Goal: Task Accomplishment & Management: Manage account settings

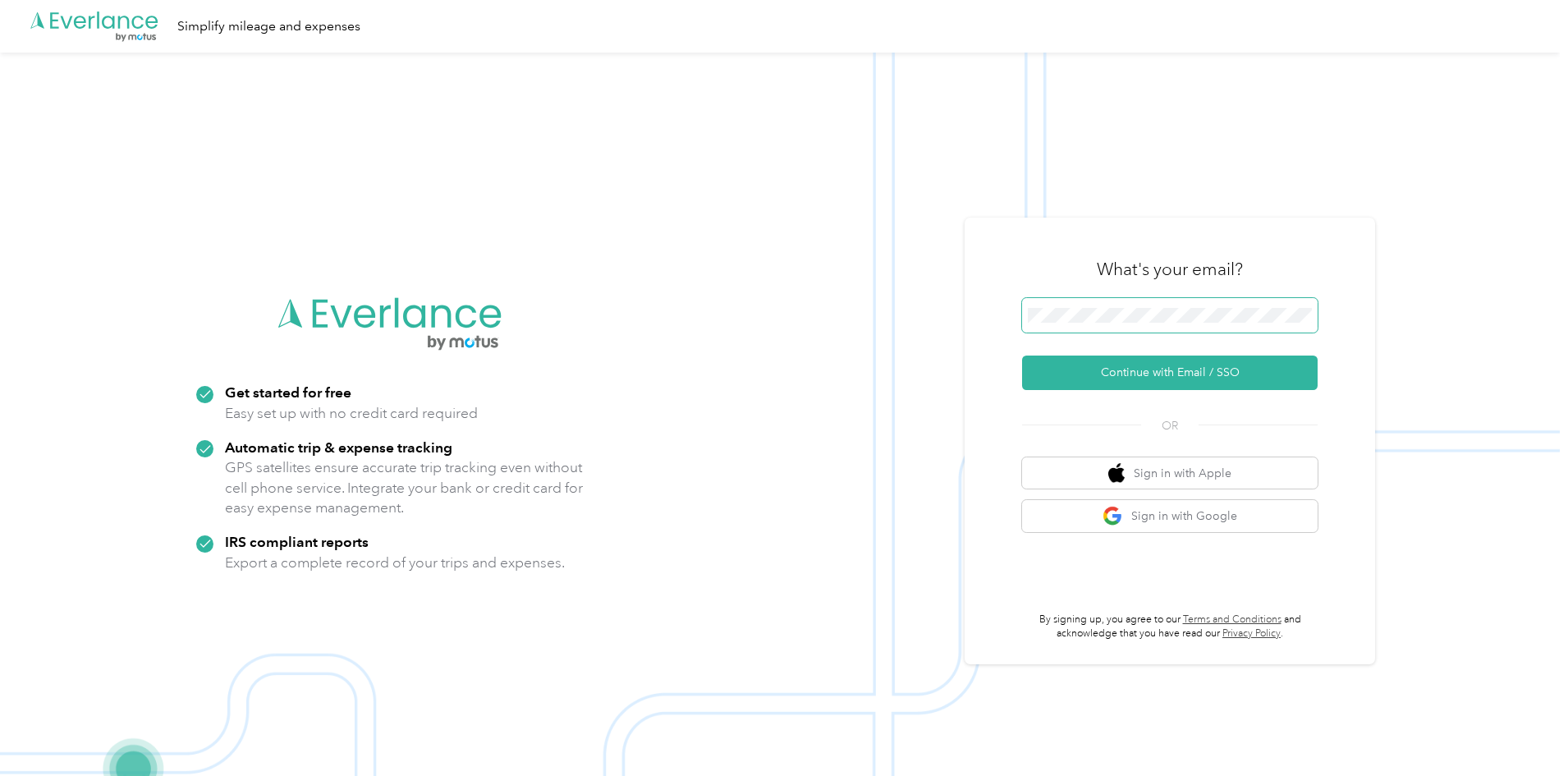
click at [1133, 324] on span at bounding box center [1170, 316] width 295 height 35
click at [1120, 374] on button "Continue with Email / SSO" at bounding box center [1170, 373] width 295 height 35
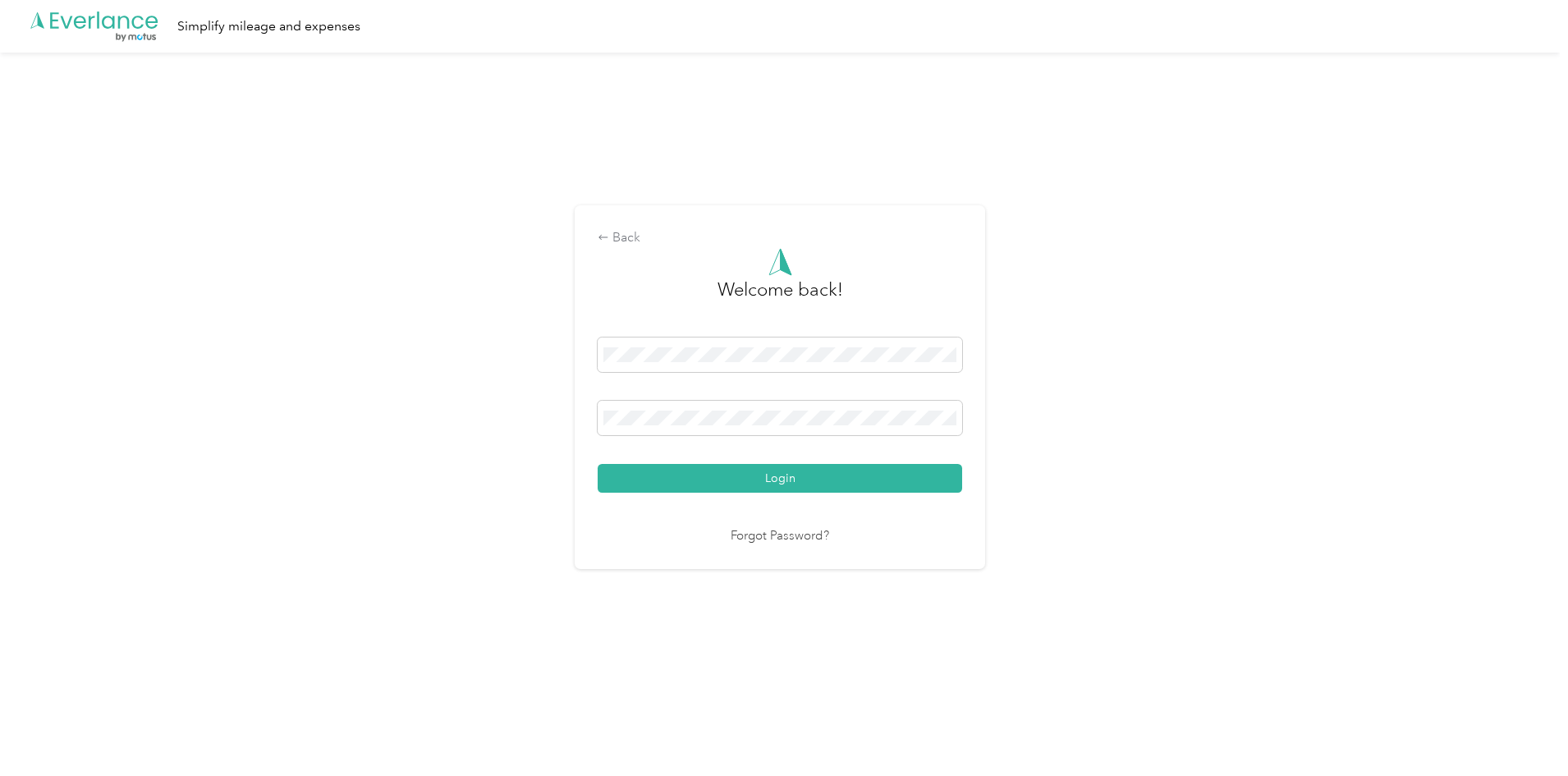
click at [670, 475] on button "Login" at bounding box center [780, 478] width 365 height 28
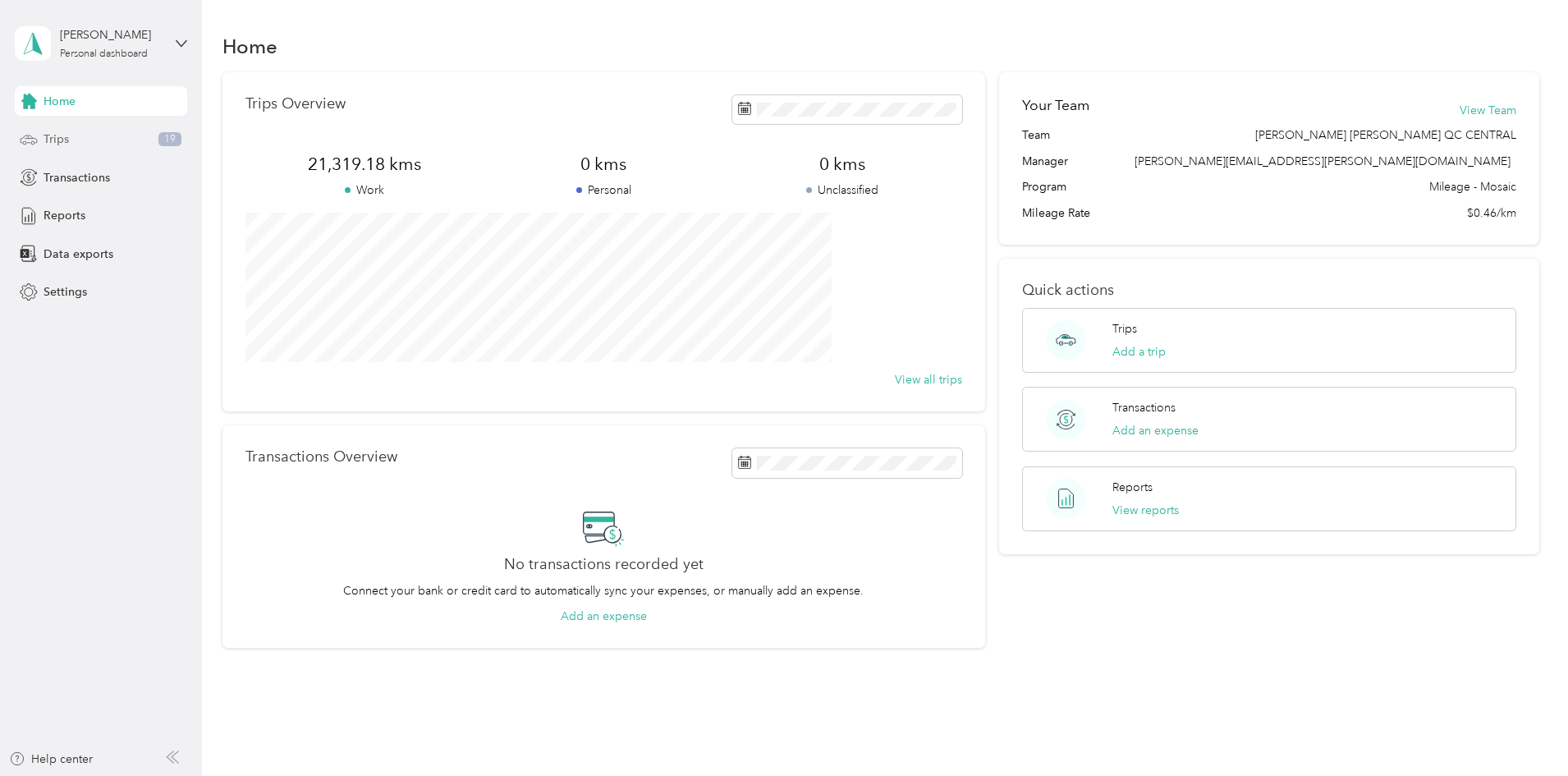
click at [45, 142] on div "Trips 19" at bounding box center [101, 139] width 172 height 29
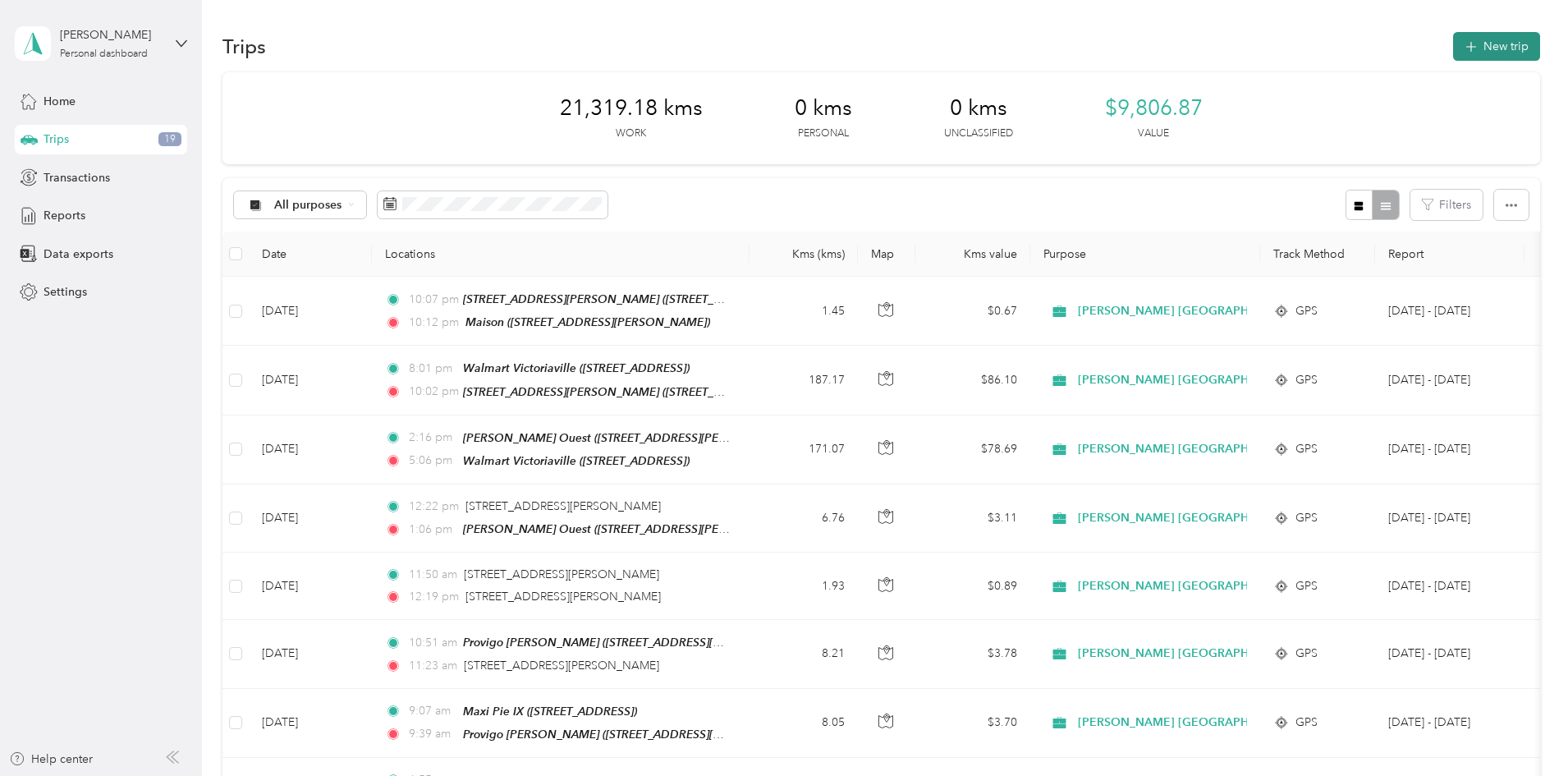
click at [1453, 42] on button "New trip" at bounding box center [1496, 46] width 87 height 28
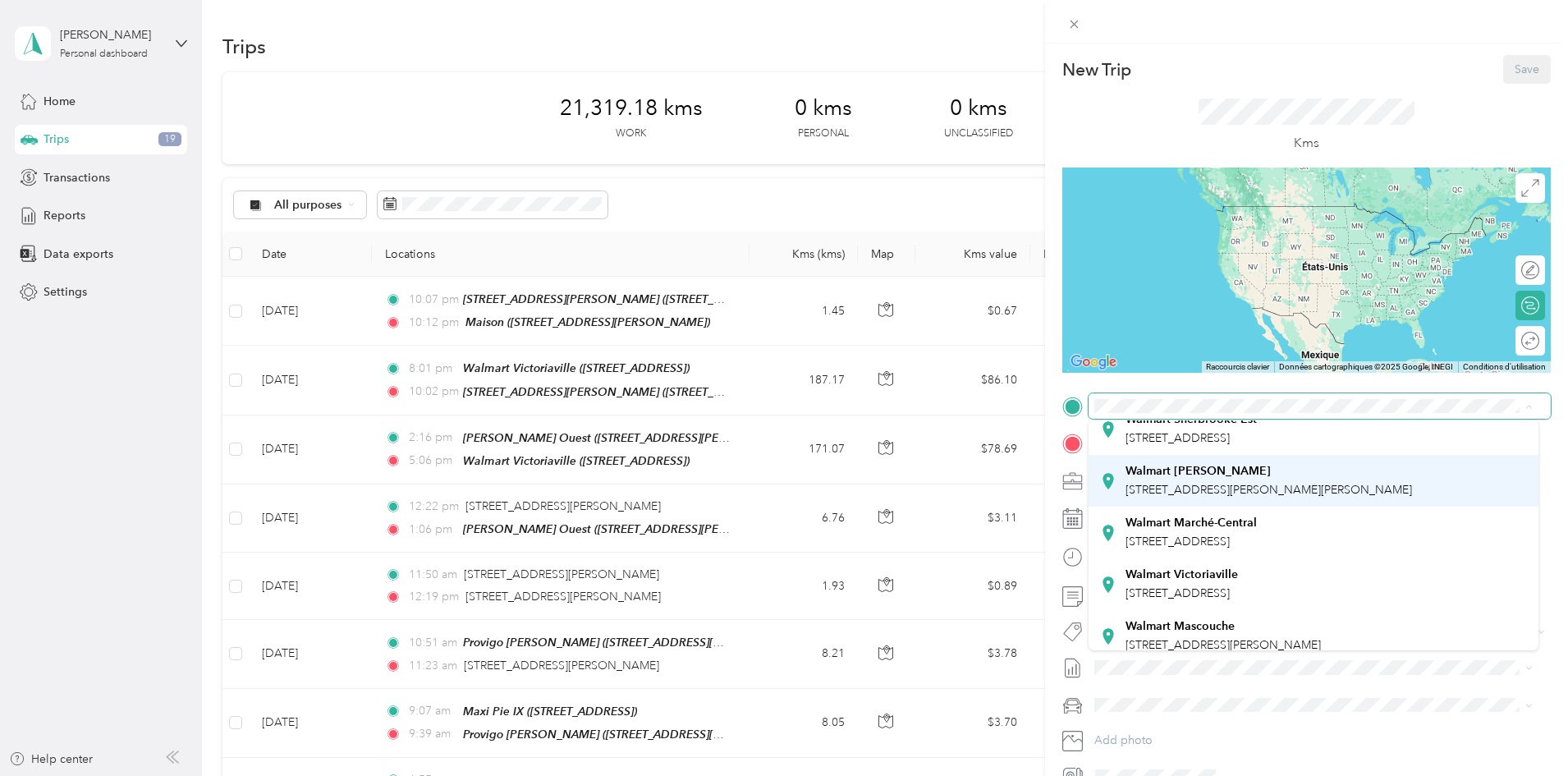
scroll to position [247, 0]
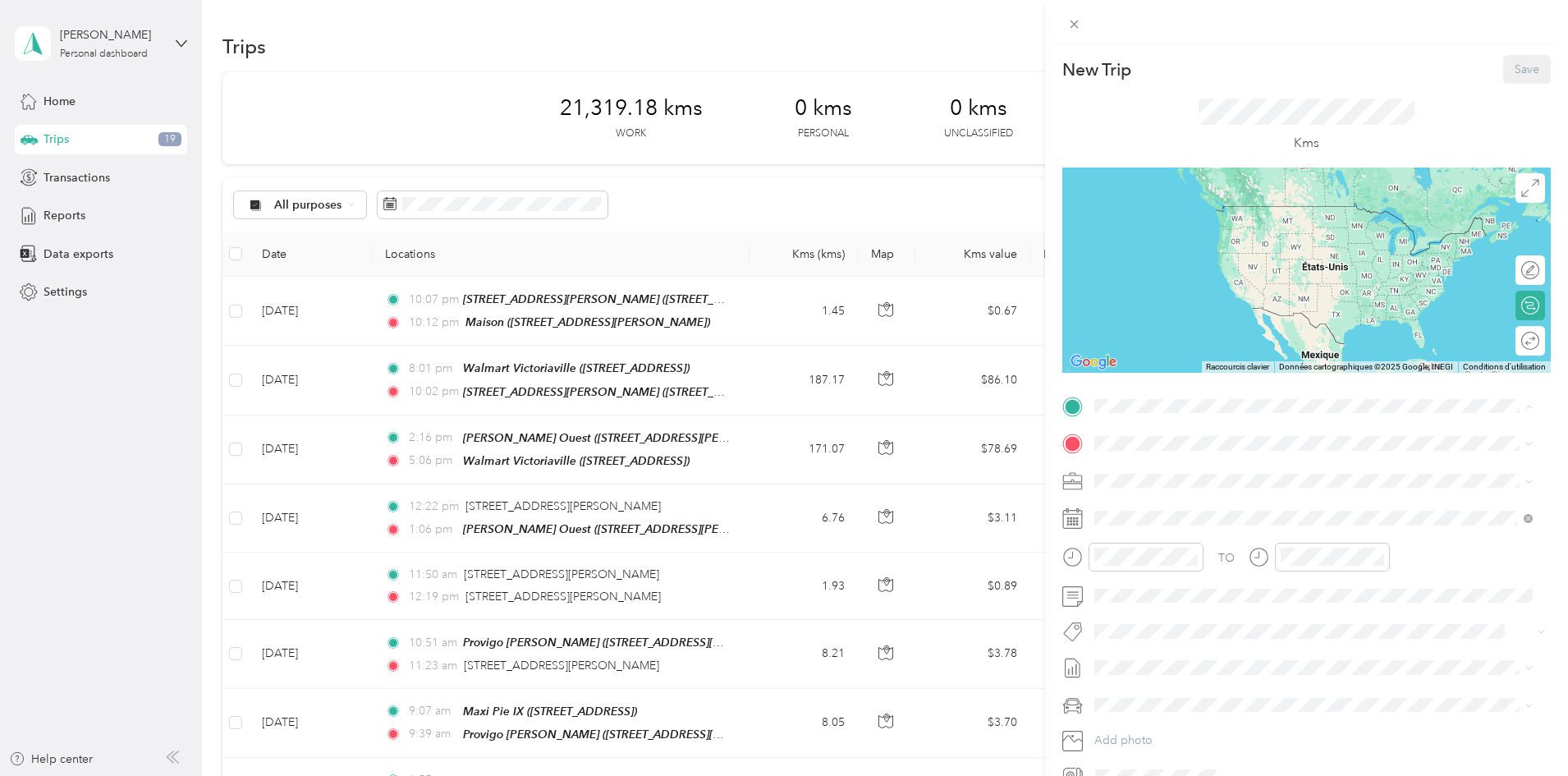
click at [1176, 491] on div "Maison" at bounding box center [1223, 483] width 195 height 15
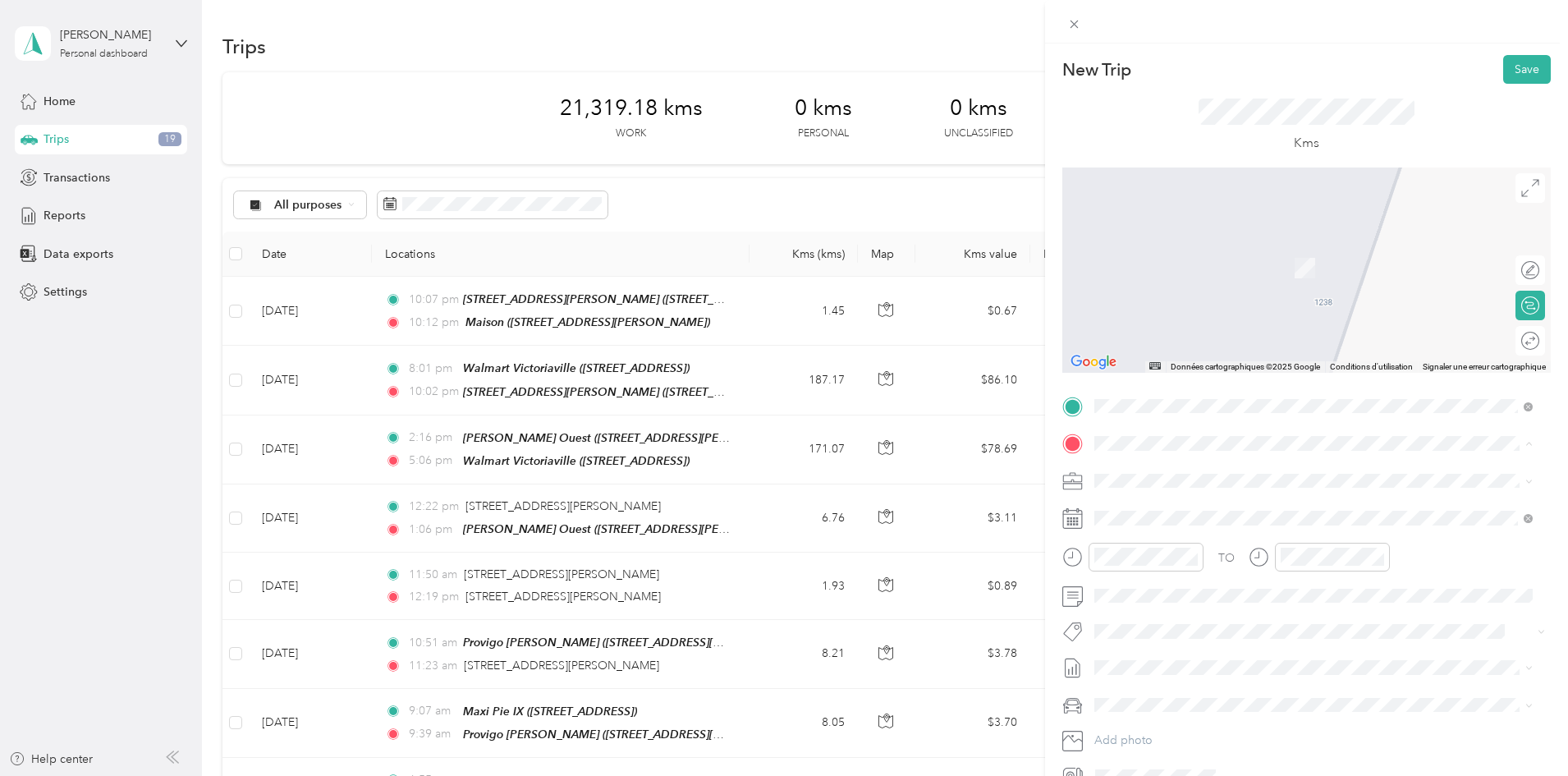
click at [1235, 680] on ol "From your Favorite places [GEOGRAPHIC_DATA][STREET_ADDRESS], [GEOGRAPHIC_DATA],…" at bounding box center [1313, 573] width 450 height 230
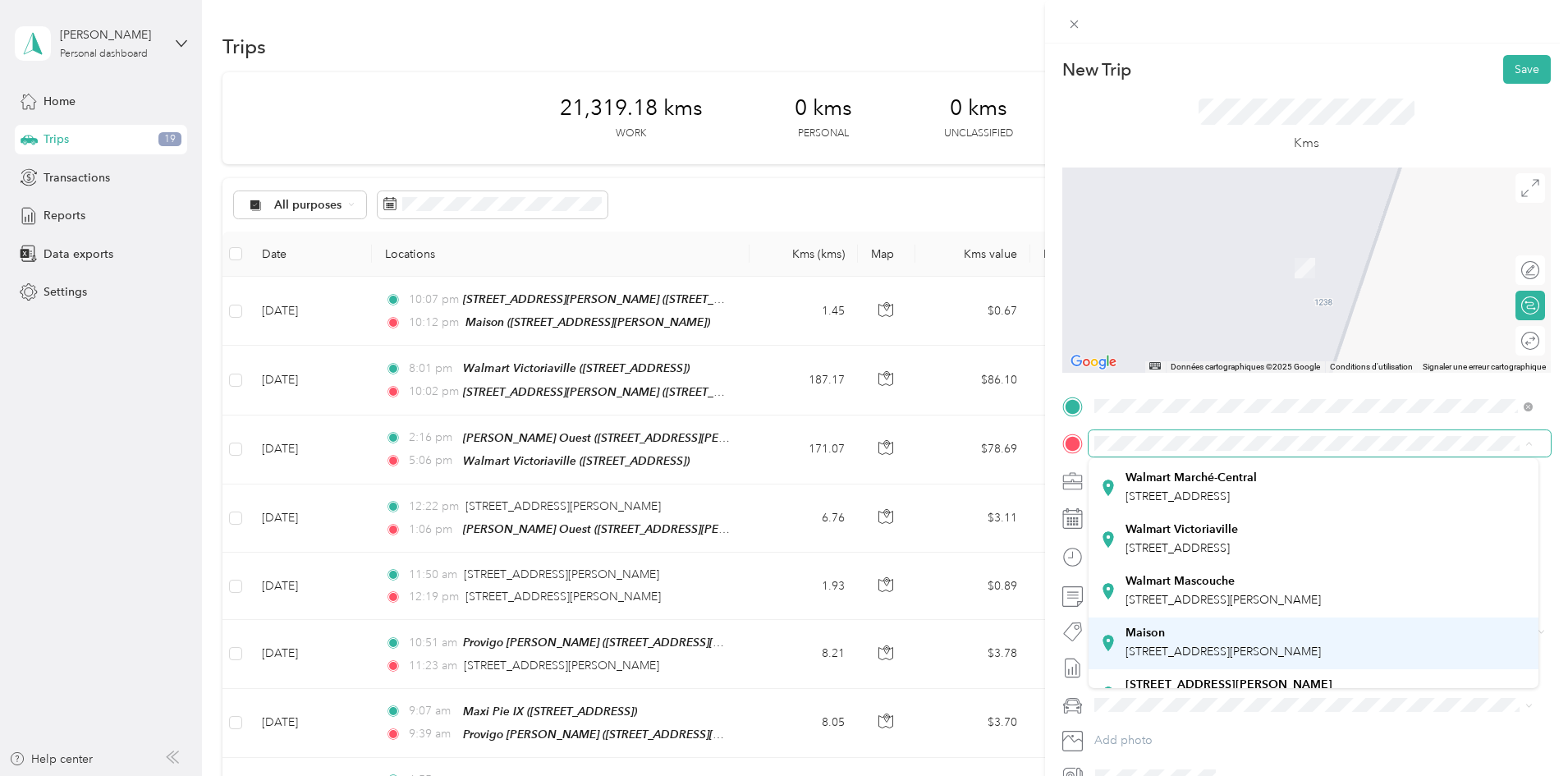
scroll to position [164, 0]
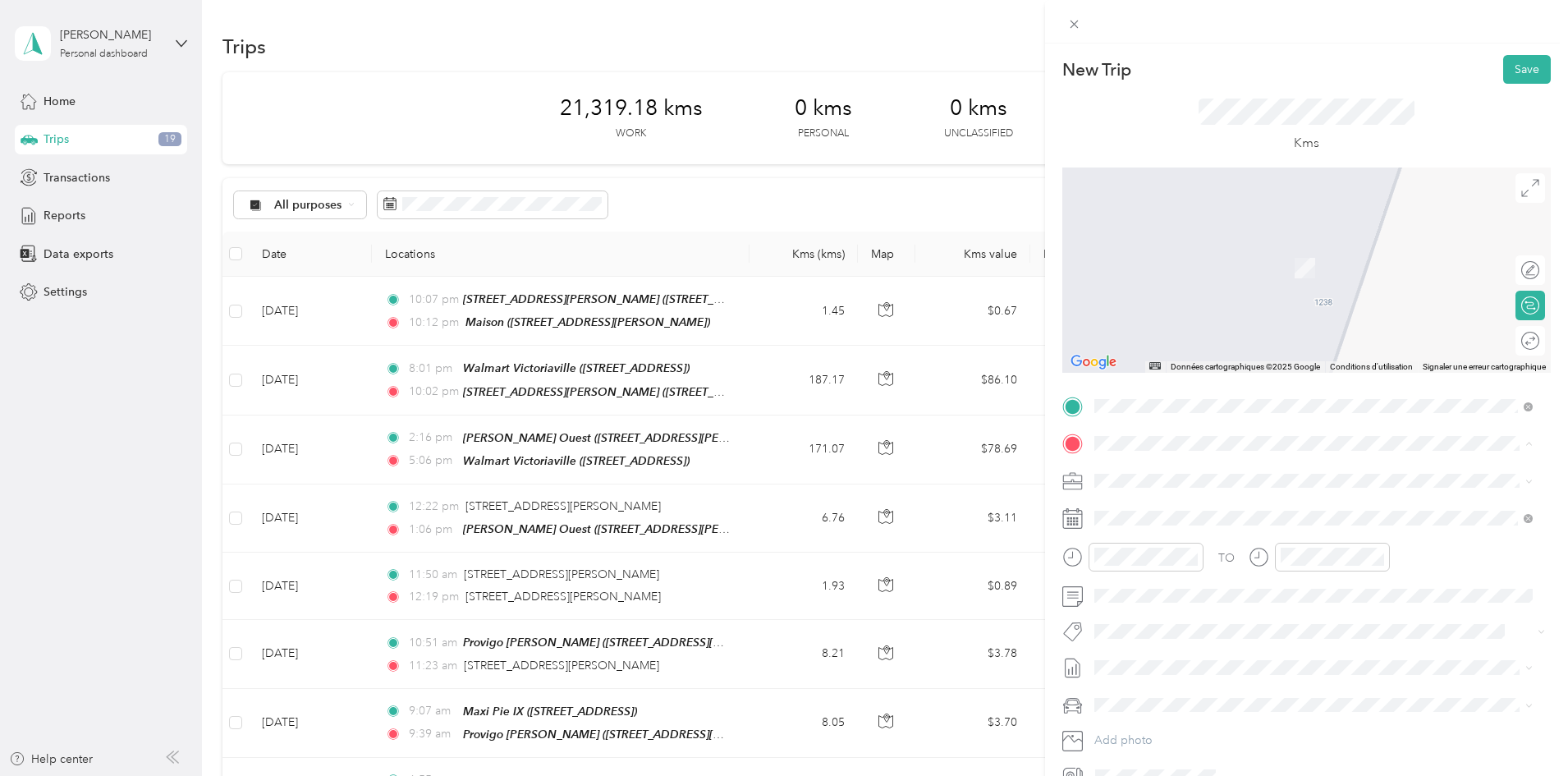
click at [1198, 662] on strong "[STREET_ADDRESS][PERSON_NAME]" at bounding box center [1230, 655] width 207 height 15
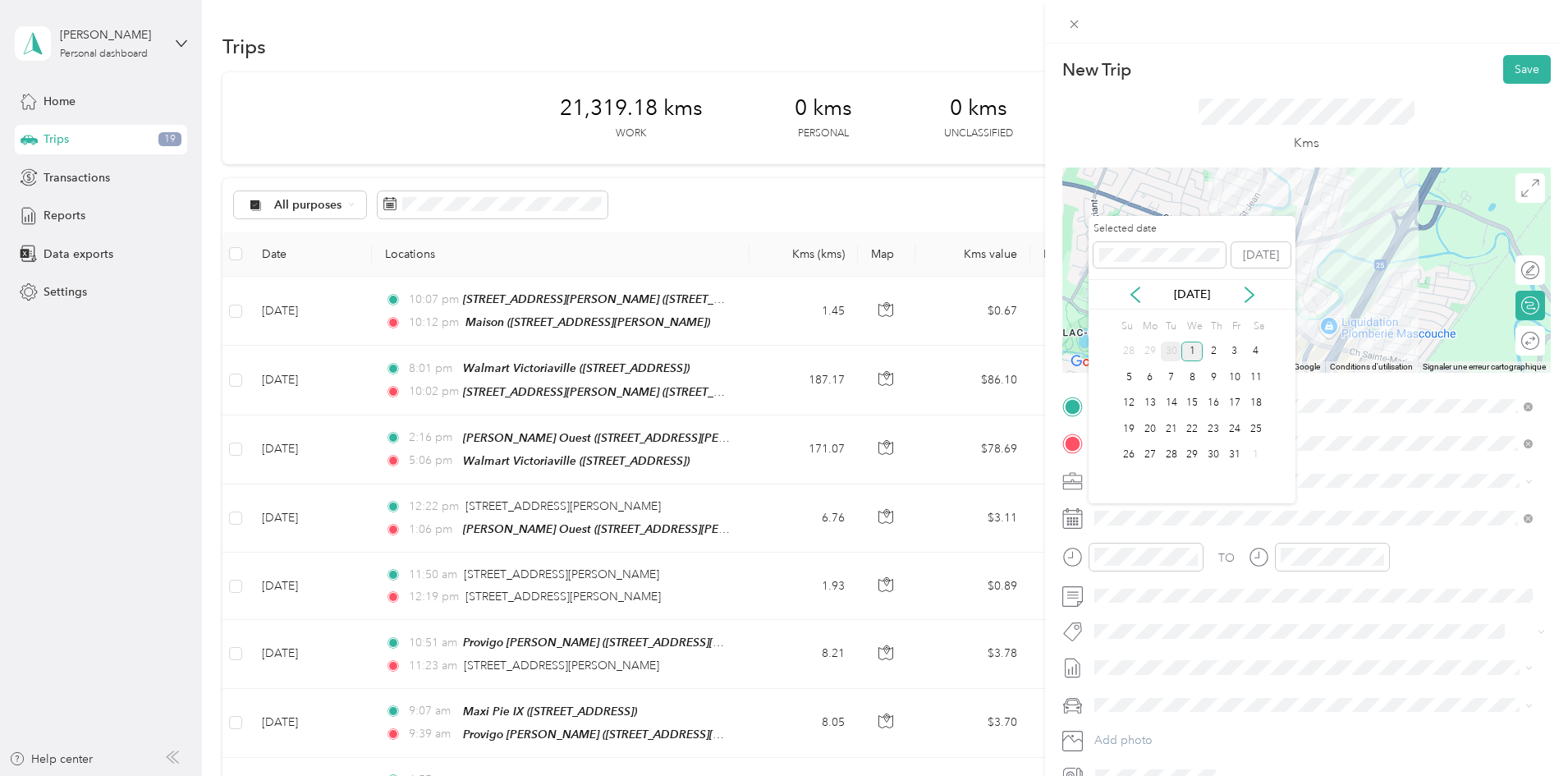
click at [1172, 358] on div "30" at bounding box center [1171, 352] width 21 height 20
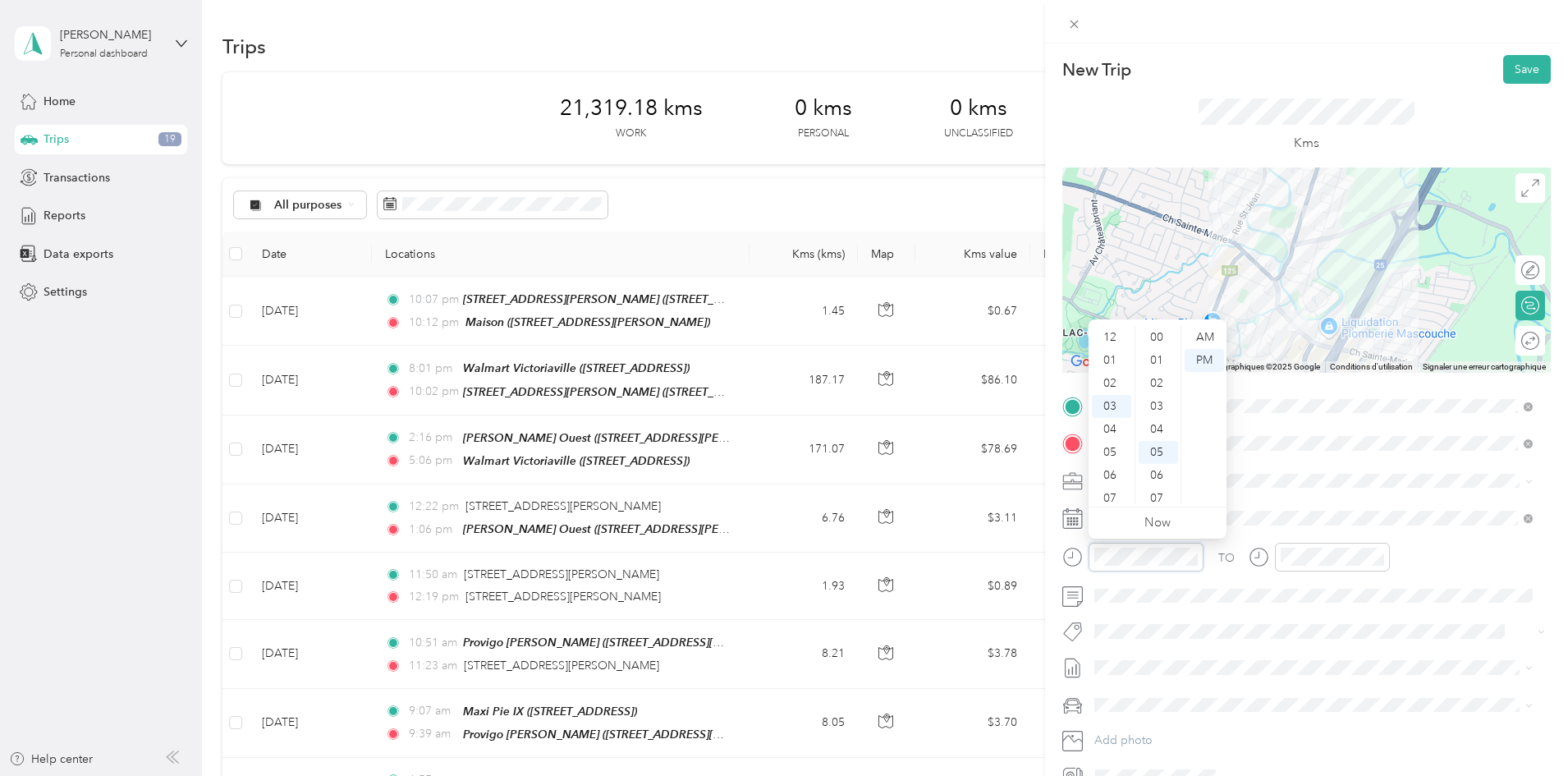
scroll to position [115, 0]
click at [1113, 401] on div "06" at bounding box center [1111, 406] width 39 height 23
click at [1159, 480] on div "47" at bounding box center [1158, 482] width 39 height 23
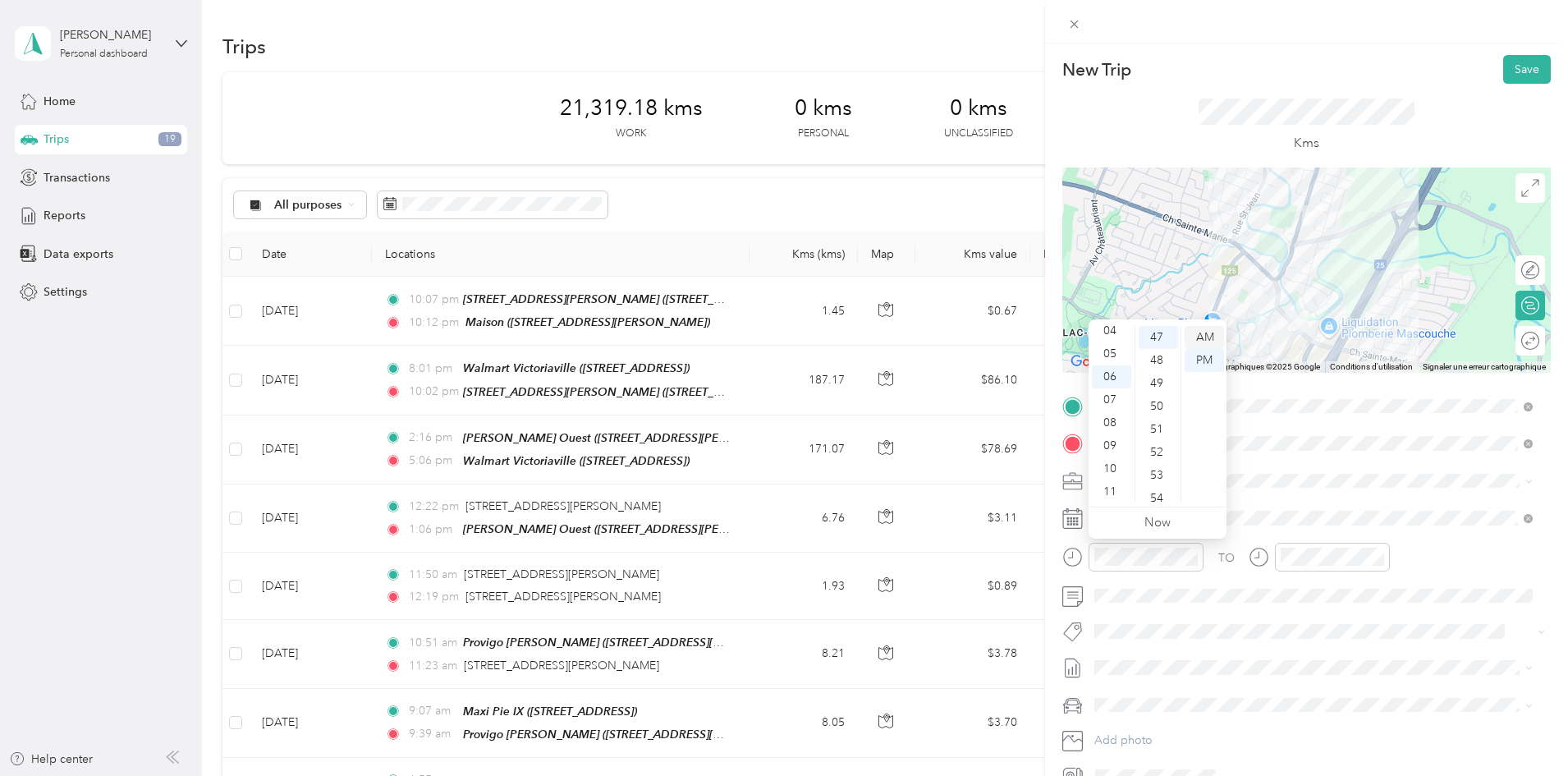
click at [1202, 338] on div "AM" at bounding box center [1204, 338] width 39 height 23
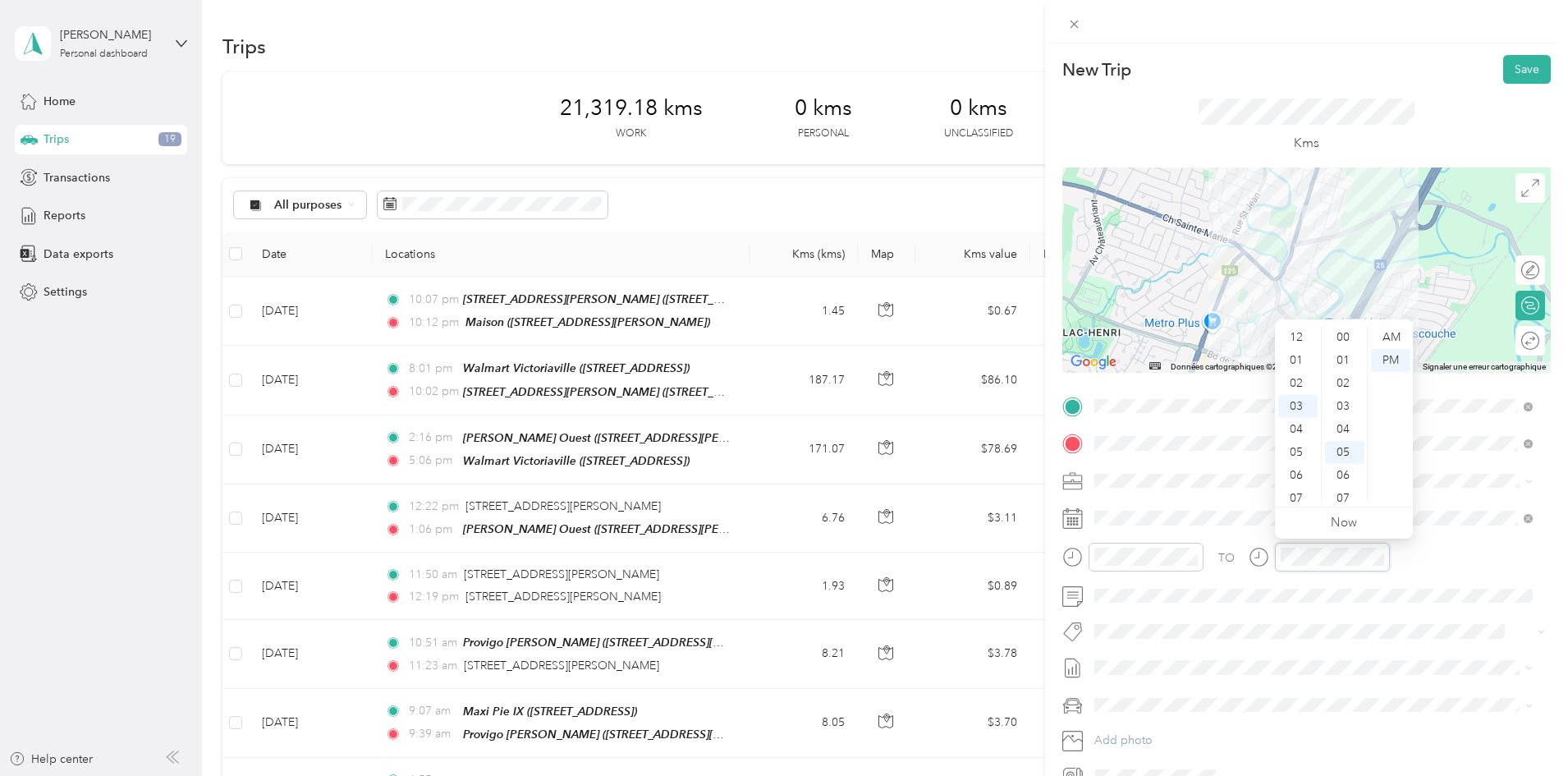
scroll to position [115, 0]
click at [1297, 411] on div "06" at bounding box center [1297, 406] width 39 height 23
click at [1349, 438] on div "52" at bounding box center [1344, 432] width 39 height 23
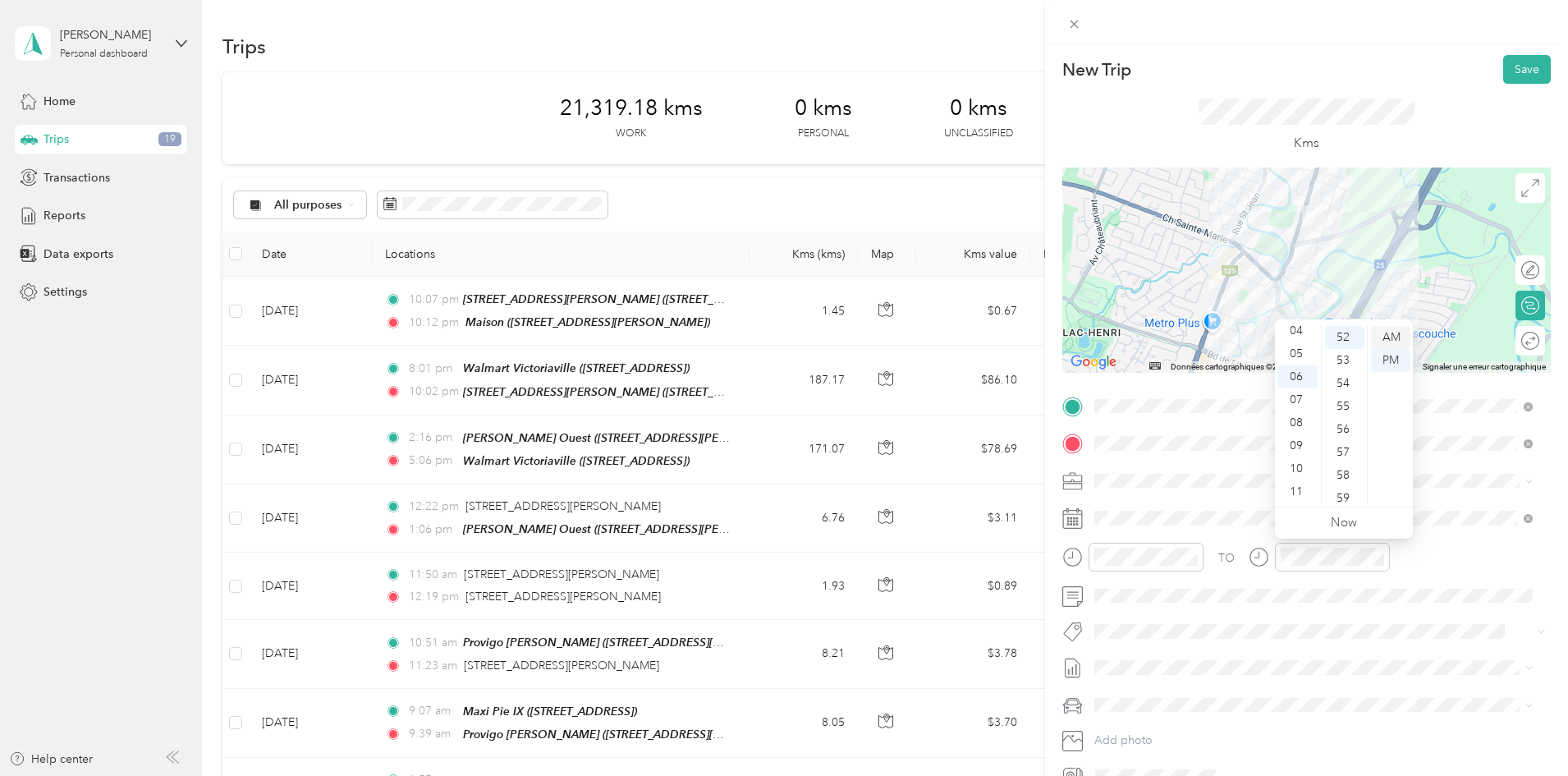
drag, startPoint x: 1402, startPoint y: 335, endPoint x: 1393, endPoint y: 338, distance: 9.5
click at [1403, 335] on div "AM" at bounding box center [1390, 338] width 39 height 23
click at [1085, 532] on div "TO Add photo" at bounding box center [1307, 592] width 489 height 397
click at [1504, 78] on button "Save" at bounding box center [1528, 69] width 48 height 28
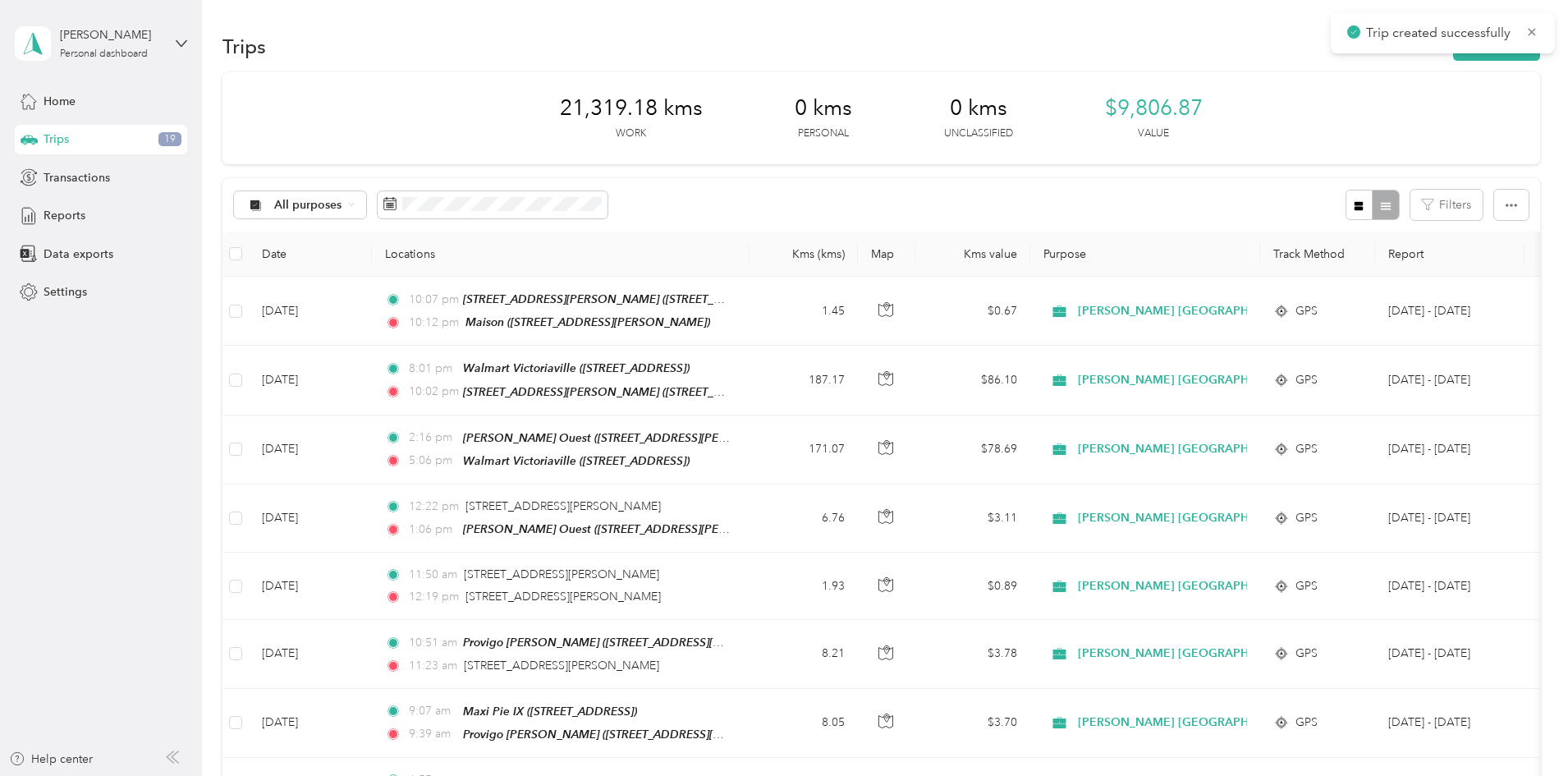
click at [1402, 51] on div "Trip created successfully" at bounding box center [1443, 33] width 224 height 40
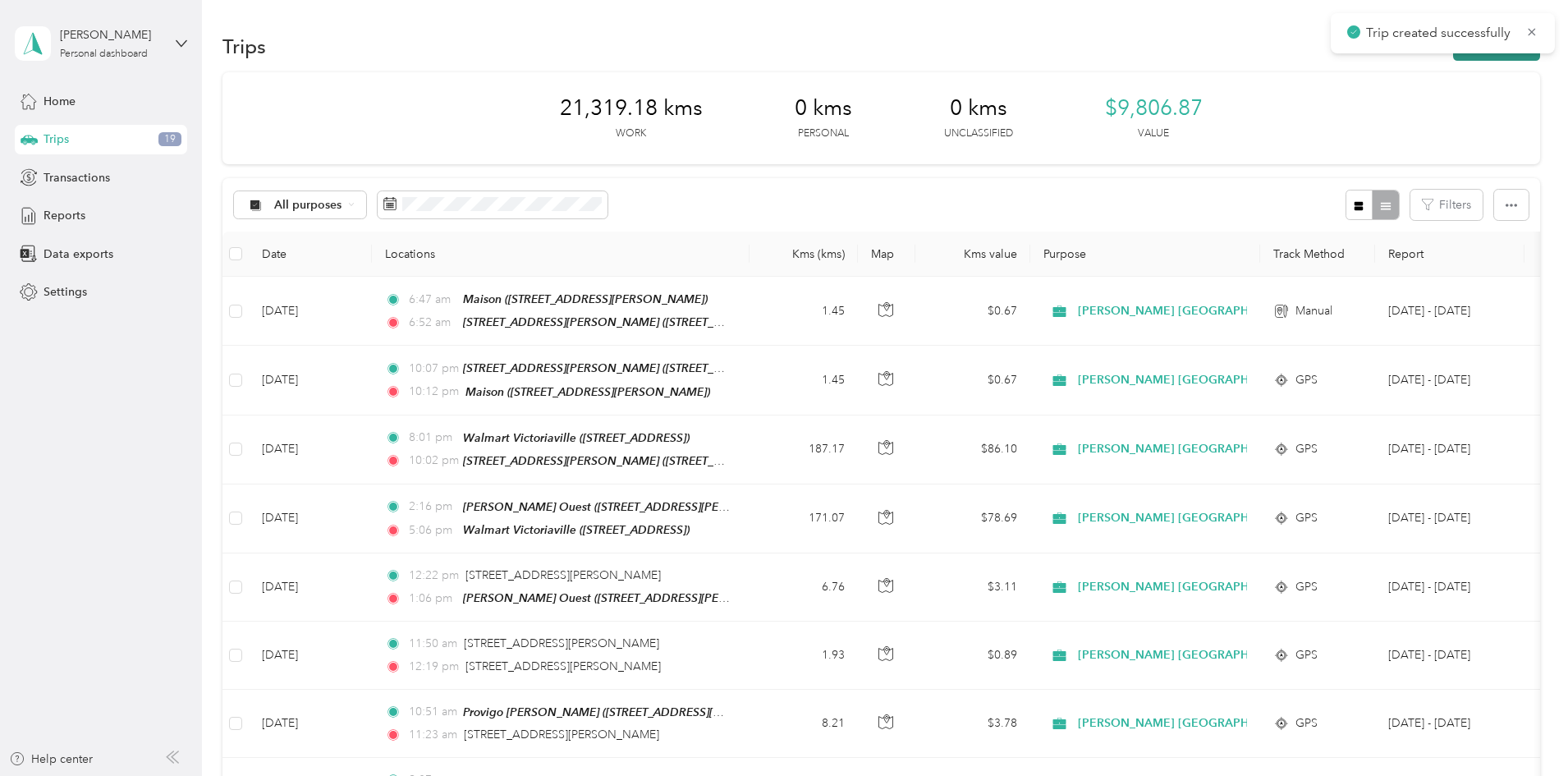
click at [1453, 55] on button "New trip" at bounding box center [1496, 46] width 87 height 28
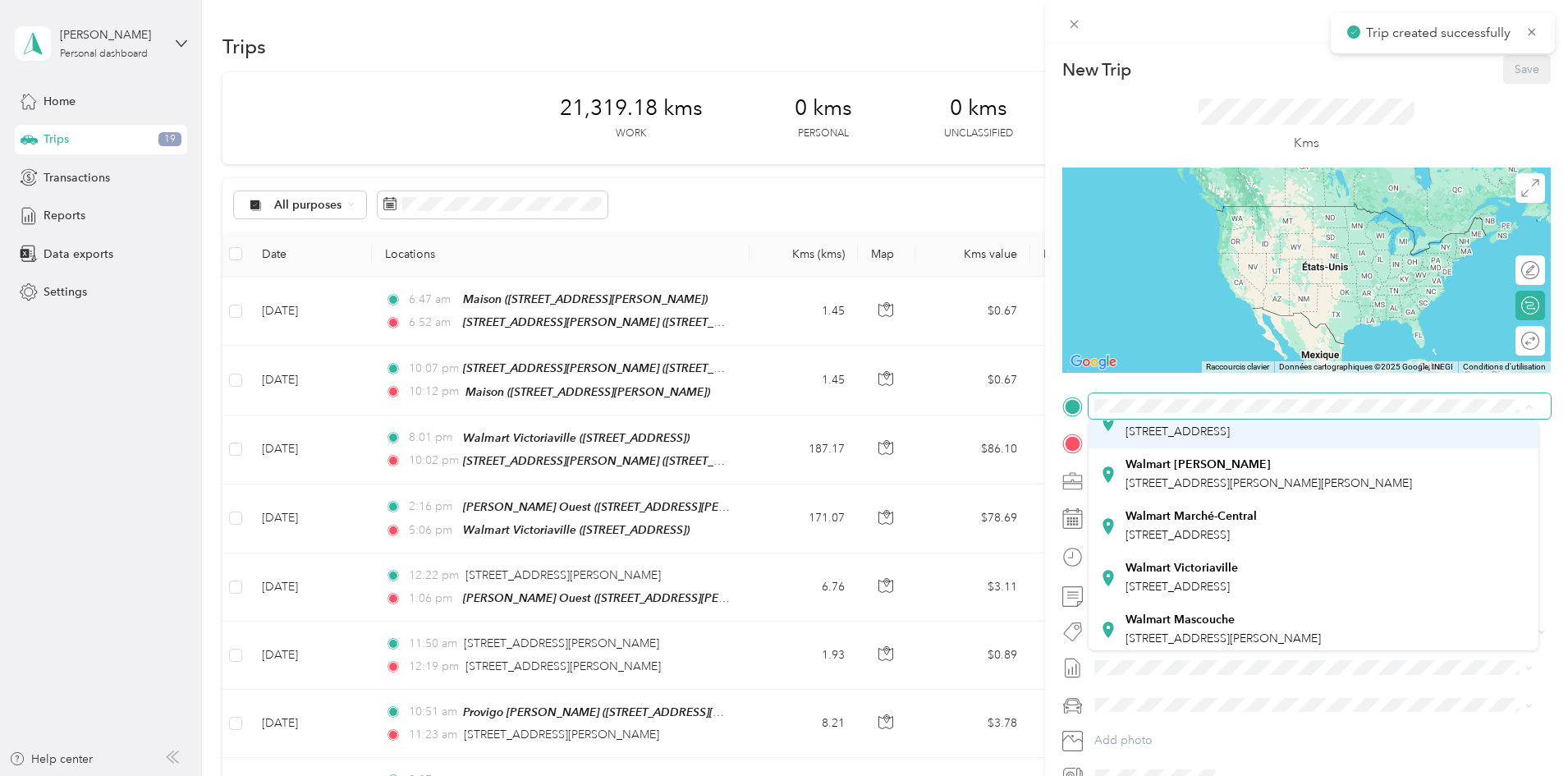
scroll to position [164, 0]
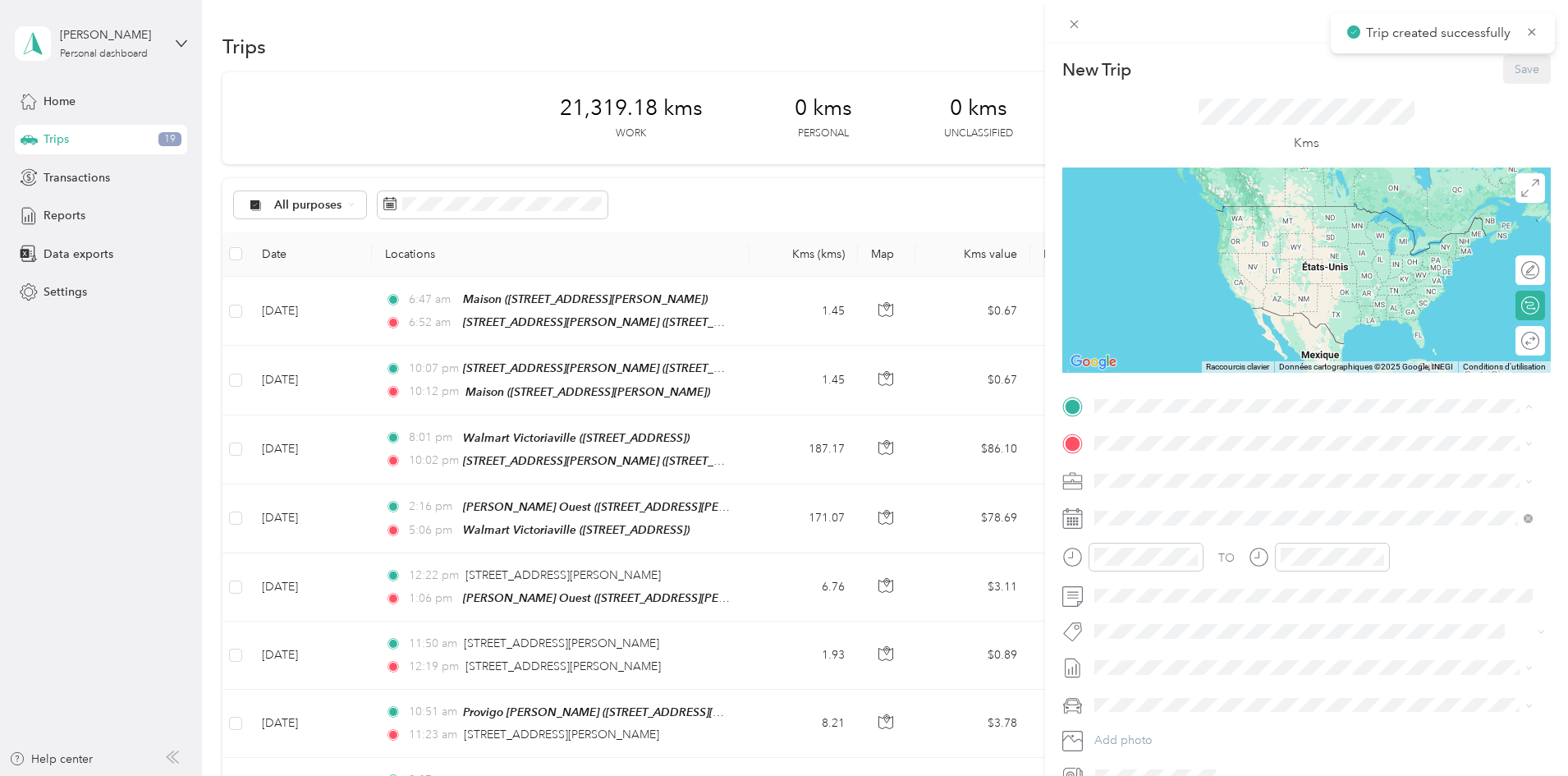
click at [1214, 619] on li "[STREET_ADDRESS][GEOGRAPHIC_DATA][PERSON_NAME][STREET_ADDRESS][PERSON_NAME][GEO…" at bounding box center [1313, 626] width 450 height 51
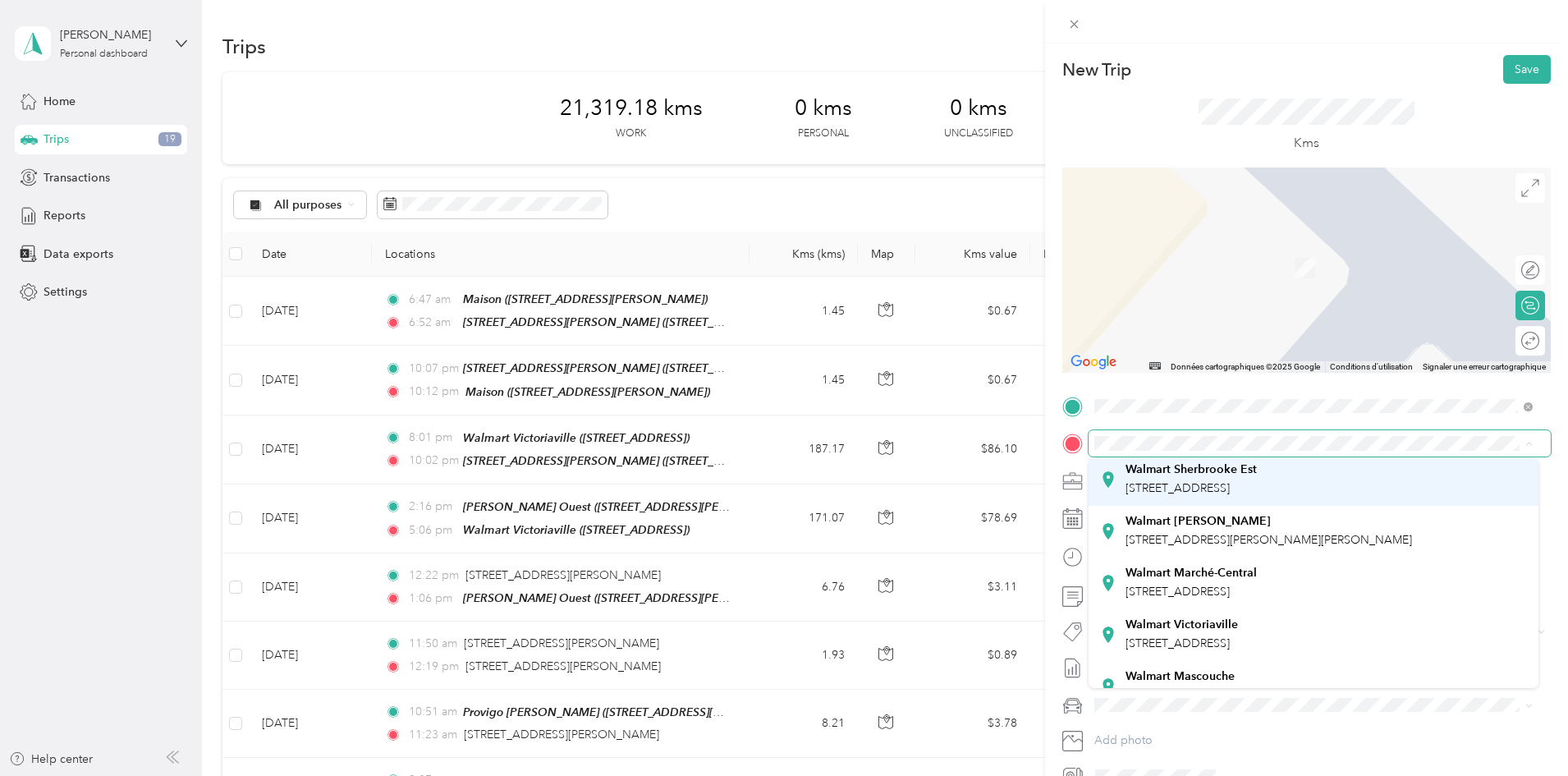
scroll to position [0, 0]
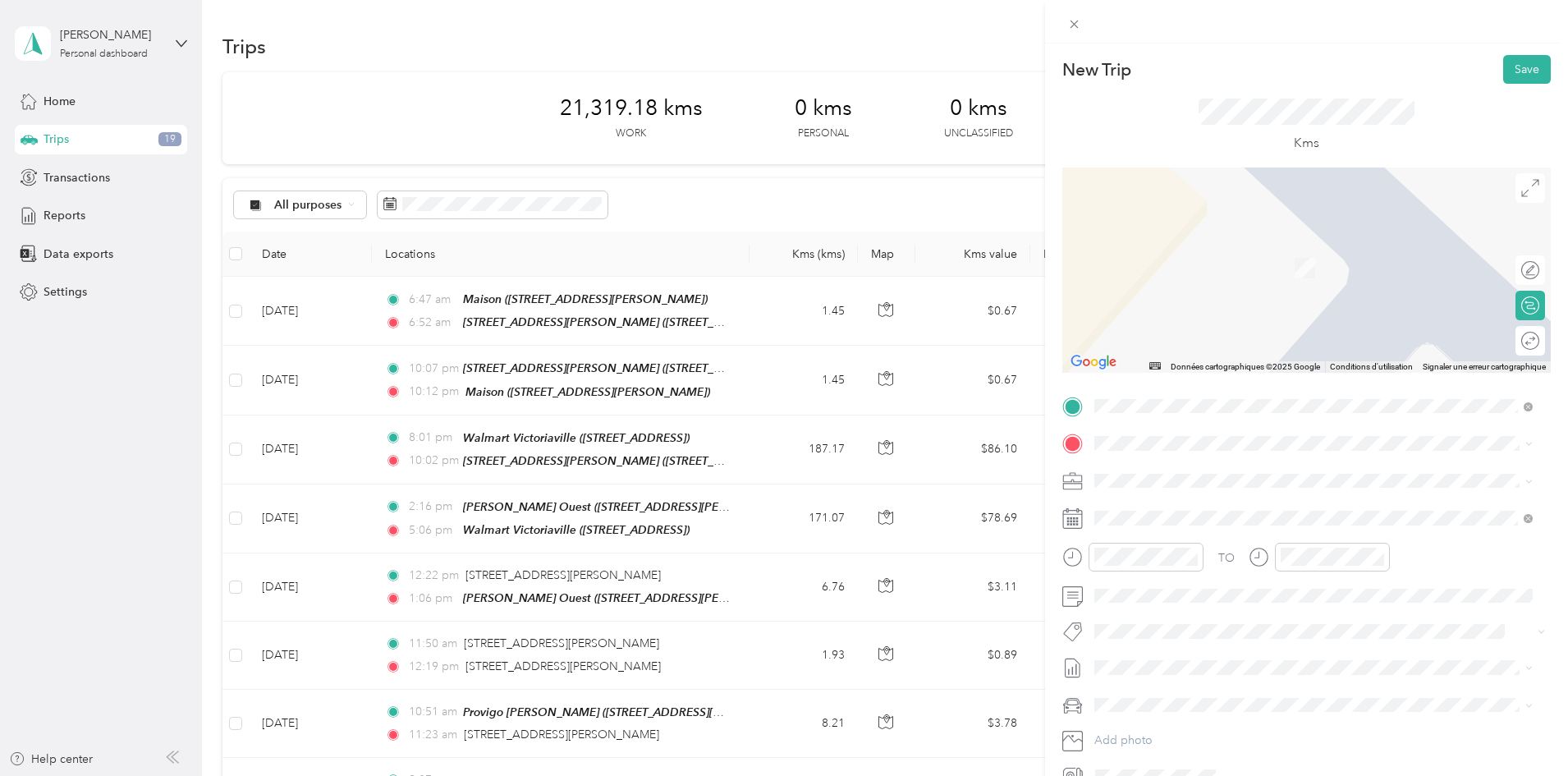
click at [1276, 567] on div "Walmart [PERSON_NAME]" at bounding box center [1269, 560] width 287 height 15
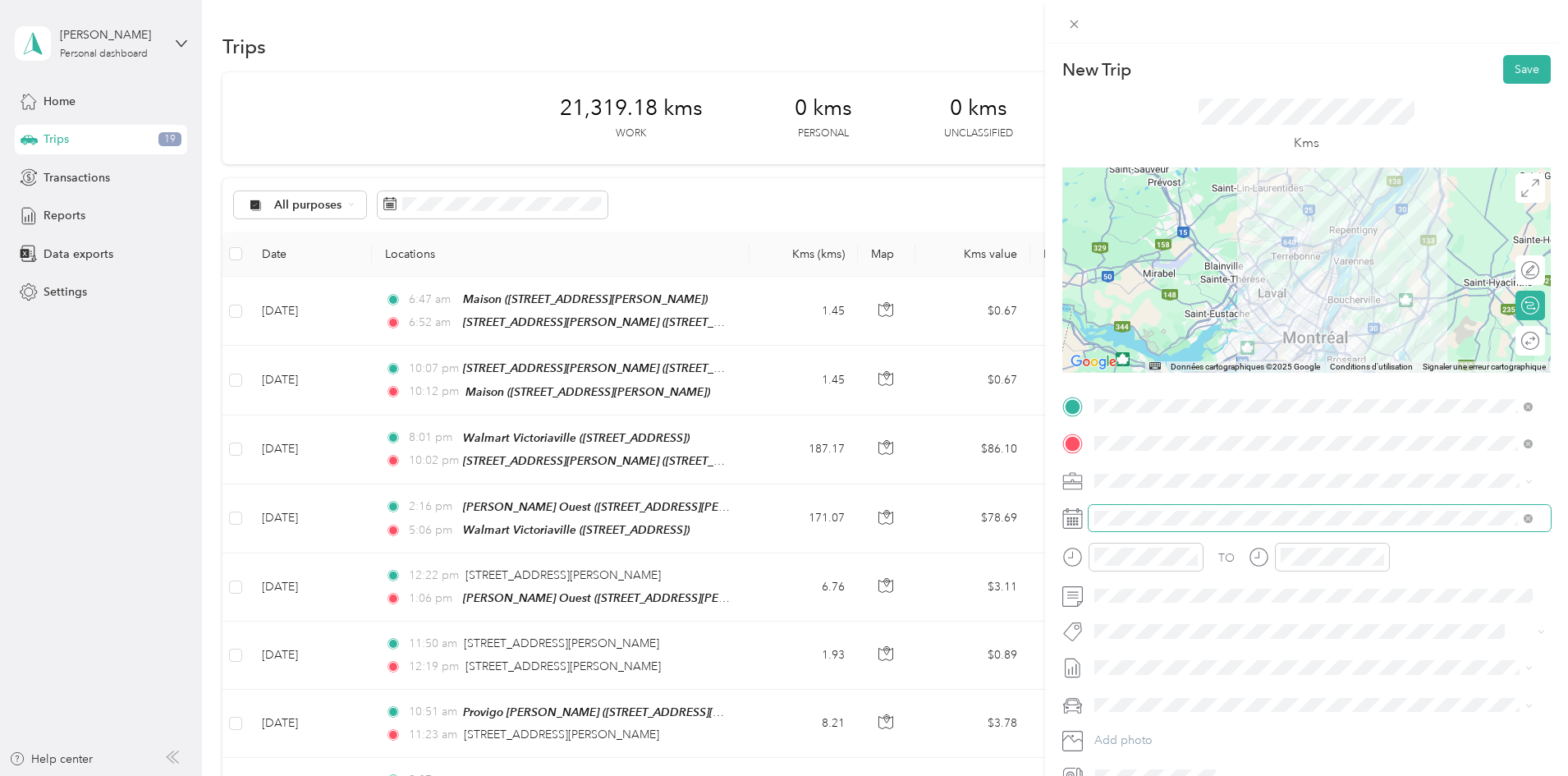
click at [1153, 506] on span at bounding box center [1320, 518] width 462 height 27
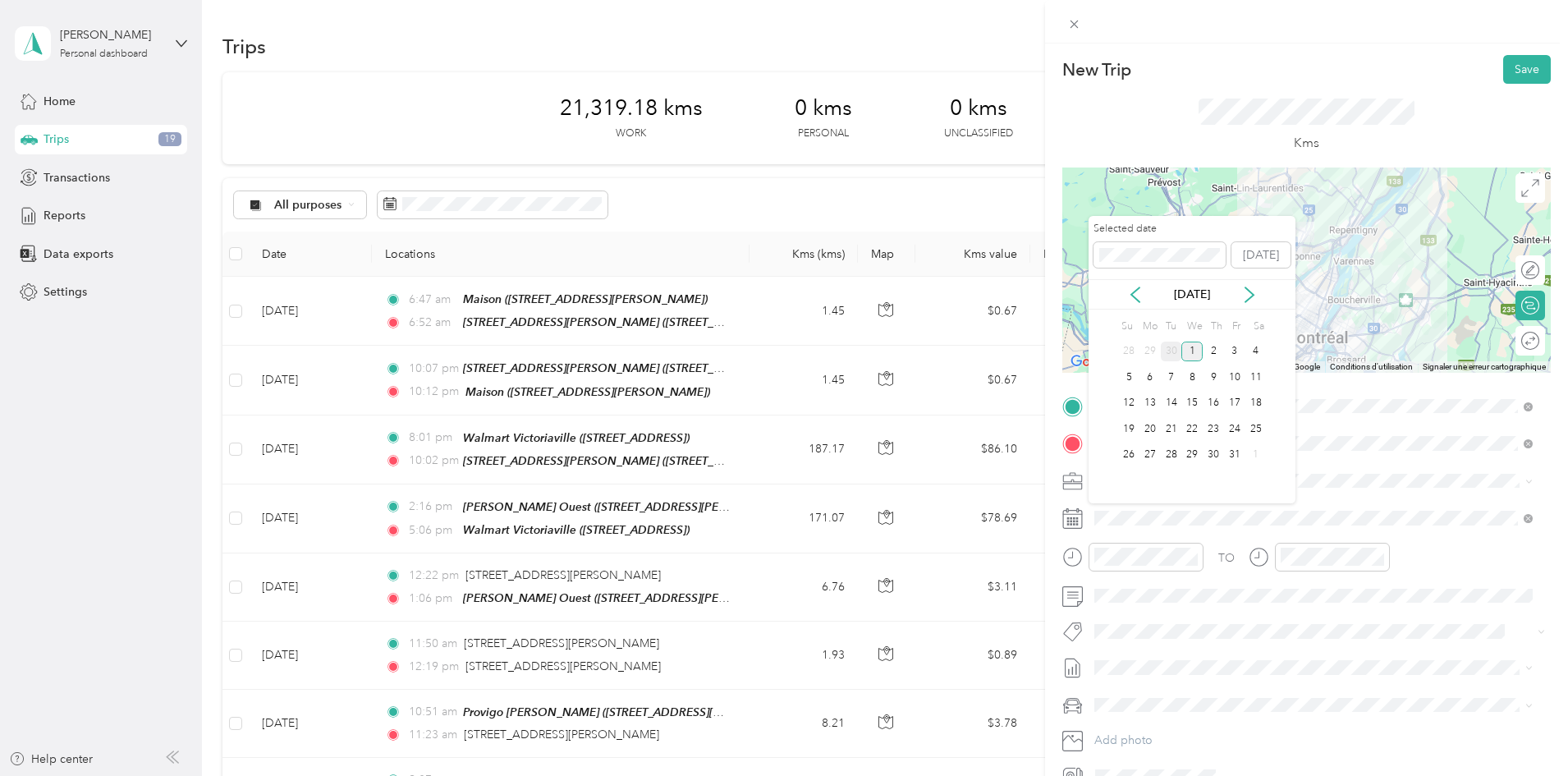
click at [1175, 360] on div "30" at bounding box center [1171, 352] width 21 height 20
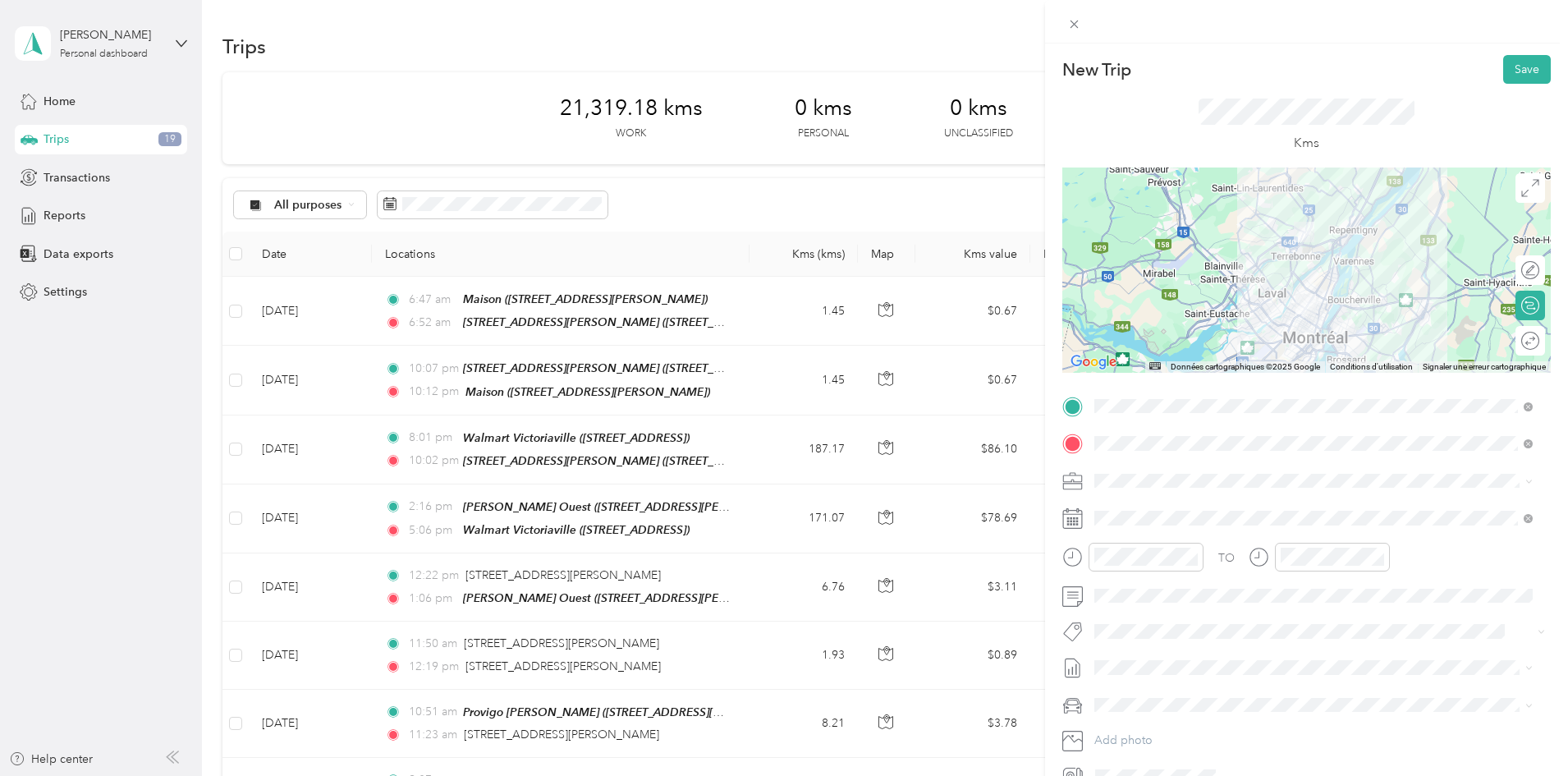
click at [1325, 241] on div at bounding box center [1307, 271] width 489 height 205
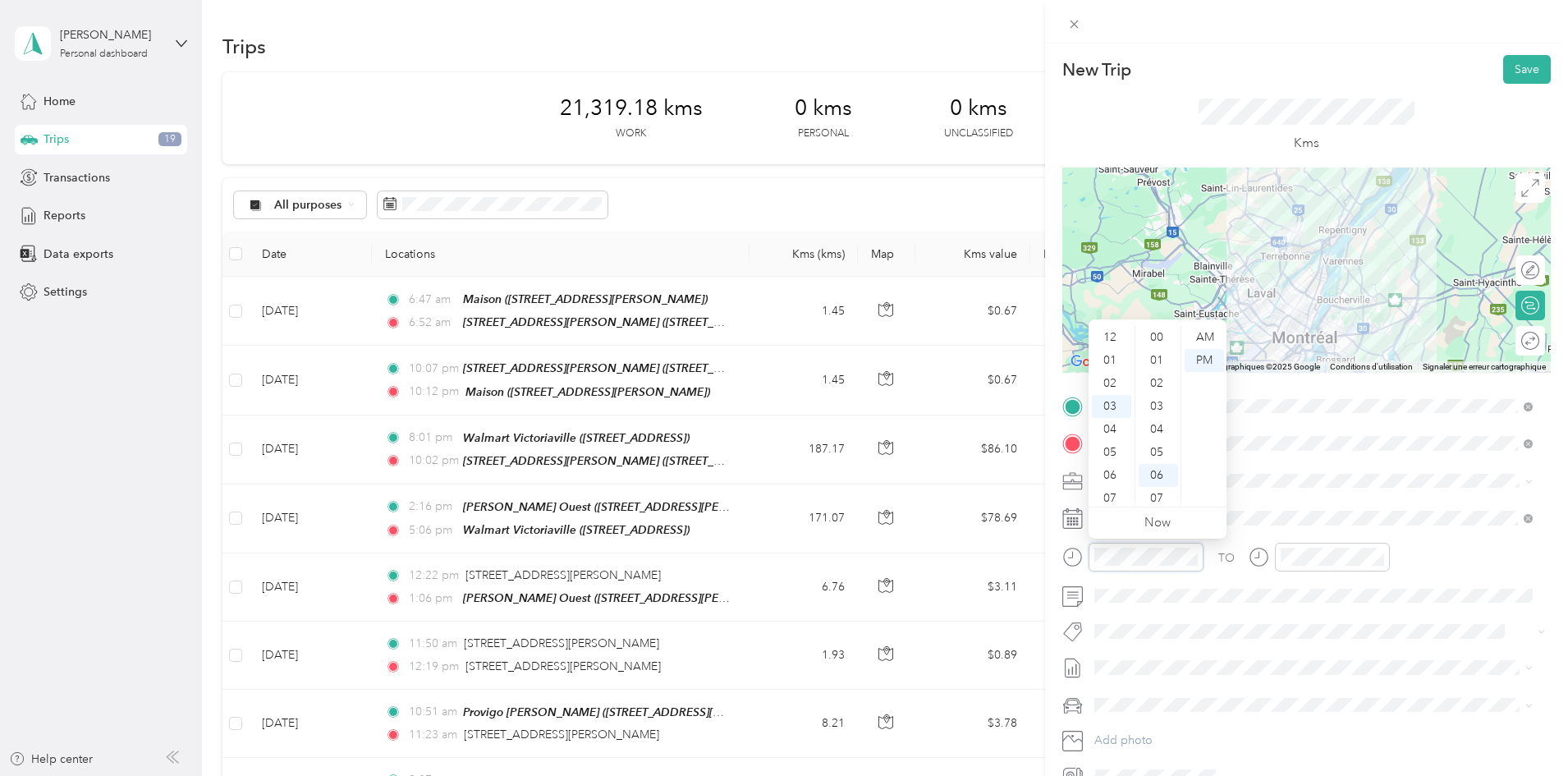
scroll to position [69, 0]
click at [1108, 401] on div "06" at bounding box center [1111, 406] width 39 height 23
click at [1162, 470] on div "58" at bounding box center [1158, 469] width 39 height 23
click at [1210, 332] on div "AM" at bounding box center [1204, 338] width 39 height 23
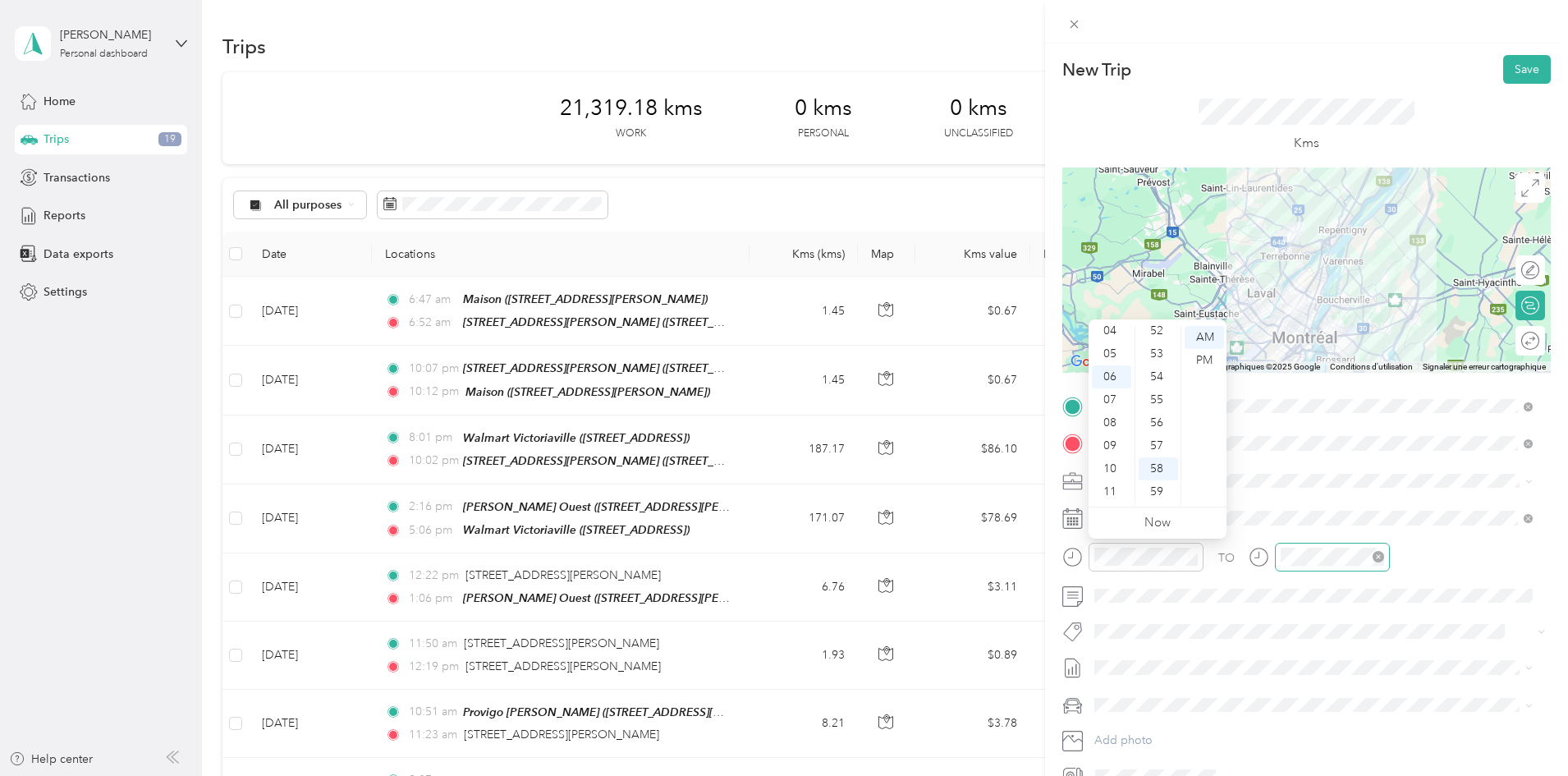
click at [1329, 546] on div at bounding box center [1332, 557] width 115 height 28
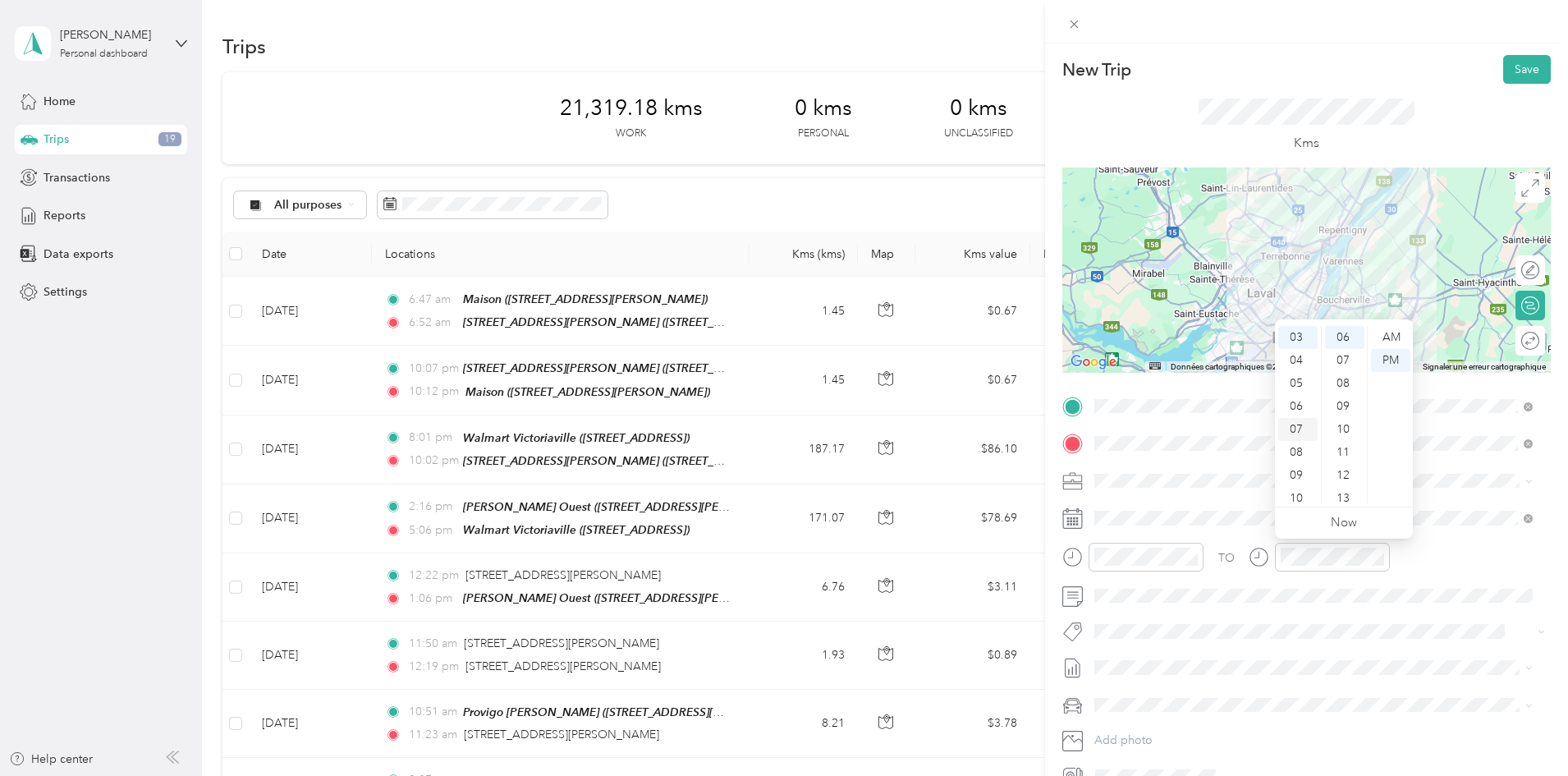
click at [1297, 439] on div "07" at bounding box center [1297, 429] width 39 height 23
click at [1339, 444] on div "57" at bounding box center [1344, 446] width 39 height 23
drag, startPoint x: 1389, startPoint y: 336, endPoint x: 1361, endPoint y: 358, distance: 35.6
click at [1390, 336] on div "AM" at bounding box center [1390, 338] width 39 height 23
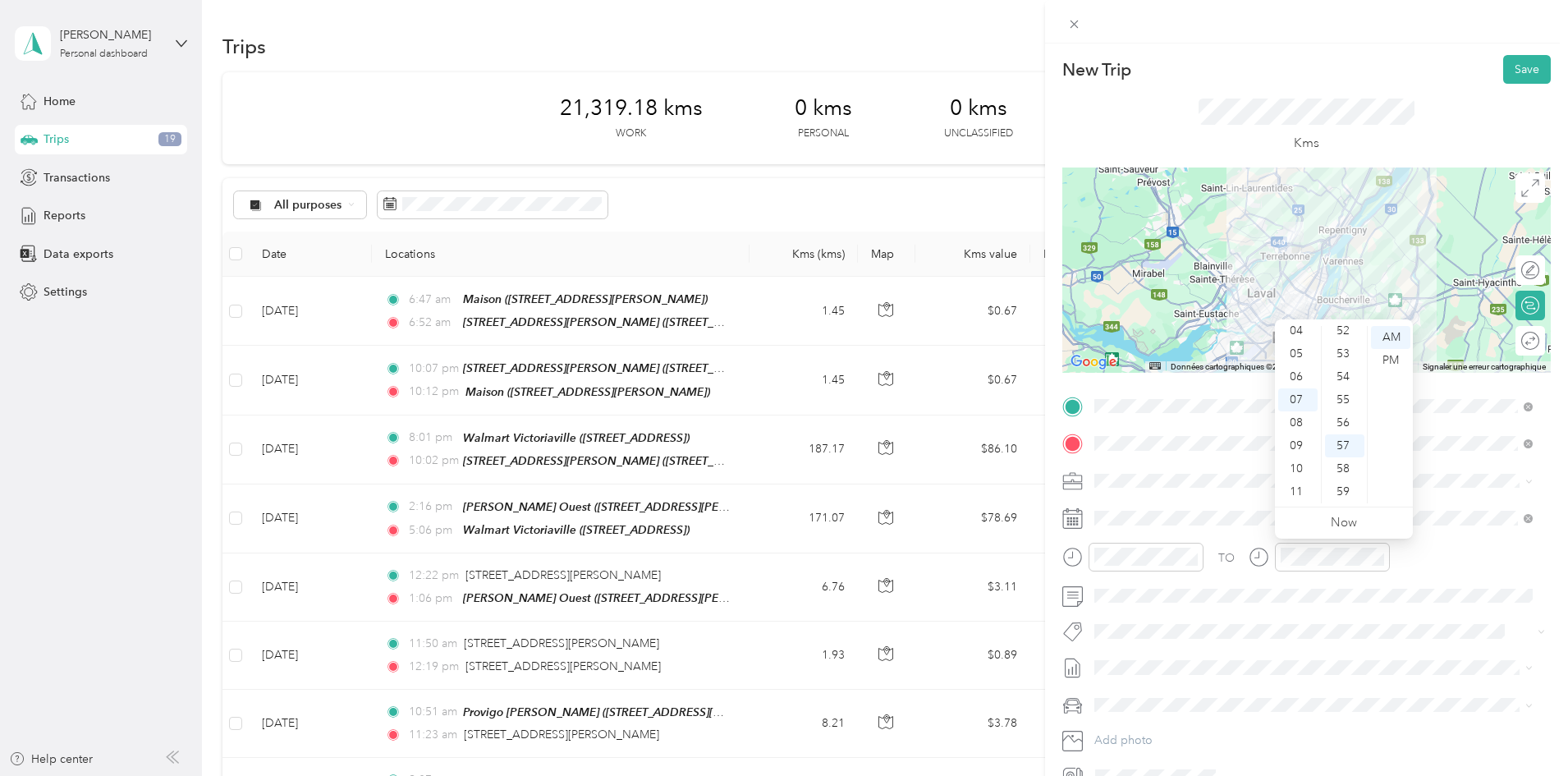
click at [1106, 539] on div "TO Add photo" at bounding box center [1307, 592] width 489 height 397
click at [1507, 74] on button "Save" at bounding box center [1528, 69] width 48 height 28
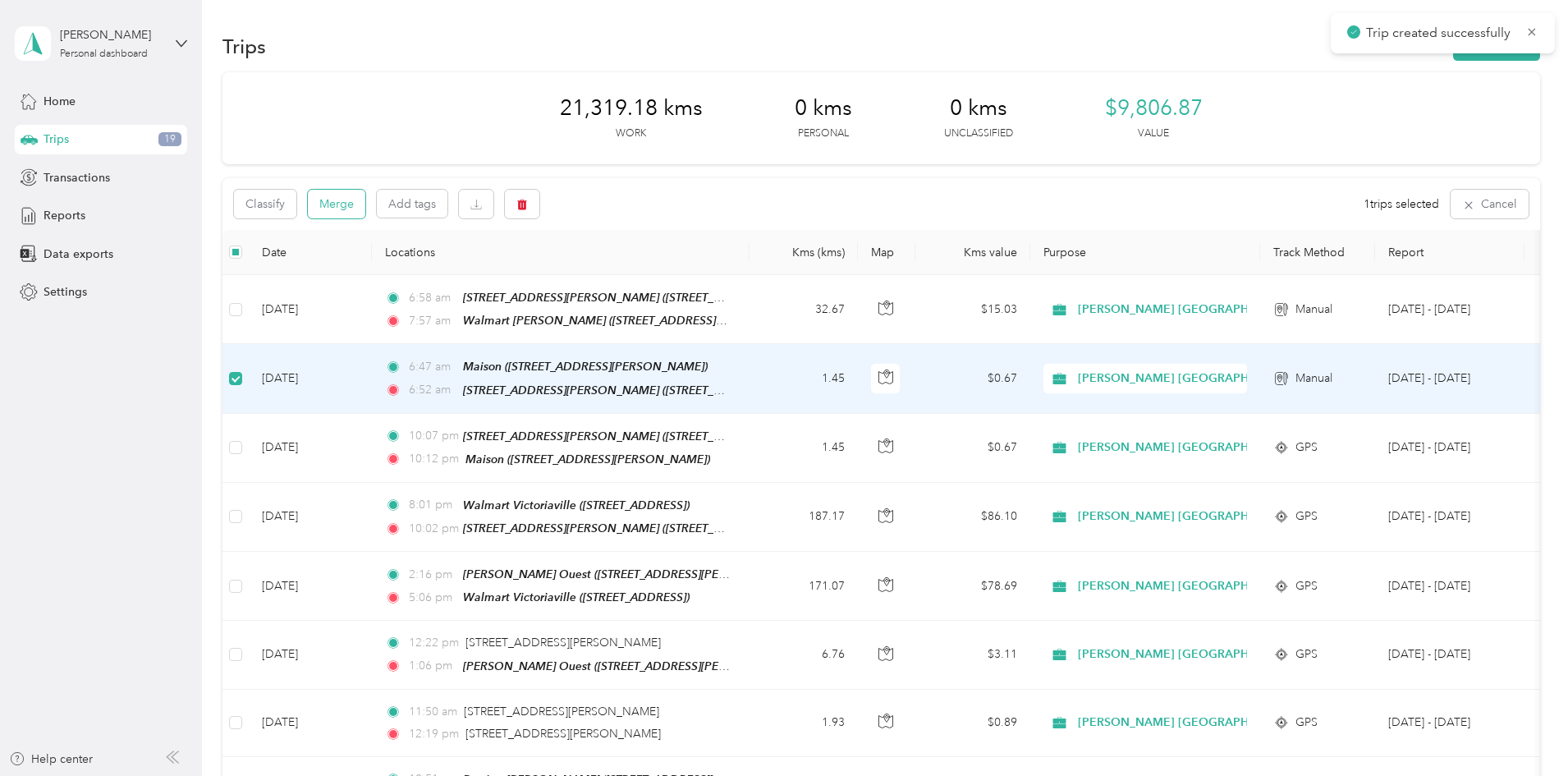
click at [365, 197] on button "Merge" at bounding box center [337, 204] width 58 height 28
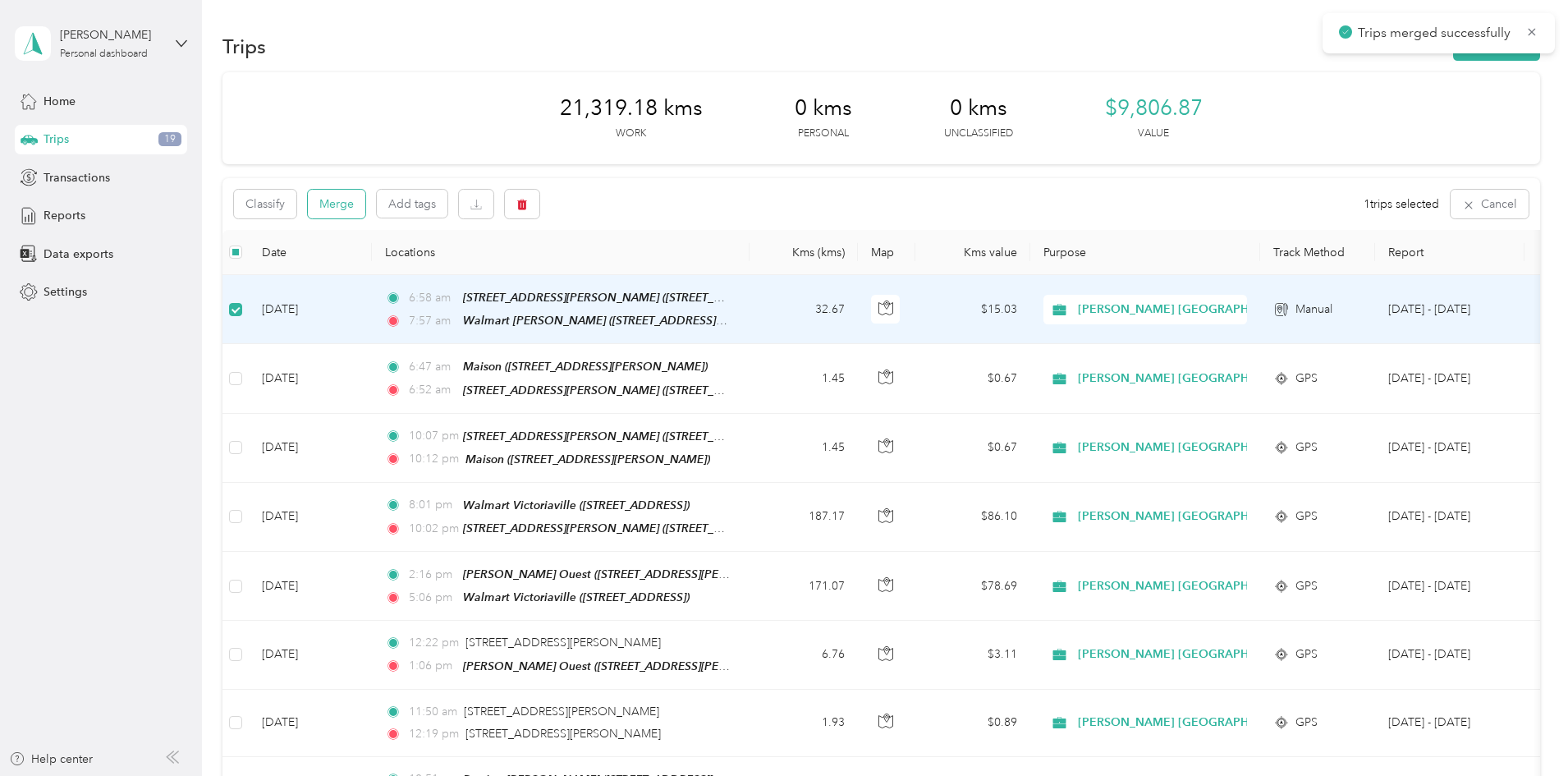
click at [365, 209] on button "Merge" at bounding box center [337, 204] width 58 height 28
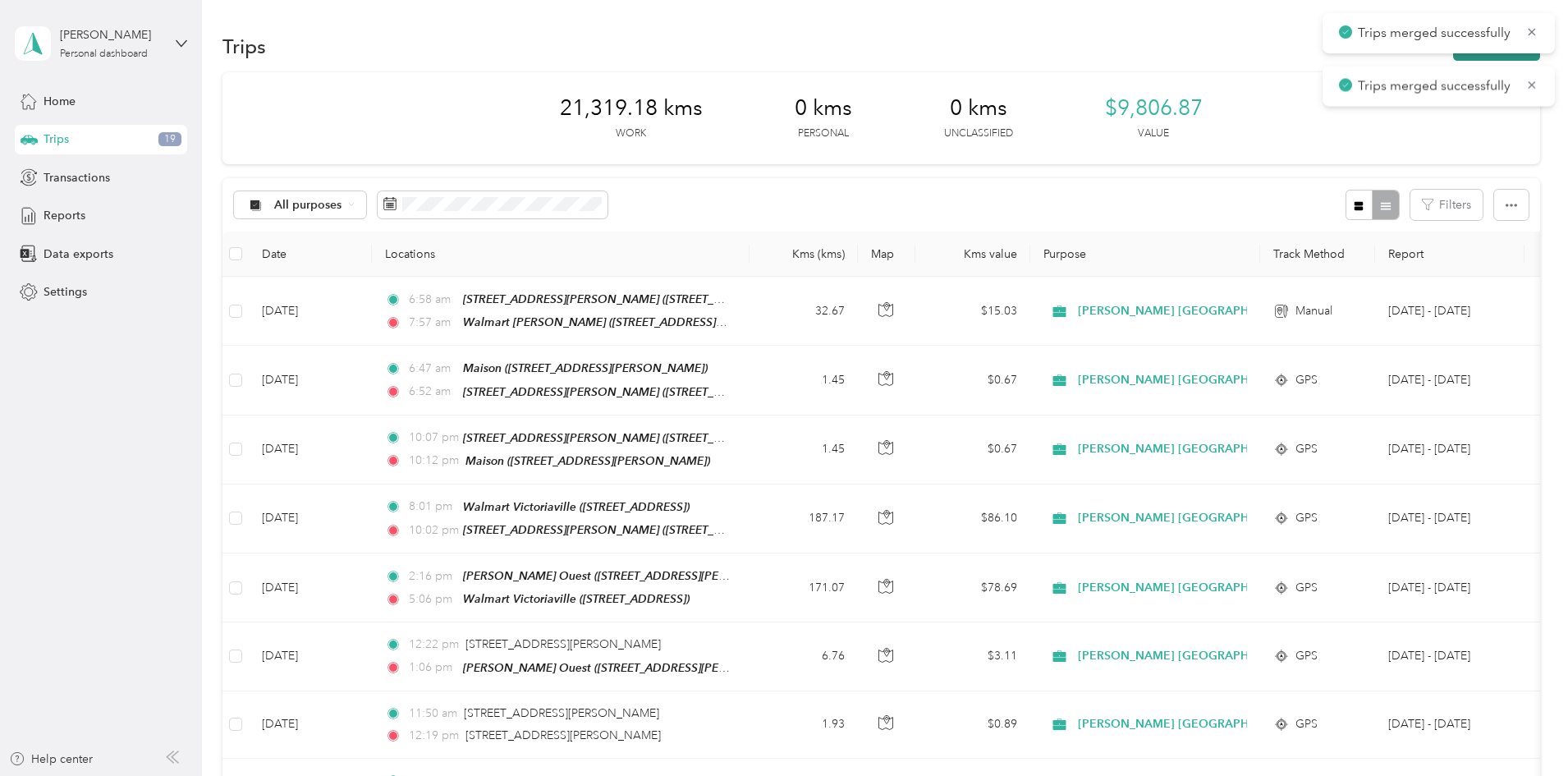
click at [1453, 60] on button "New trip" at bounding box center [1496, 46] width 87 height 28
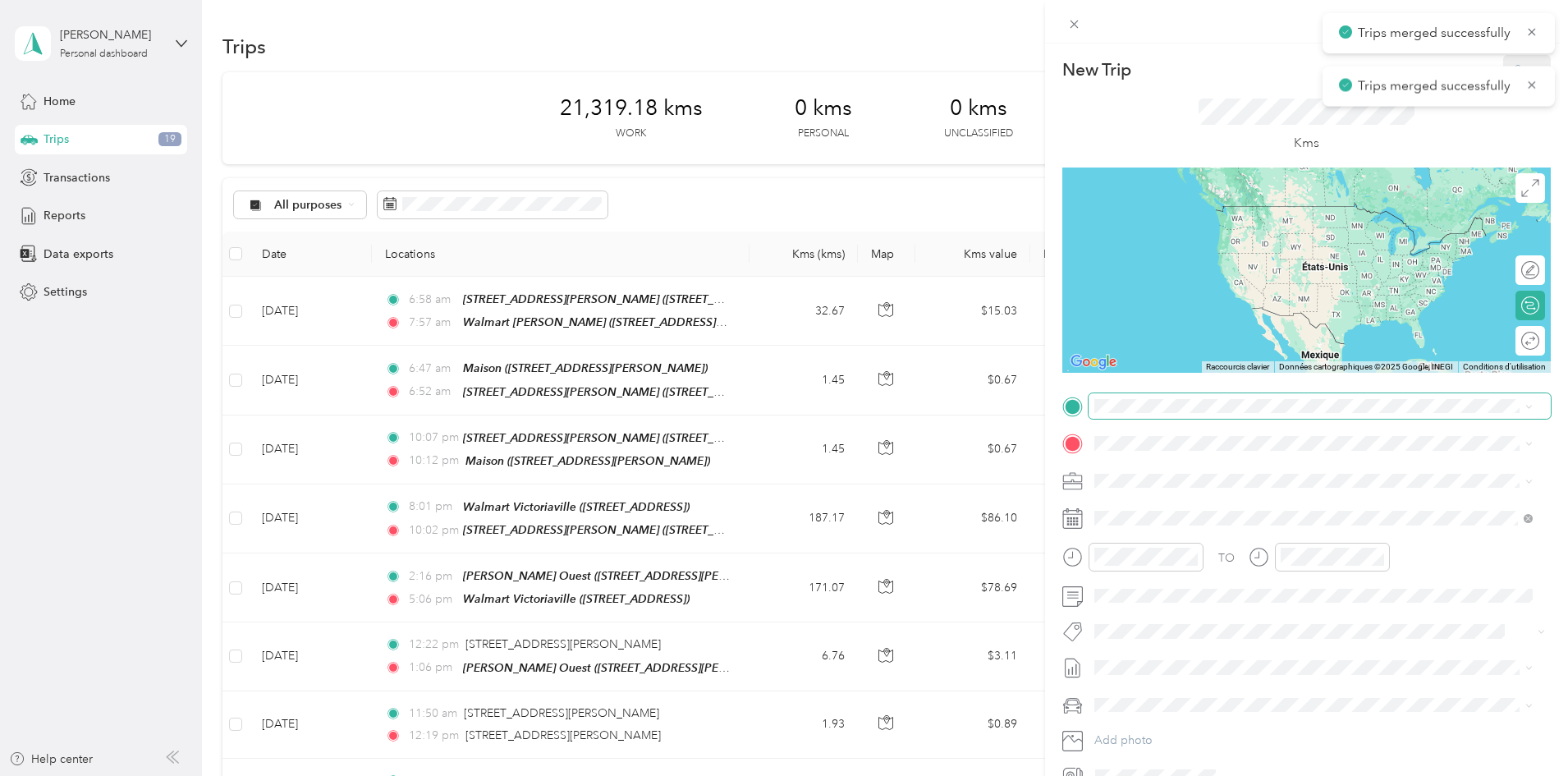
drag, startPoint x: 1154, startPoint y: 420, endPoint x: 1148, endPoint y: 413, distance: 9.2
click at [1154, 421] on div "TO Add photo" at bounding box center [1307, 592] width 489 height 397
click at [1150, 413] on span at bounding box center [1320, 406] width 462 height 27
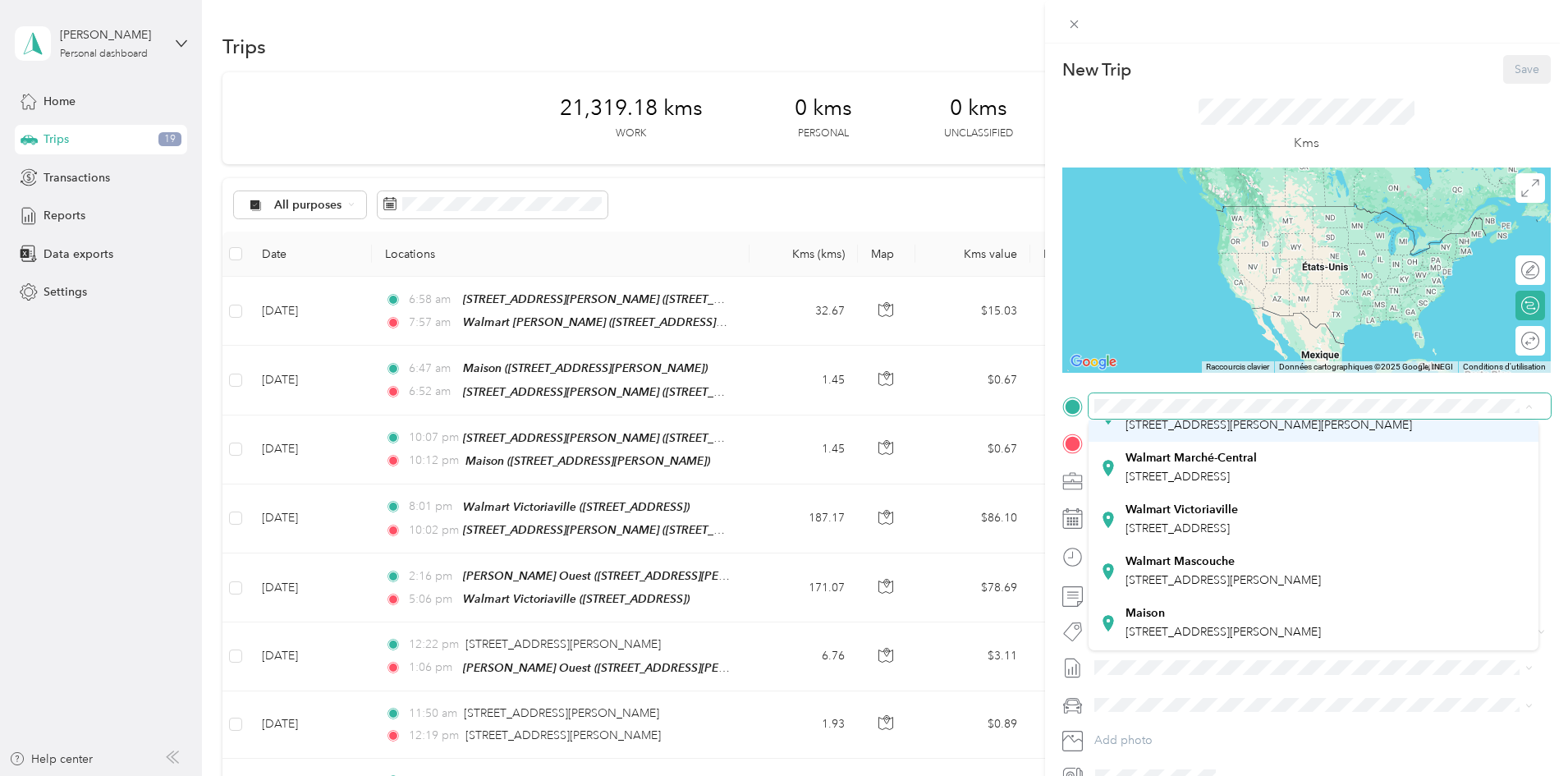
scroll to position [0, 0]
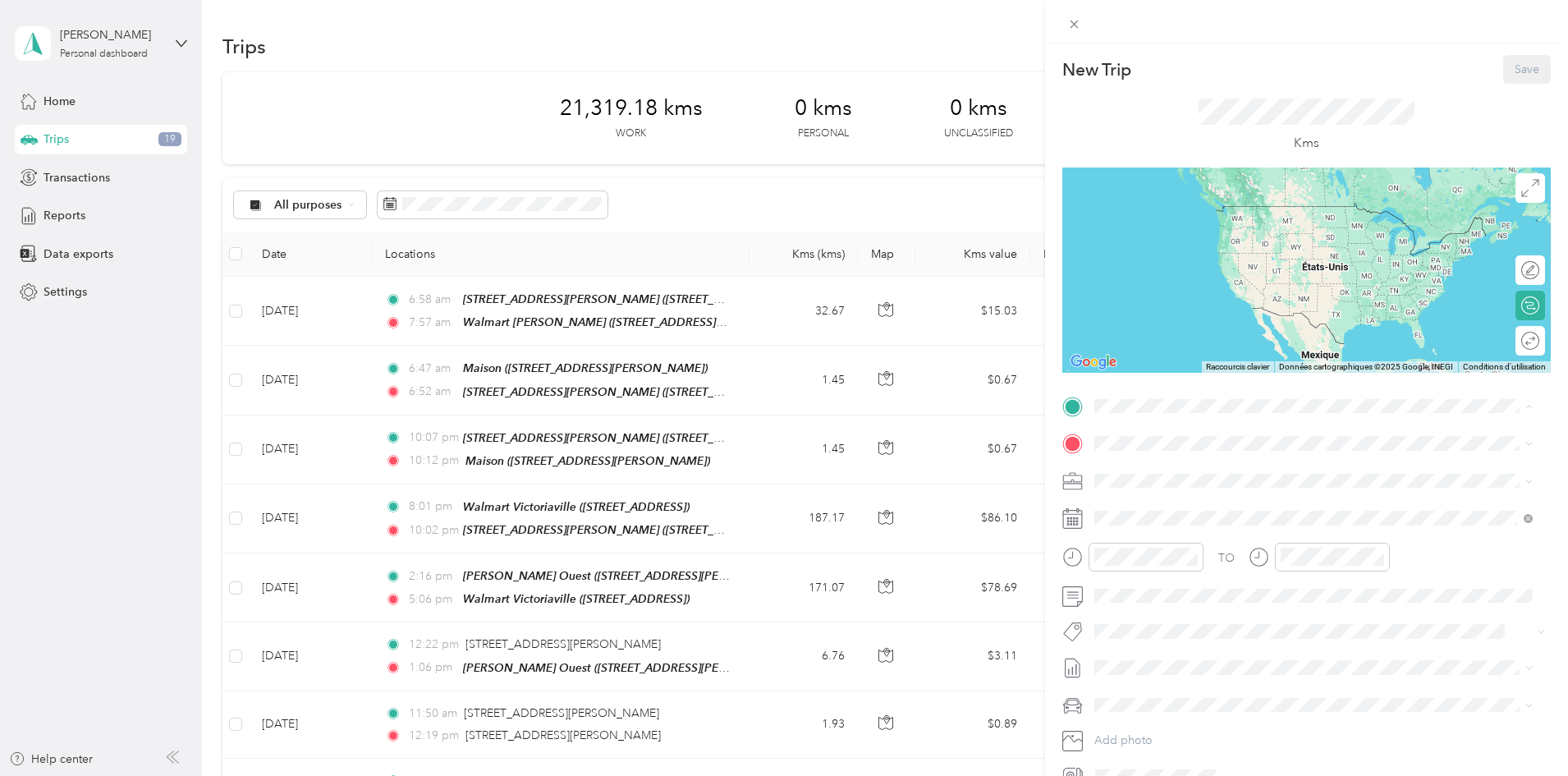
click at [1171, 530] on strong "Walmart [PERSON_NAME]" at bounding box center [1198, 523] width 145 height 15
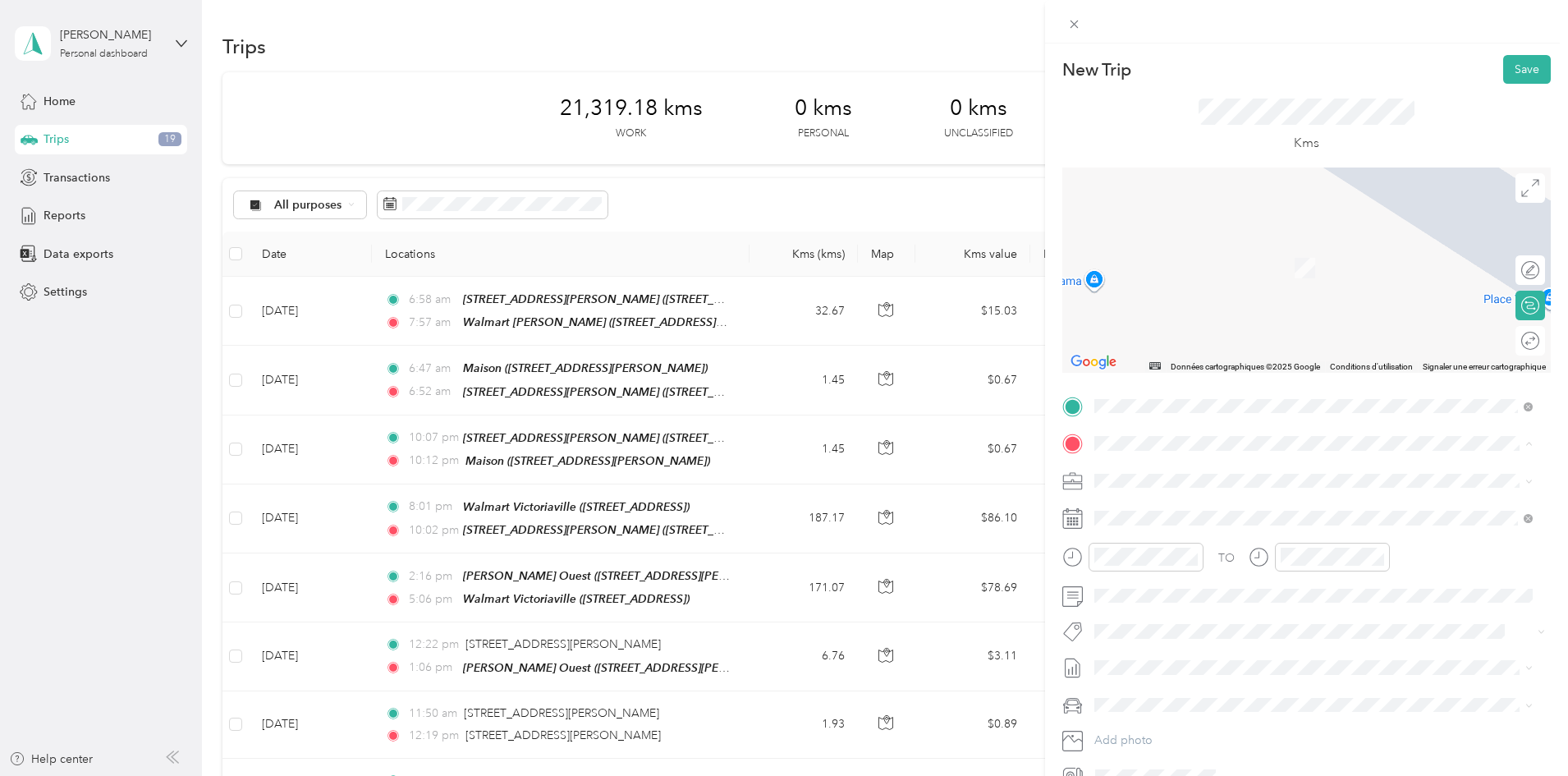
click at [1230, 530] on span "[STREET_ADDRESS]" at bounding box center [1178, 527] width 105 height 14
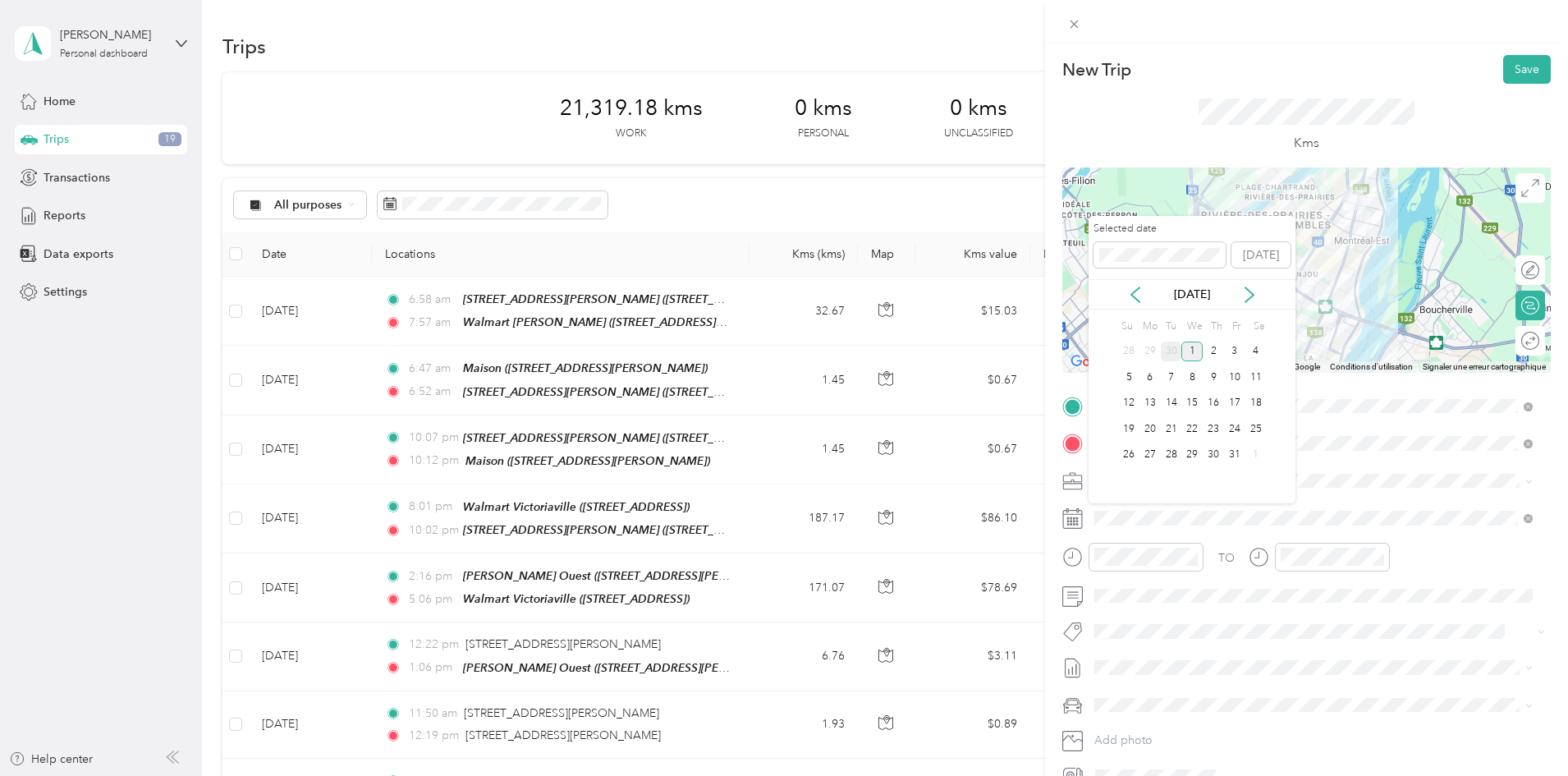
click at [1174, 353] on div "30" at bounding box center [1171, 352] width 21 height 20
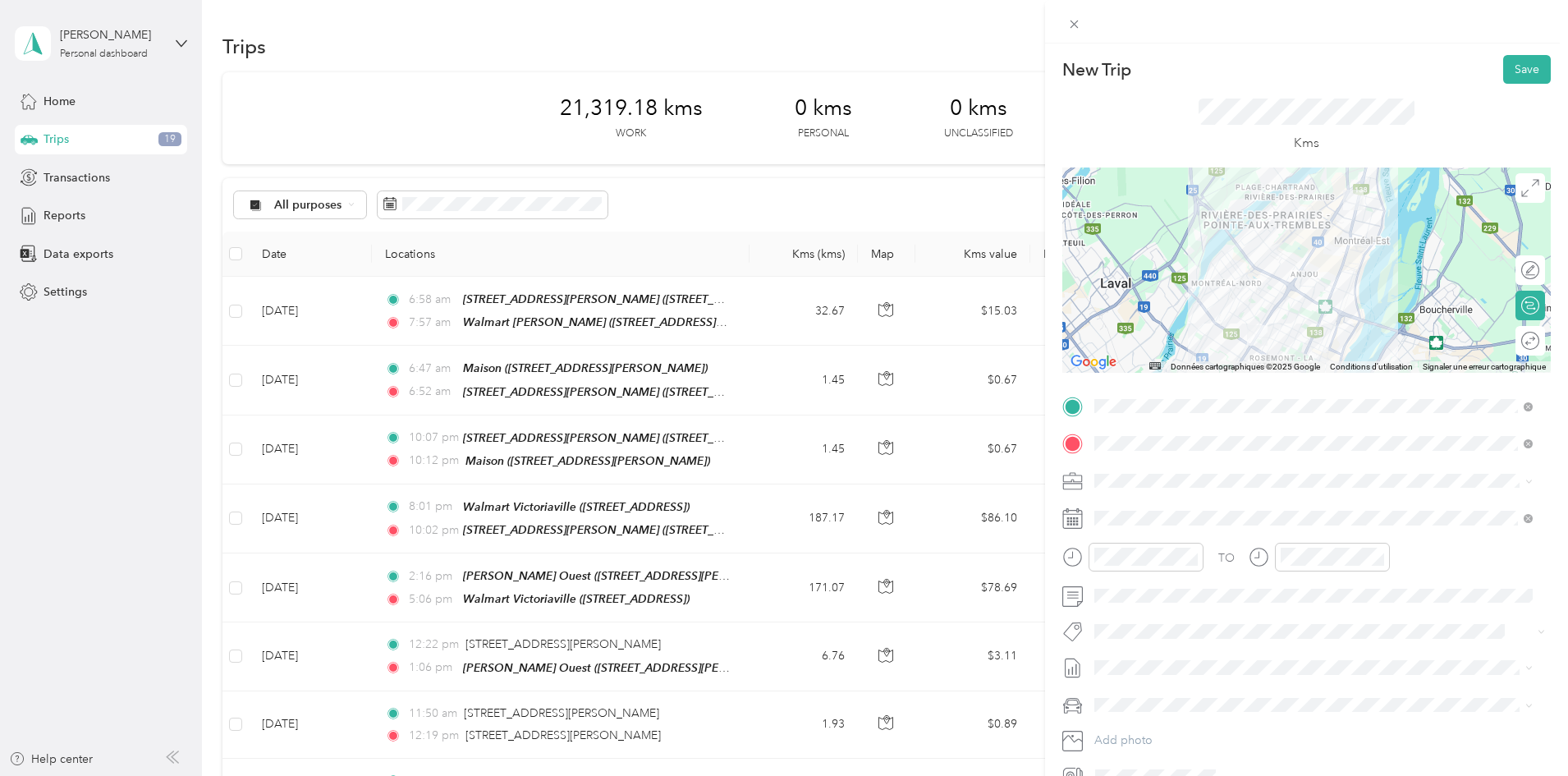
click at [1151, 572] on div at bounding box center [1133, 563] width 141 height 40
click at [1117, 471] on div "10" at bounding box center [1111, 469] width 39 height 23
click at [1157, 475] on div "58" at bounding box center [1158, 469] width 39 height 23
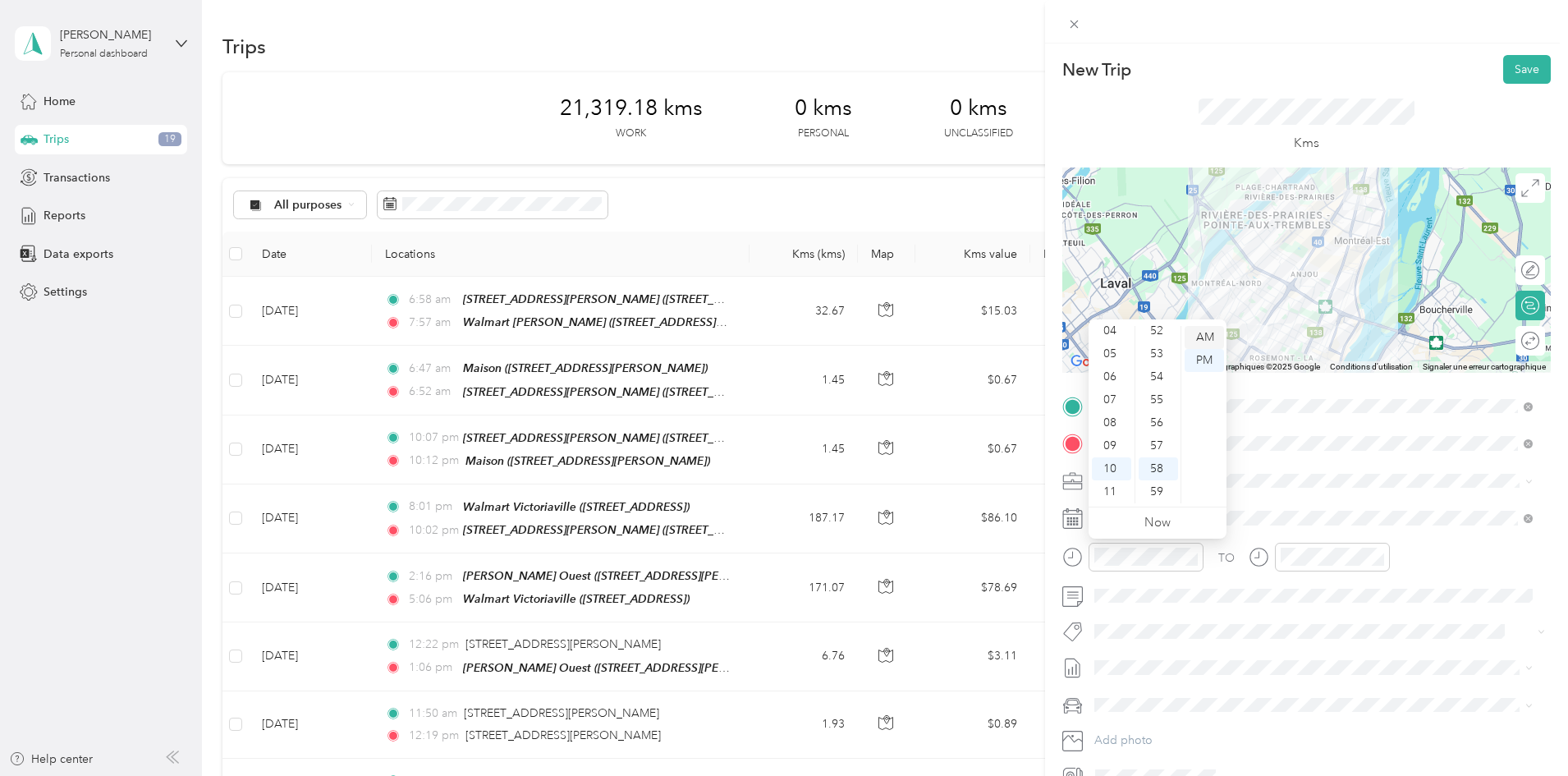
click at [1198, 335] on div "AM" at bounding box center [1204, 338] width 39 height 23
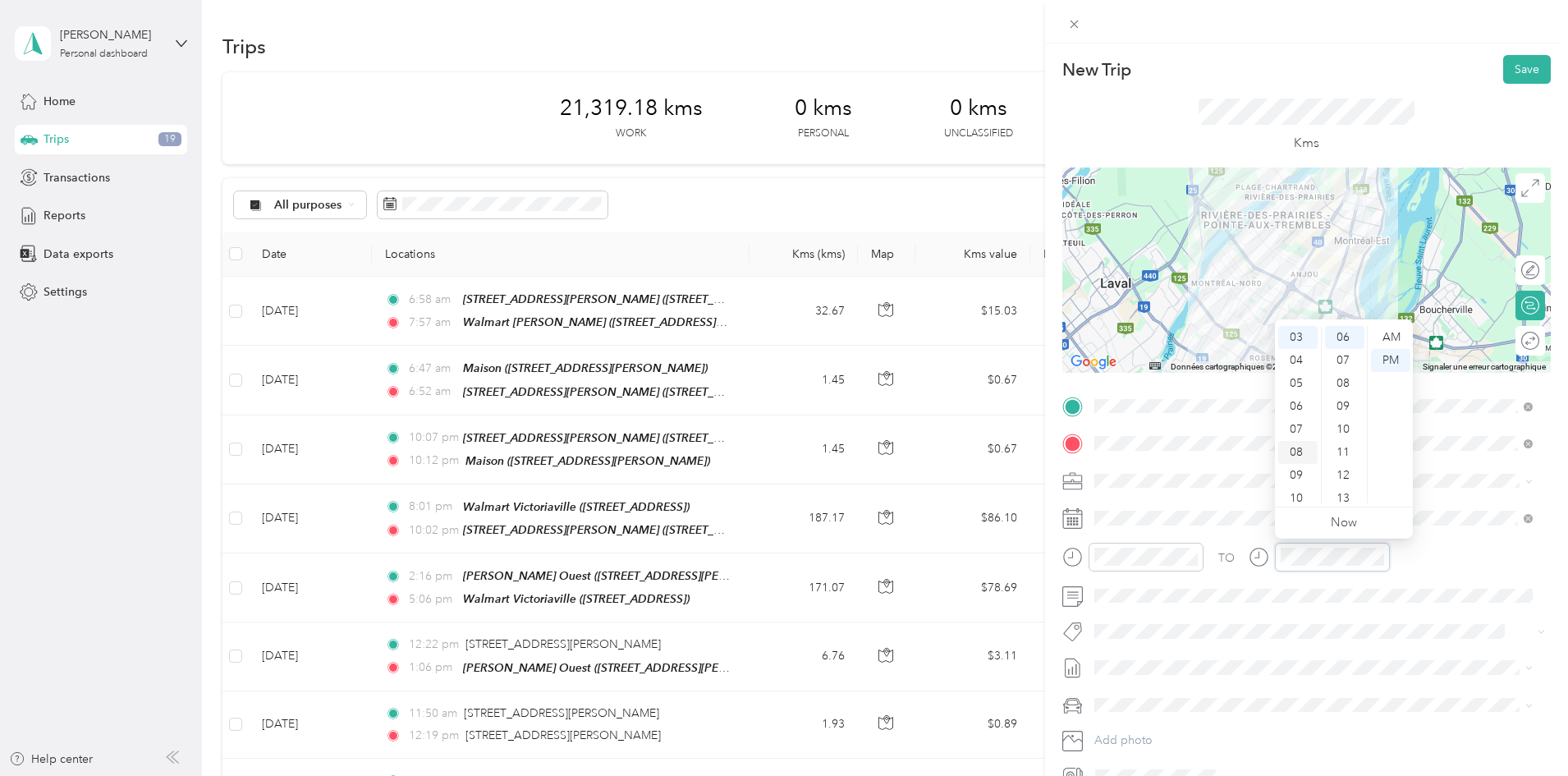
scroll to position [98, 0]
click at [1308, 496] on div "11" at bounding box center [1297, 492] width 39 height 23
click at [1342, 394] on div "12" at bounding box center [1344, 393] width 39 height 23
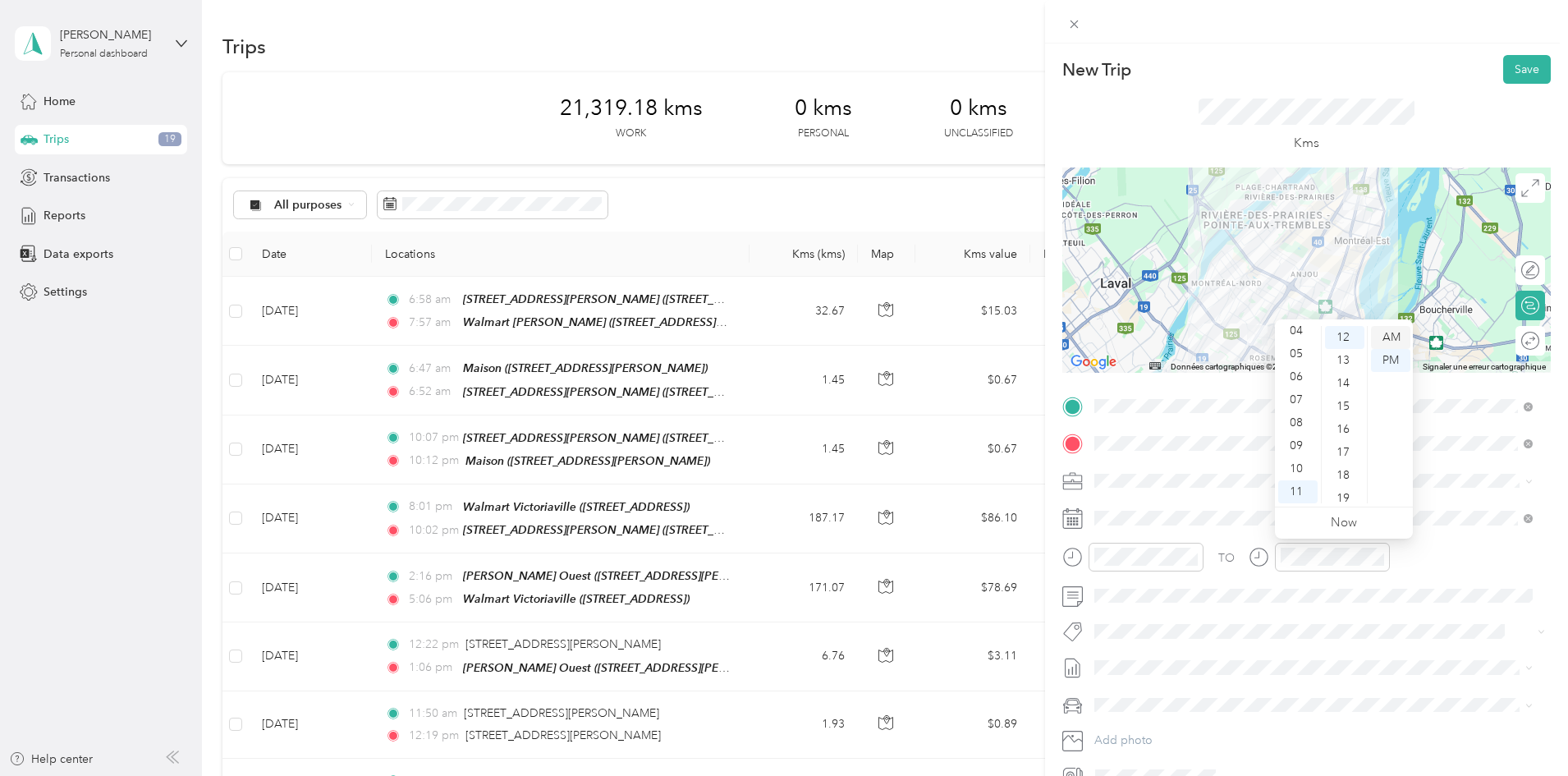
click at [1397, 337] on div "AM" at bounding box center [1390, 338] width 39 height 23
click at [1111, 538] on div "TO Add photo" at bounding box center [1307, 592] width 489 height 397
click at [1513, 73] on button "Save" at bounding box center [1528, 69] width 48 height 28
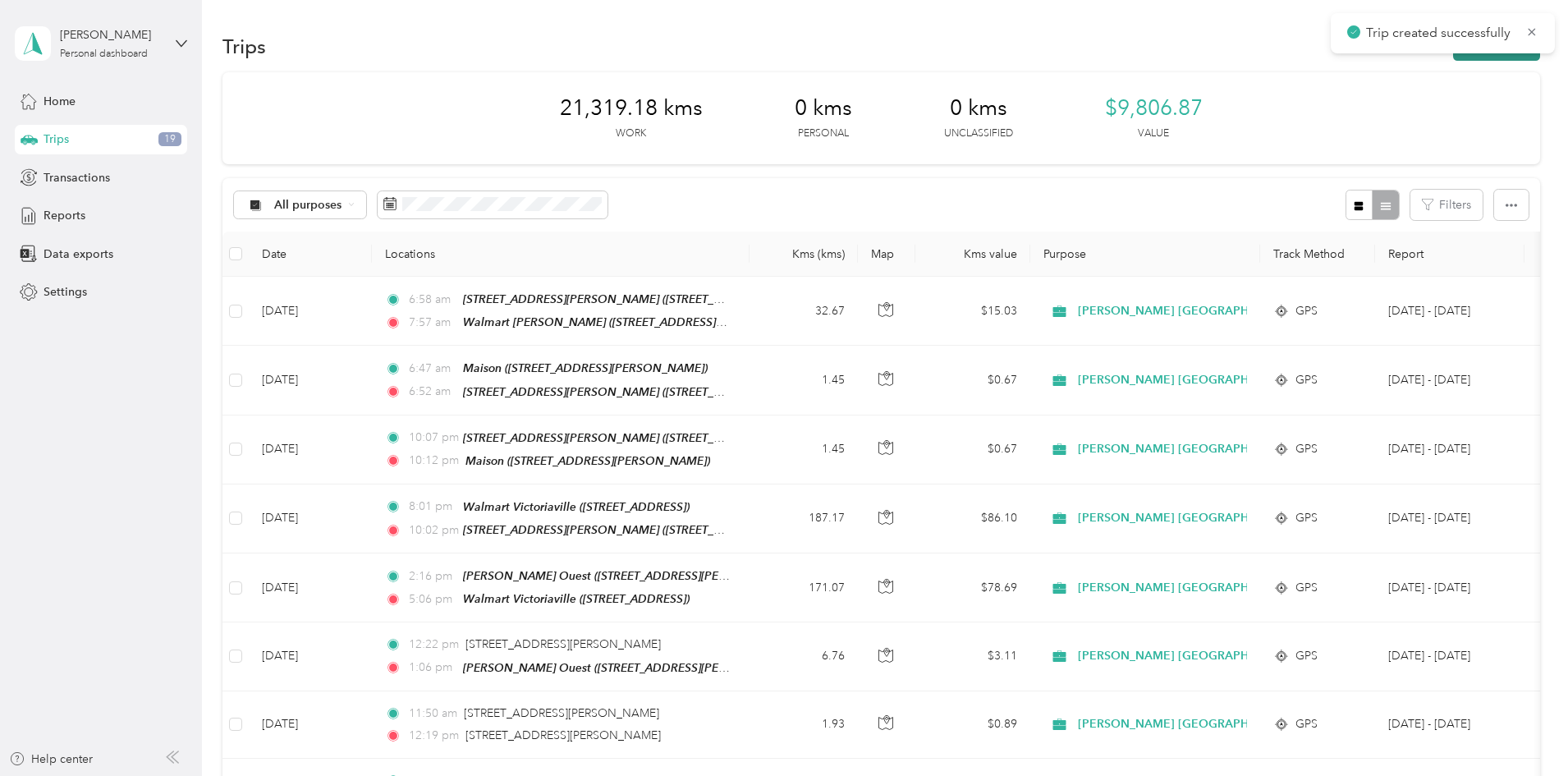
click at [1453, 59] on button "New trip" at bounding box center [1496, 46] width 87 height 28
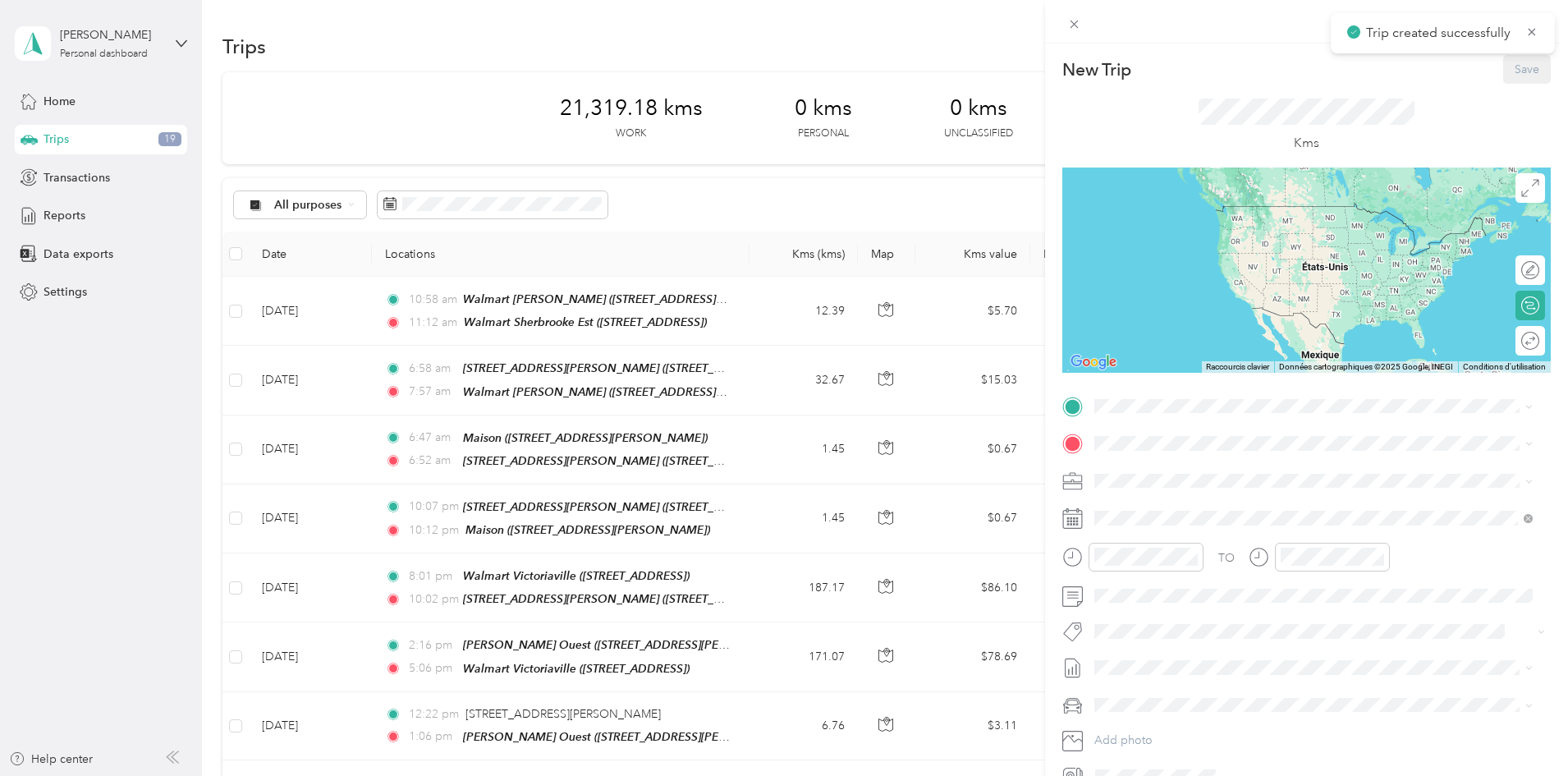
click at [1153, 471] on strong "Walmart Sherbrooke Est" at bounding box center [1191, 471] width 131 height 15
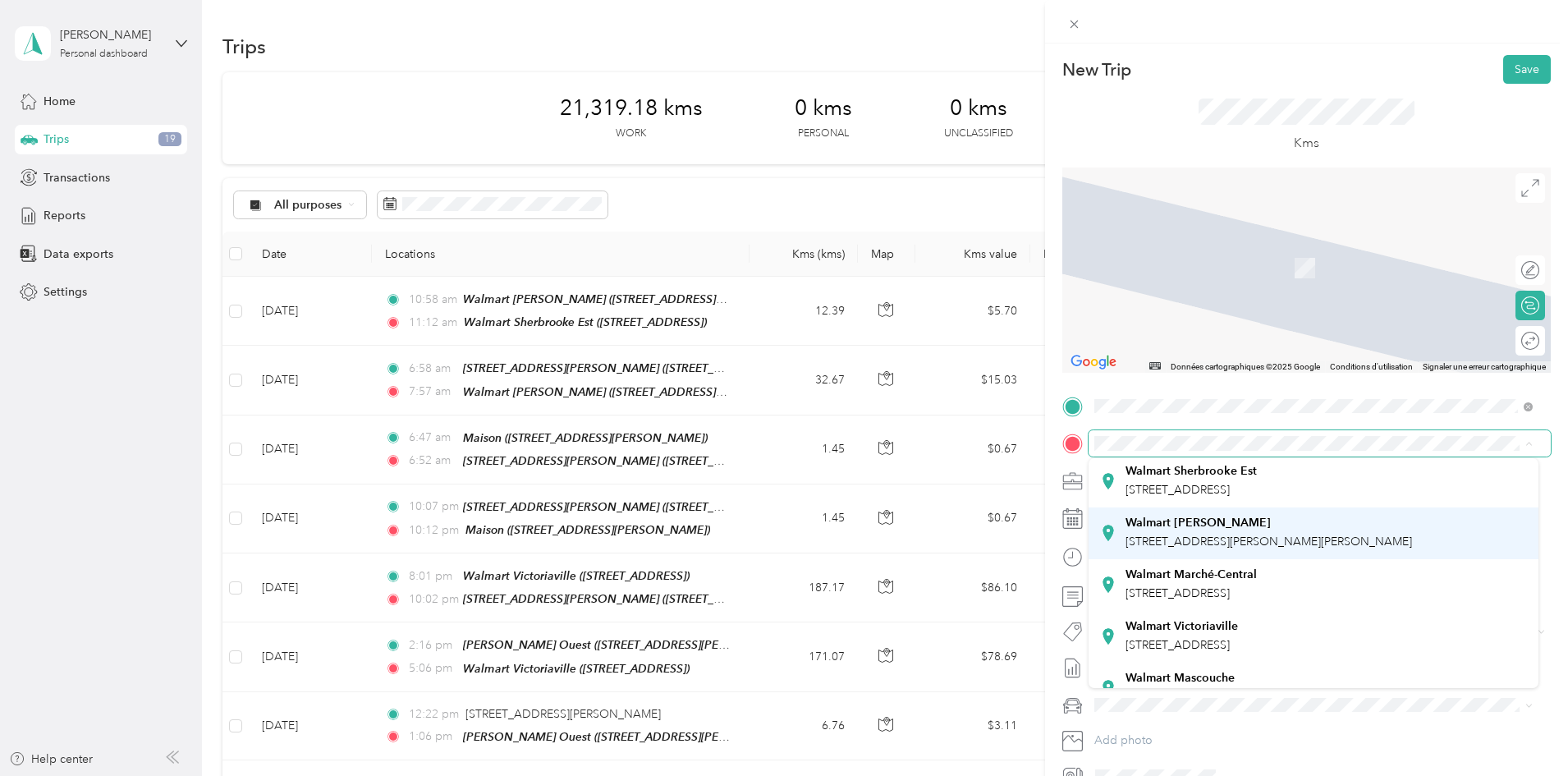
scroll to position [83, 0]
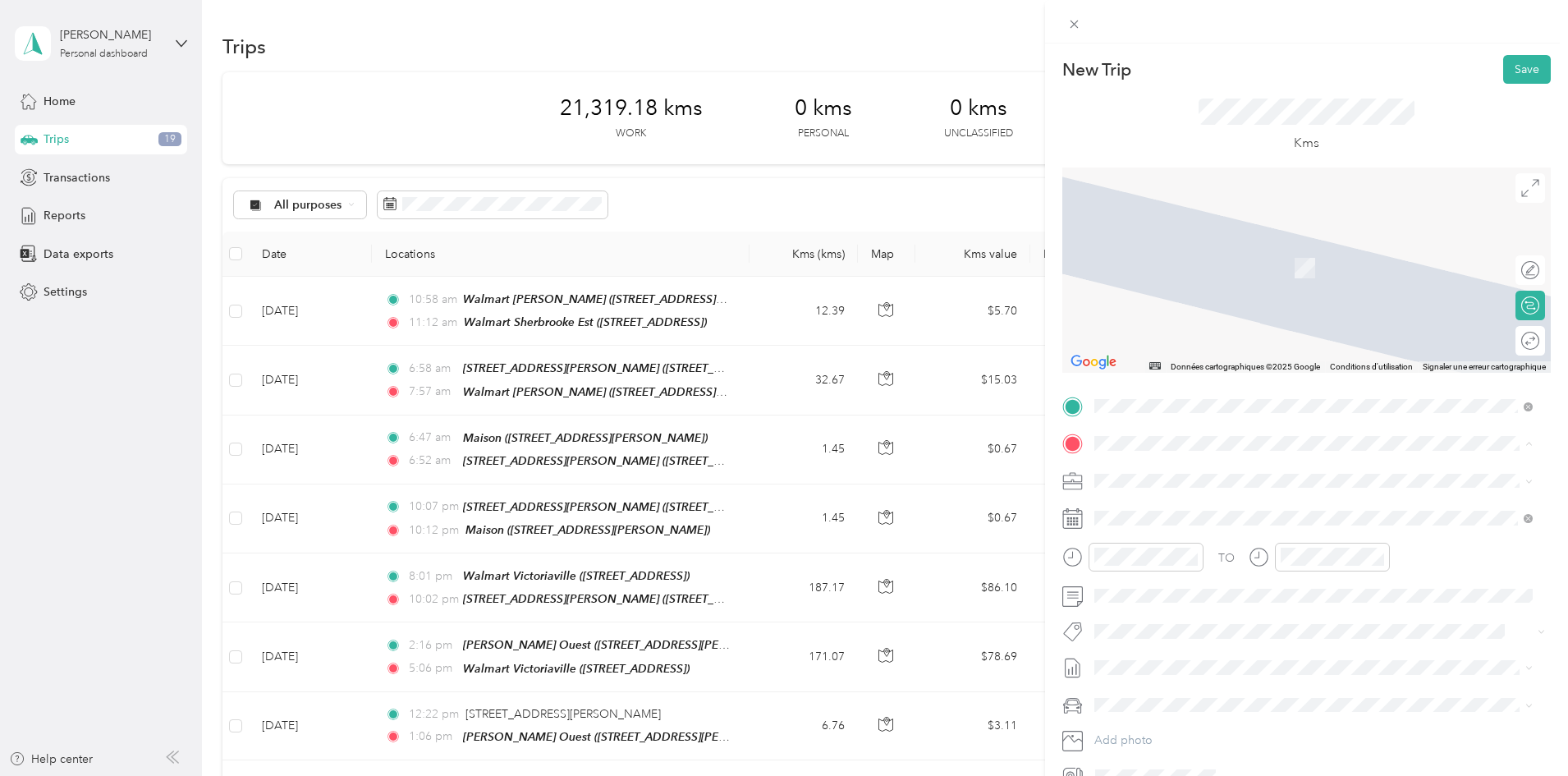
click at [1196, 640] on strong "Walmart Mascouche" at bounding box center [1180, 633] width 109 height 15
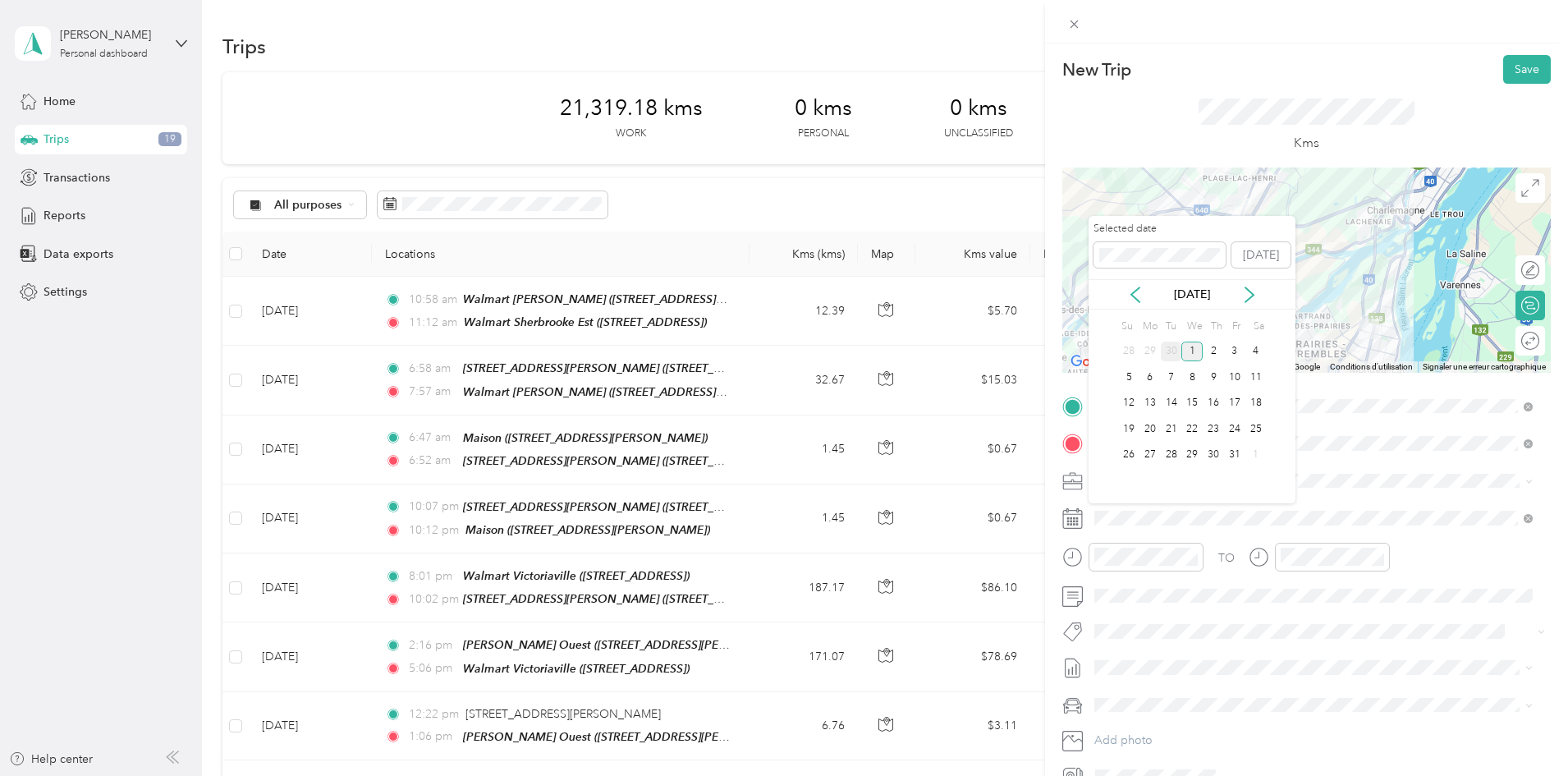
click at [1174, 347] on div "30" at bounding box center [1171, 352] width 21 height 20
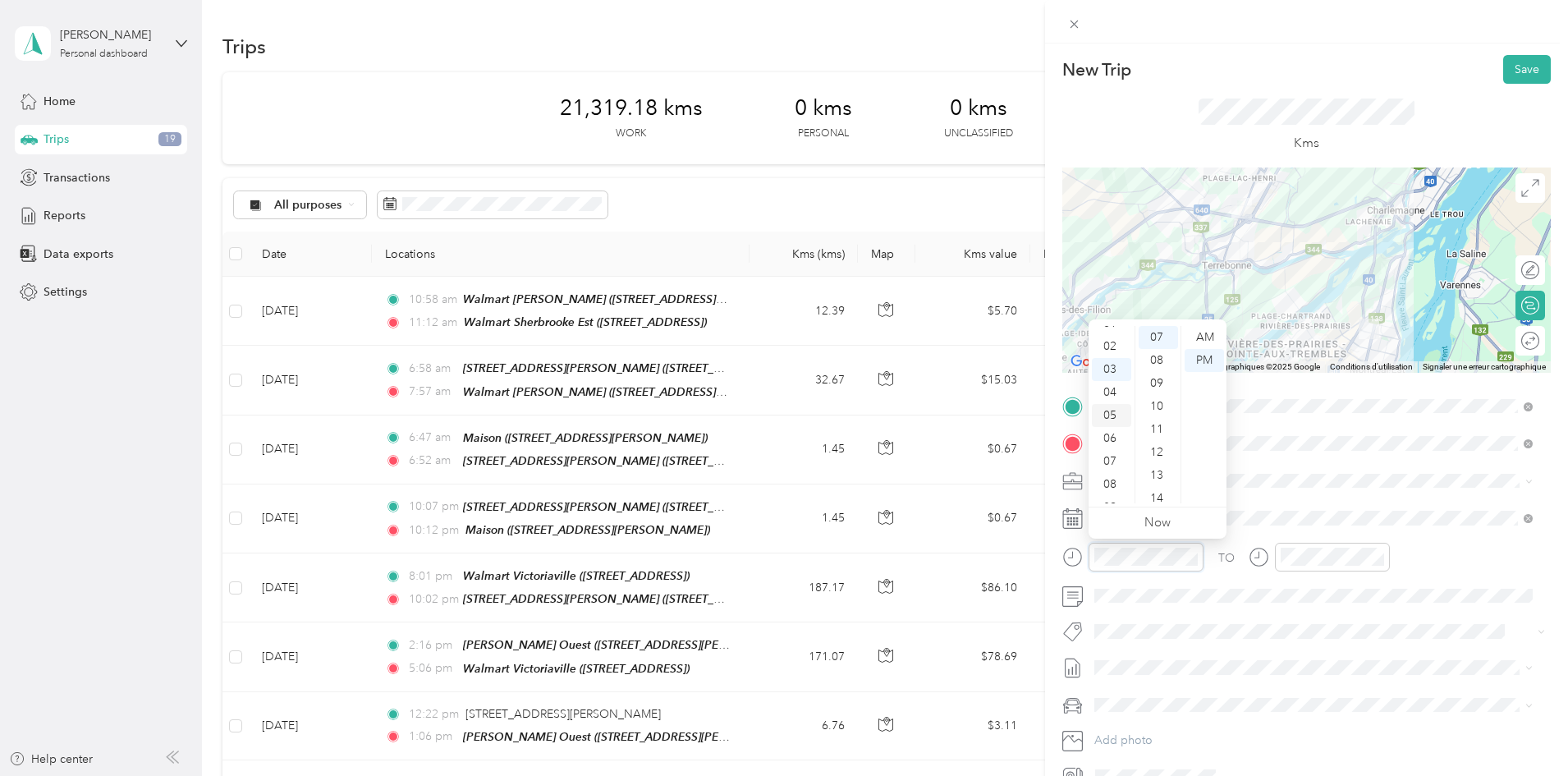
scroll to position [0, 0]
click at [1116, 379] on div "02" at bounding box center [1111, 383] width 39 height 23
click at [1155, 493] on div "46" at bounding box center [1158, 494] width 39 height 23
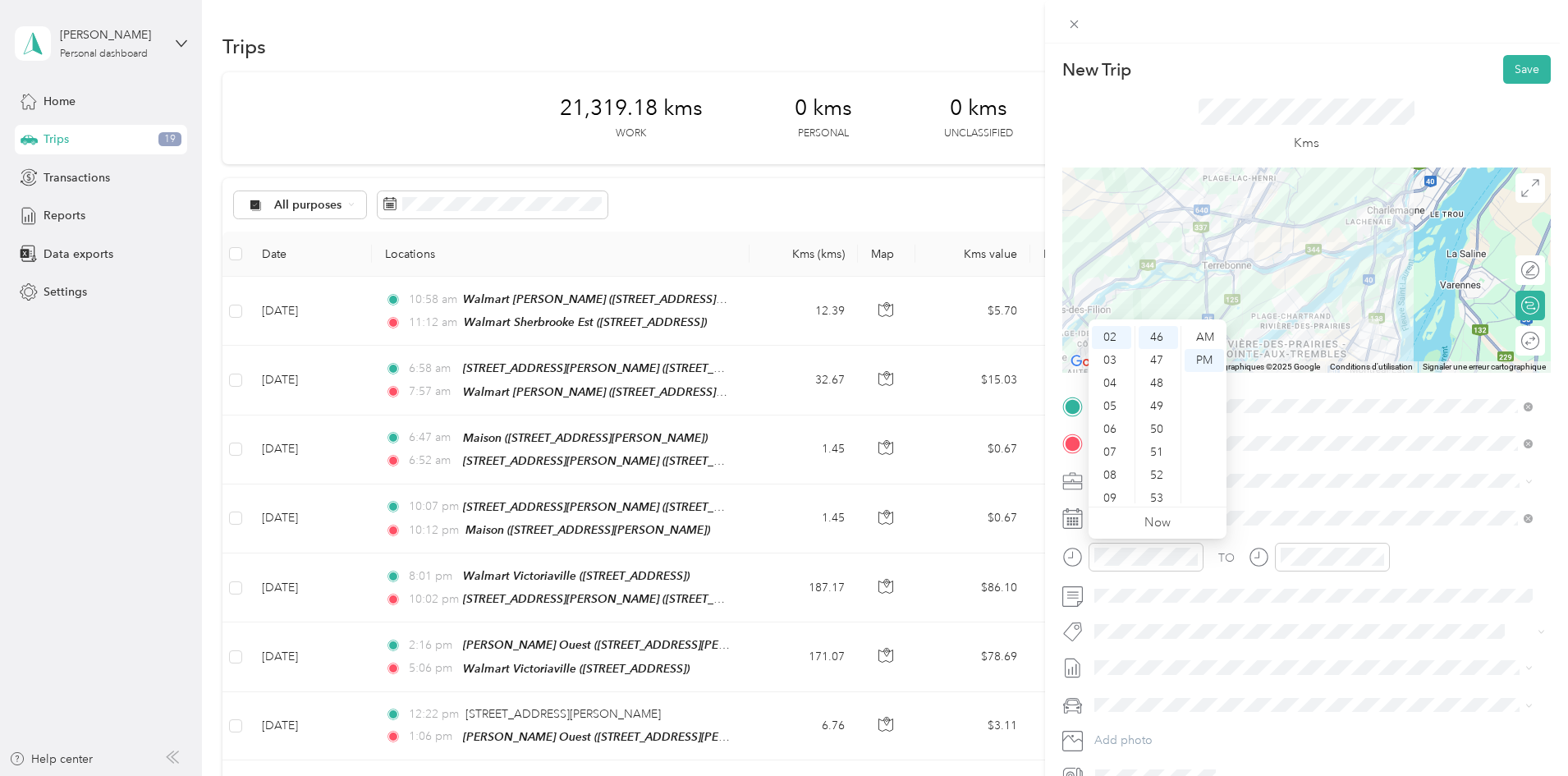
click at [1375, 571] on div at bounding box center [1320, 563] width 141 height 40
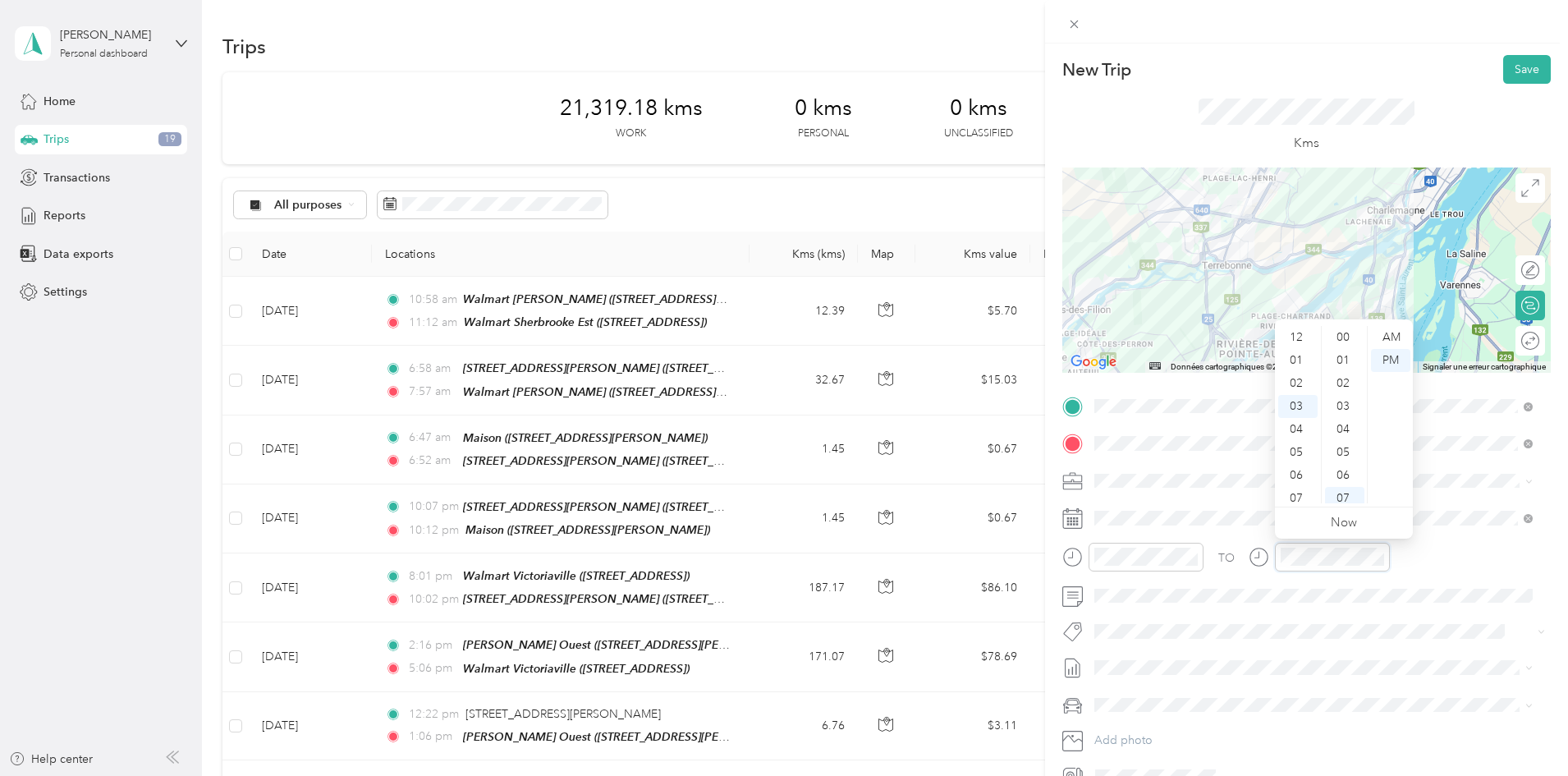
scroll to position [161, 0]
click at [1352, 460] on div "34" at bounding box center [1344, 465] width 39 height 23
click at [1103, 536] on div "TO Add photo" at bounding box center [1307, 592] width 489 height 397
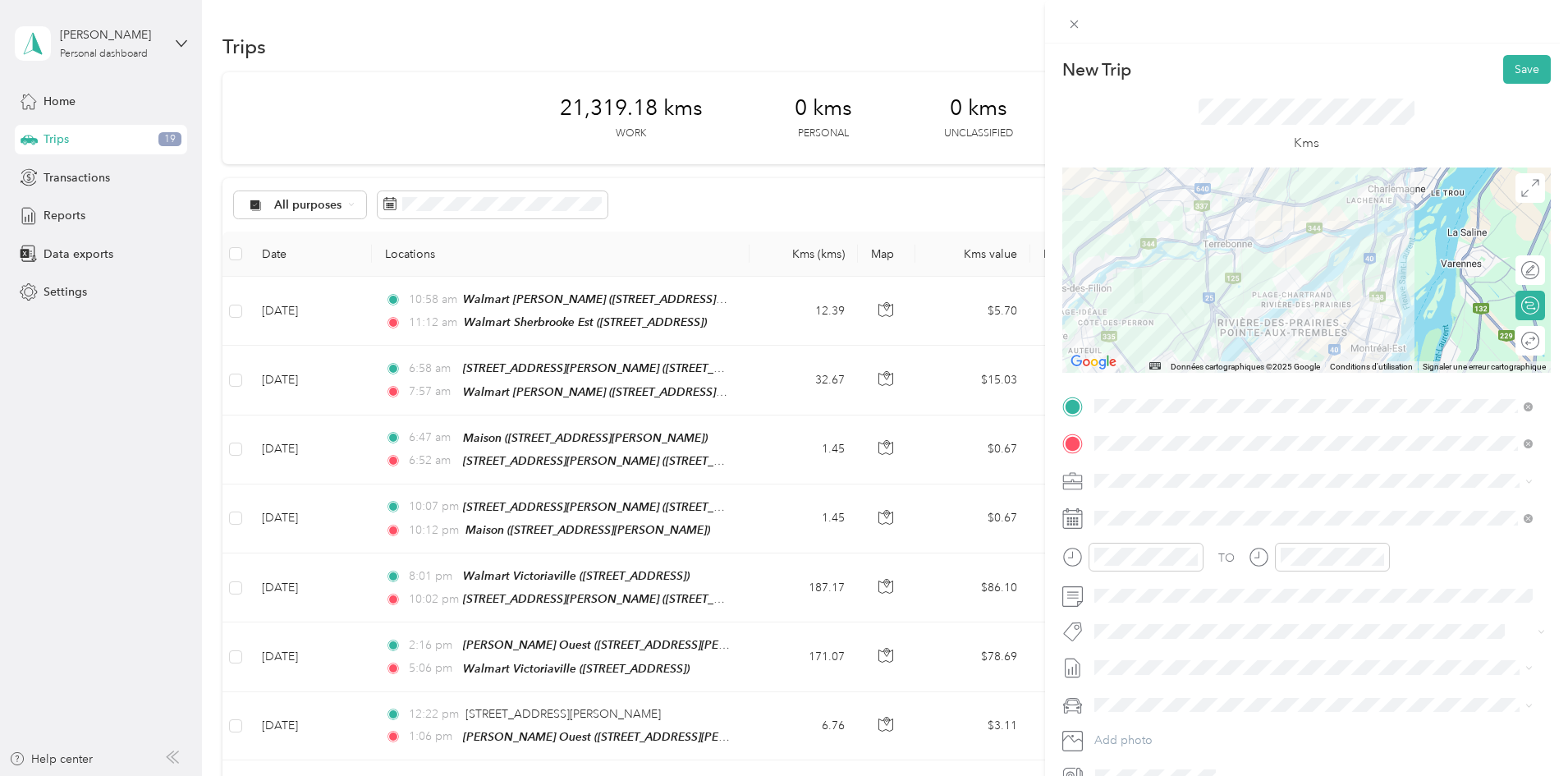
drag, startPoint x: 1357, startPoint y: 272, endPoint x: 1358, endPoint y: 248, distance: 24.0
click at [1358, 248] on div at bounding box center [1307, 271] width 489 height 205
click at [1504, 78] on button "Save" at bounding box center [1528, 69] width 48 height 28
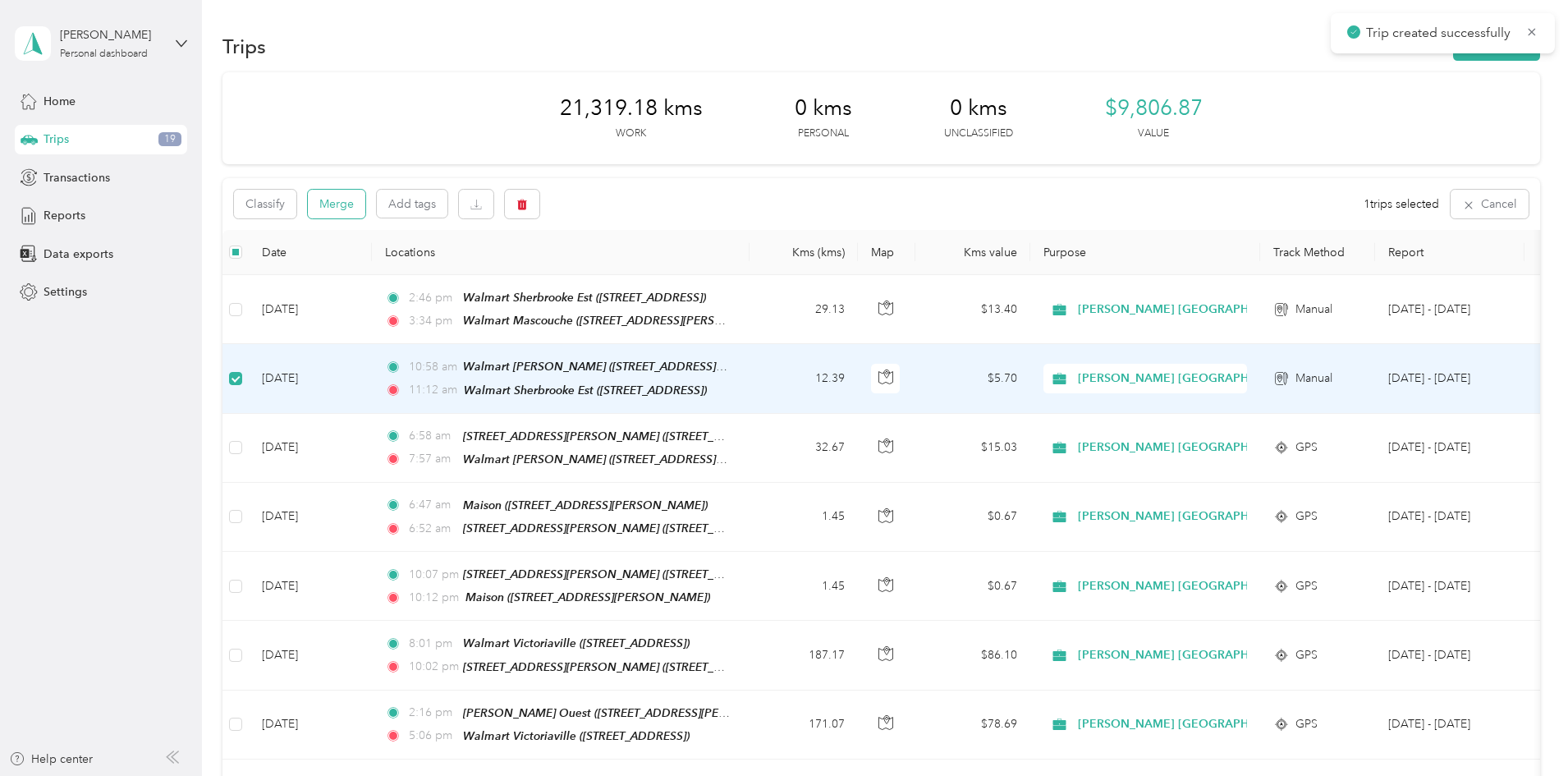
click at [365, 204] on button "Merge" at bounding box center [337, 204] width 58 height 28
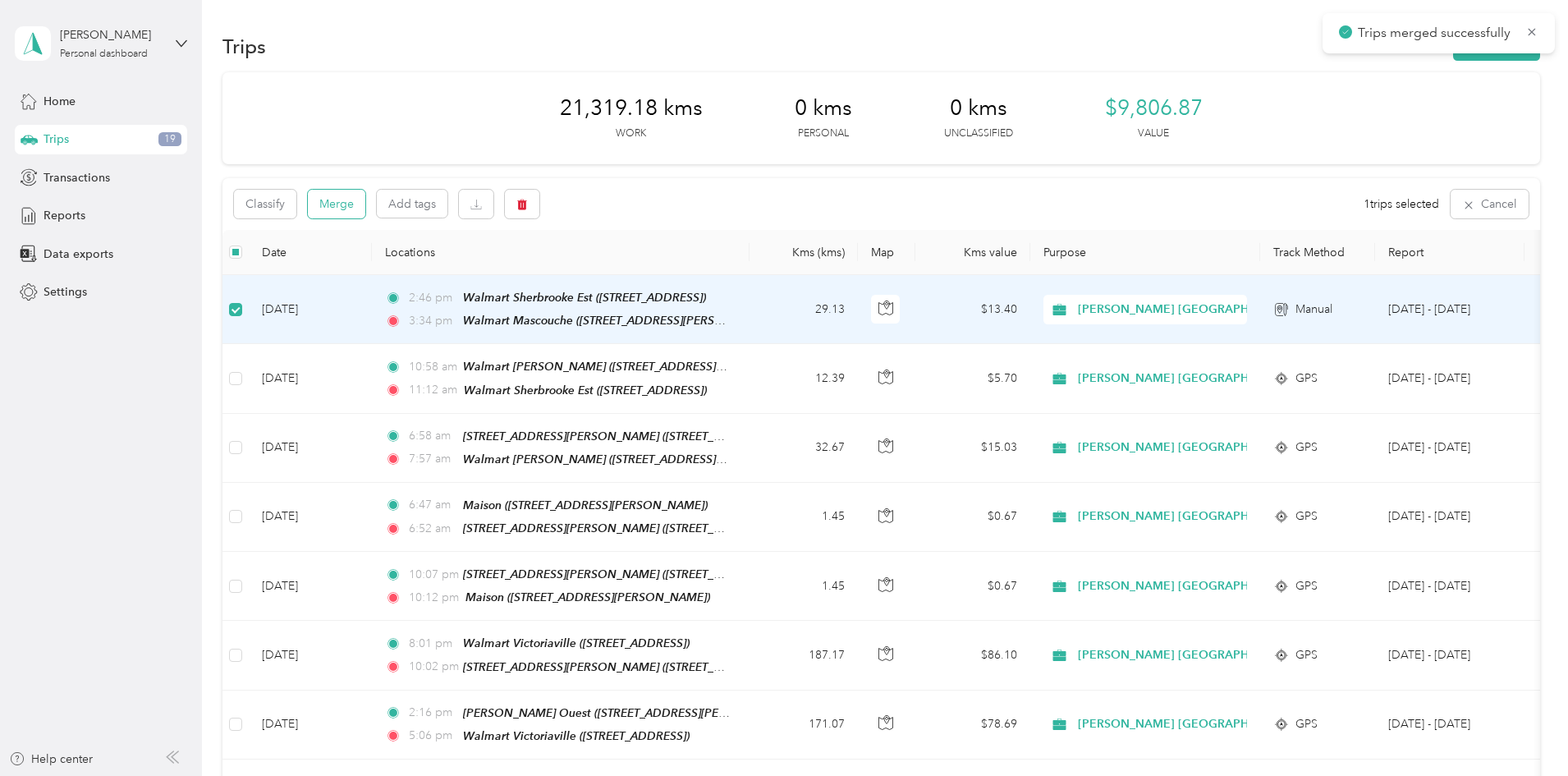
click at [365, 205] on button "Merge" at bounding box center [337, 204] width 58 height 28
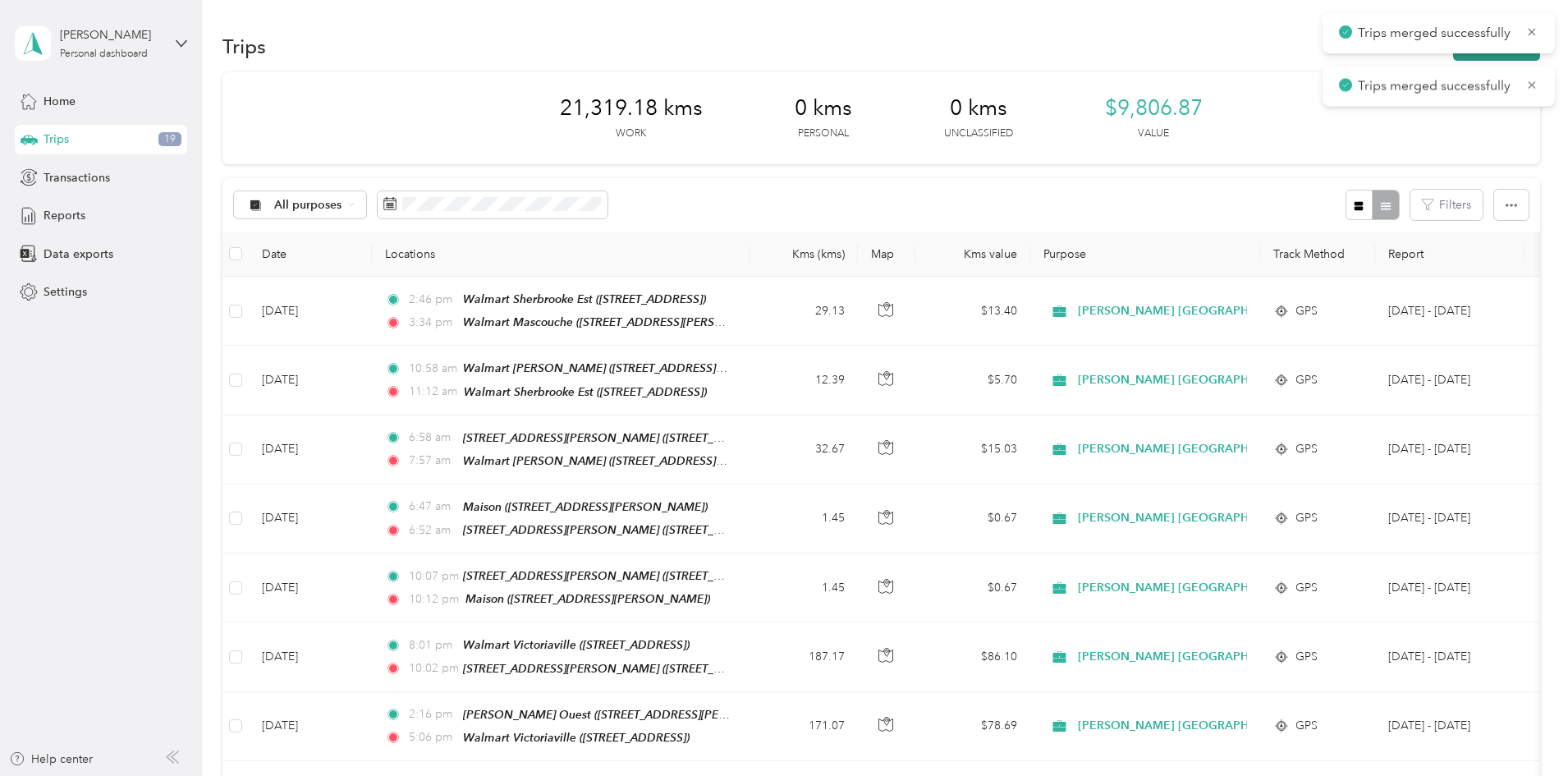
click at [1453, 59] on button "New trip" at bounding box center [1496, 46] width 87 height 28
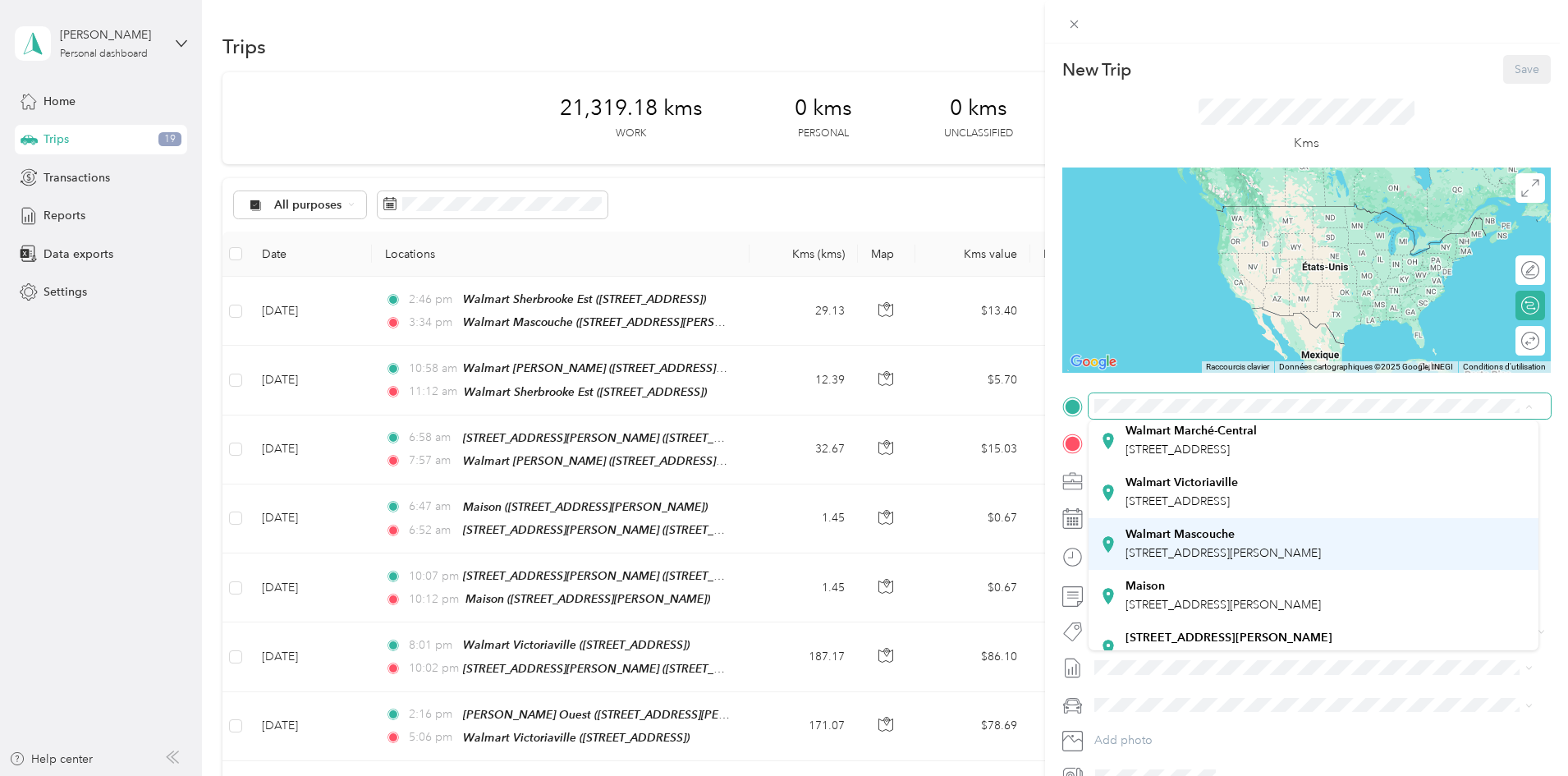
scroll to position [164, 0]
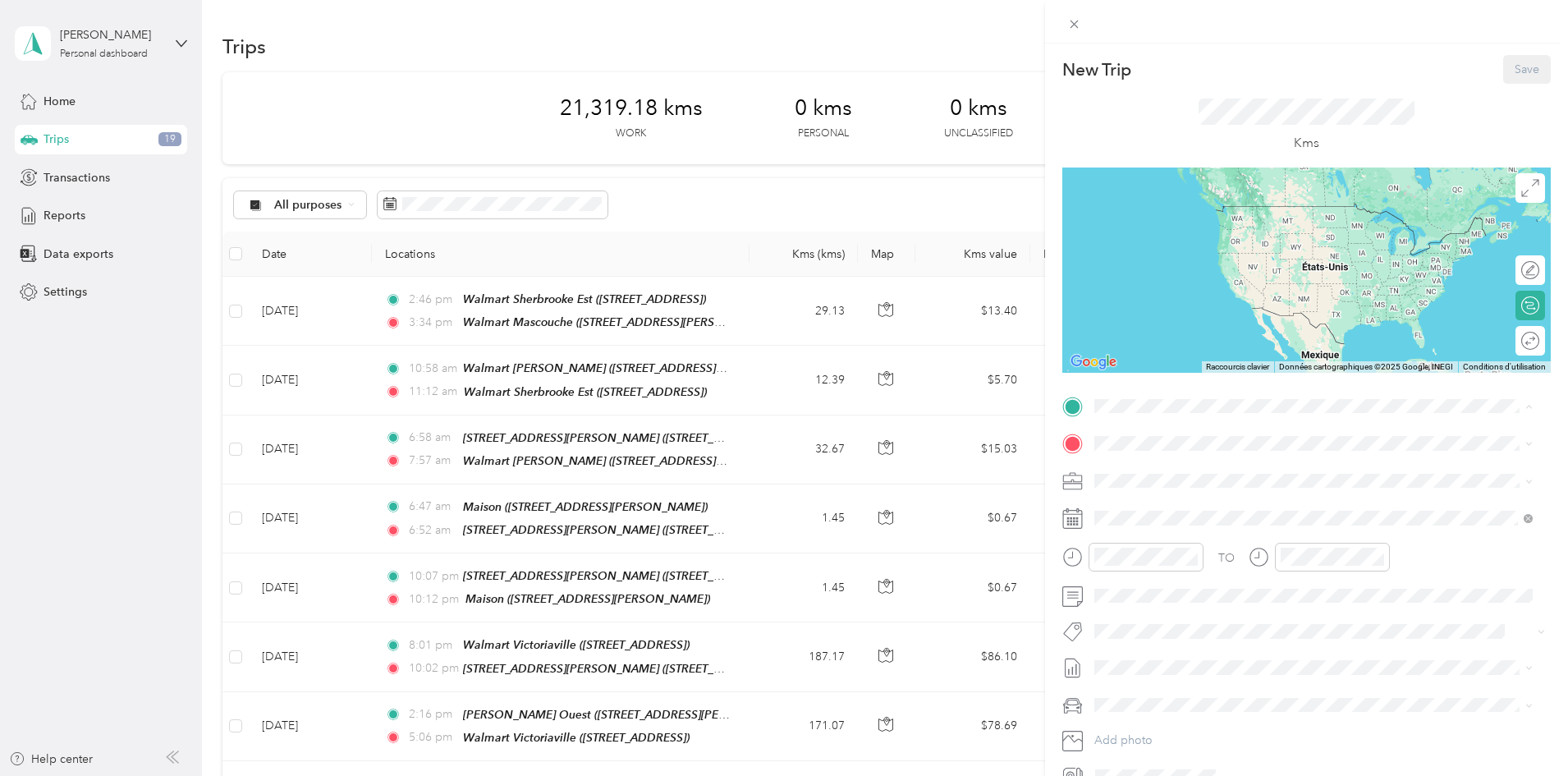
drag, startPoint x: 1157, startPoint y: 546, endPoint x: 1151, endPoint y: 520, distance: 26.7
click at [1158, 539] on span "[STREET_ADDRESS][PERSON_NAME]" at bounding box center [1223, 532] width 195 height 14
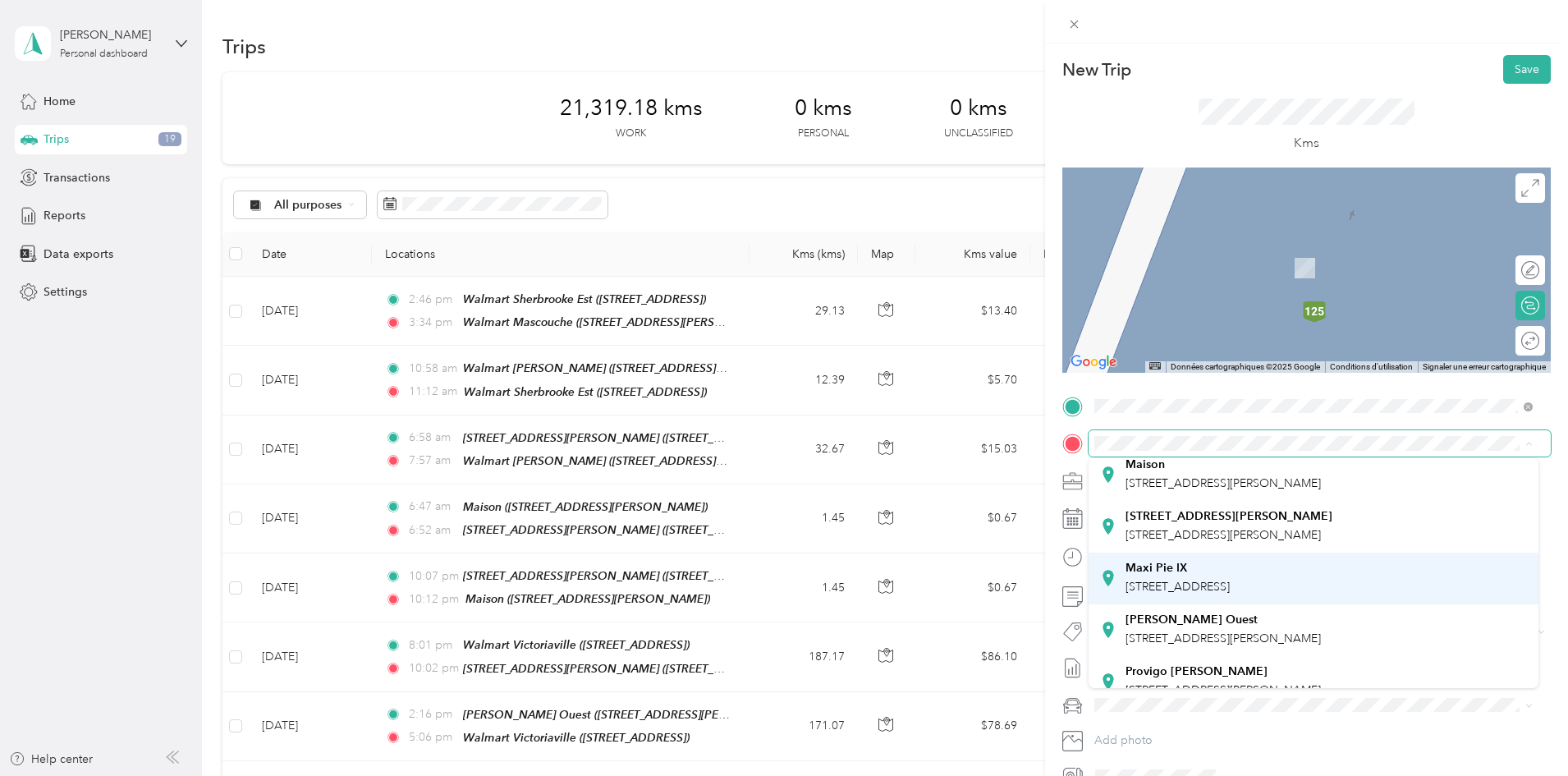
scroll to position [257, 0]
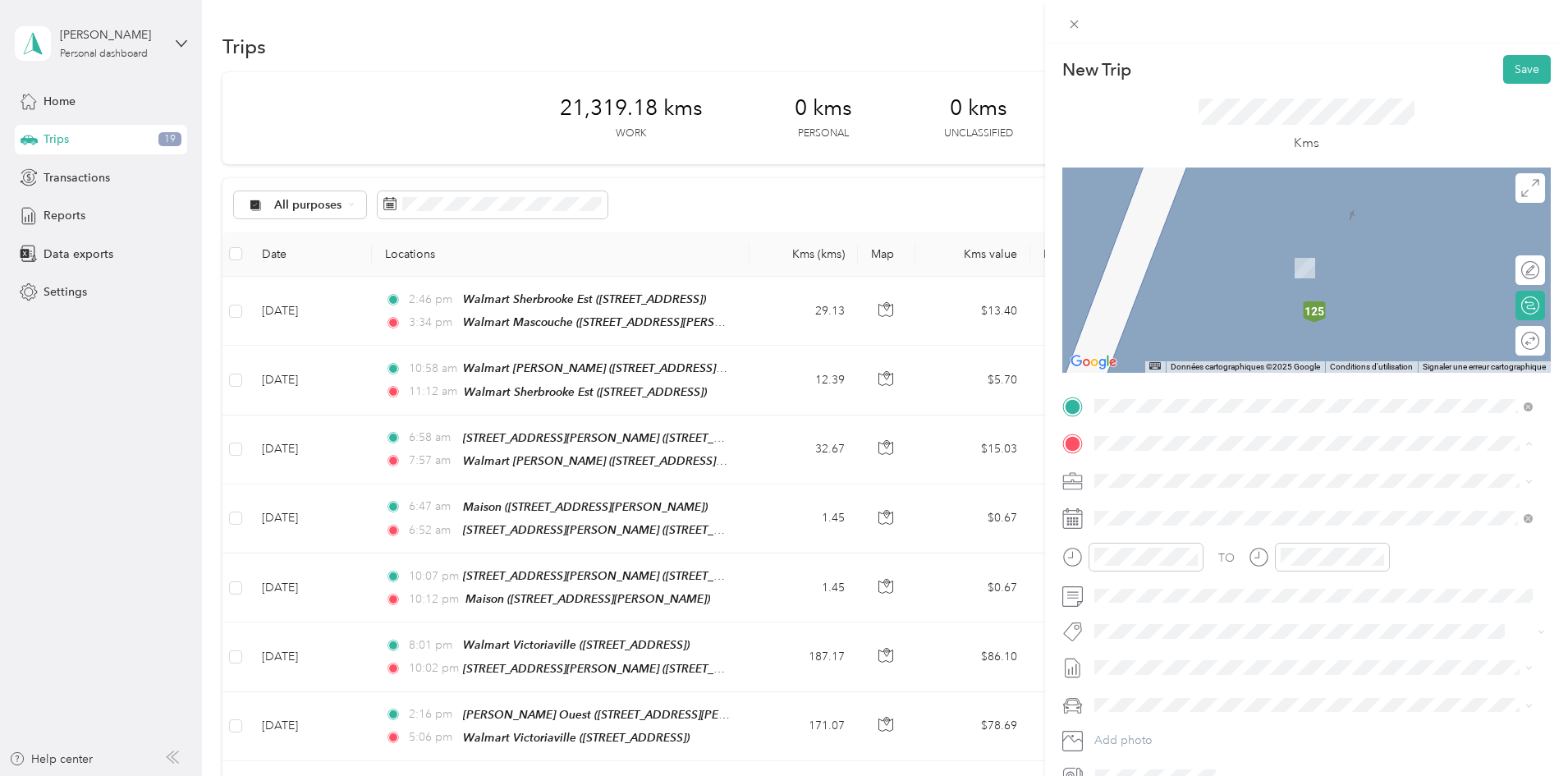
click at [1152, 536] on span "[STREET_ADDRESS][PERSON_NAME]" at bounding box center [1223, 528] width 195 height 14
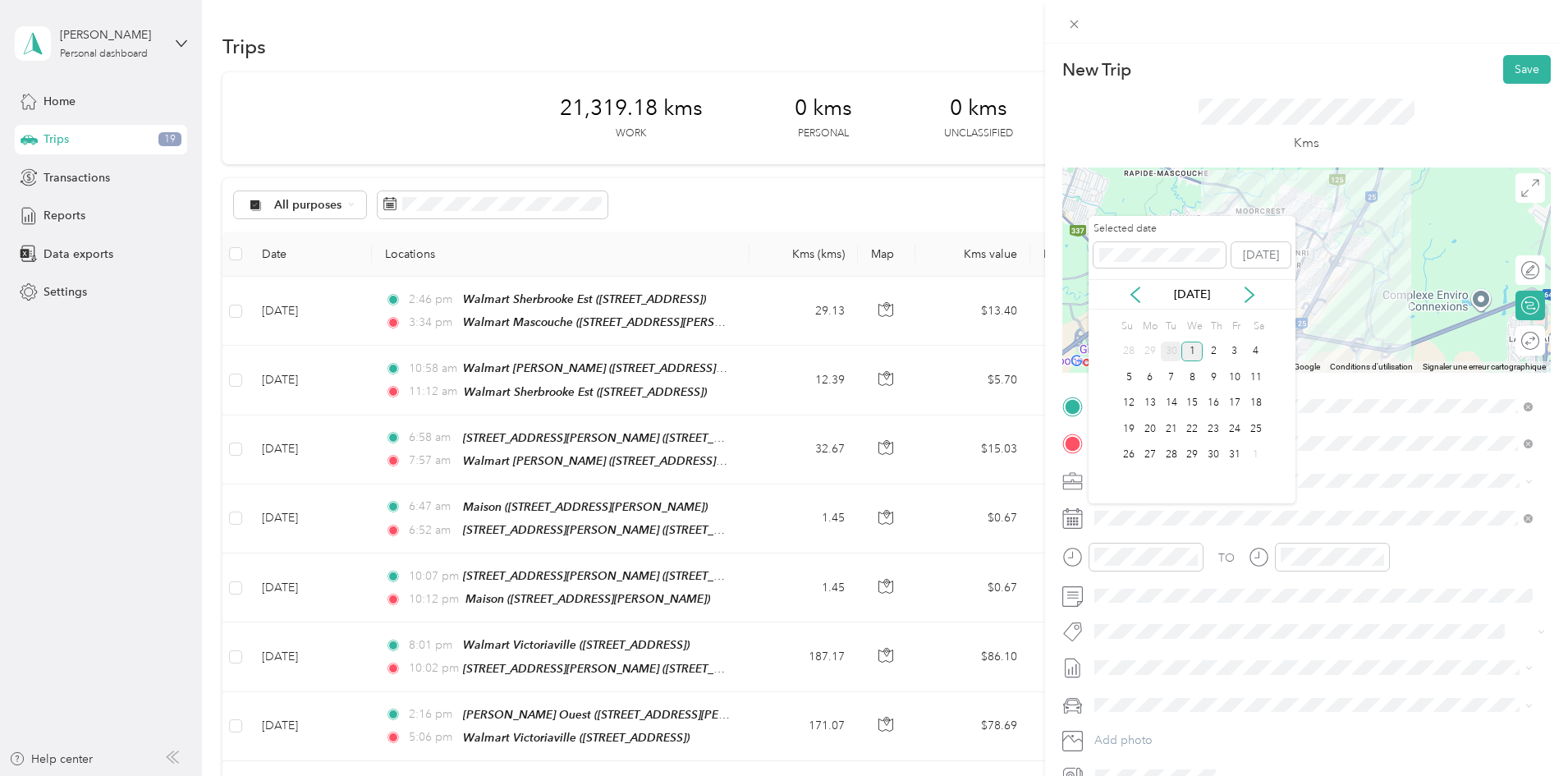
click at [1172, 344] on div "30" at bounding box center [1171, 352] width 21 height 20
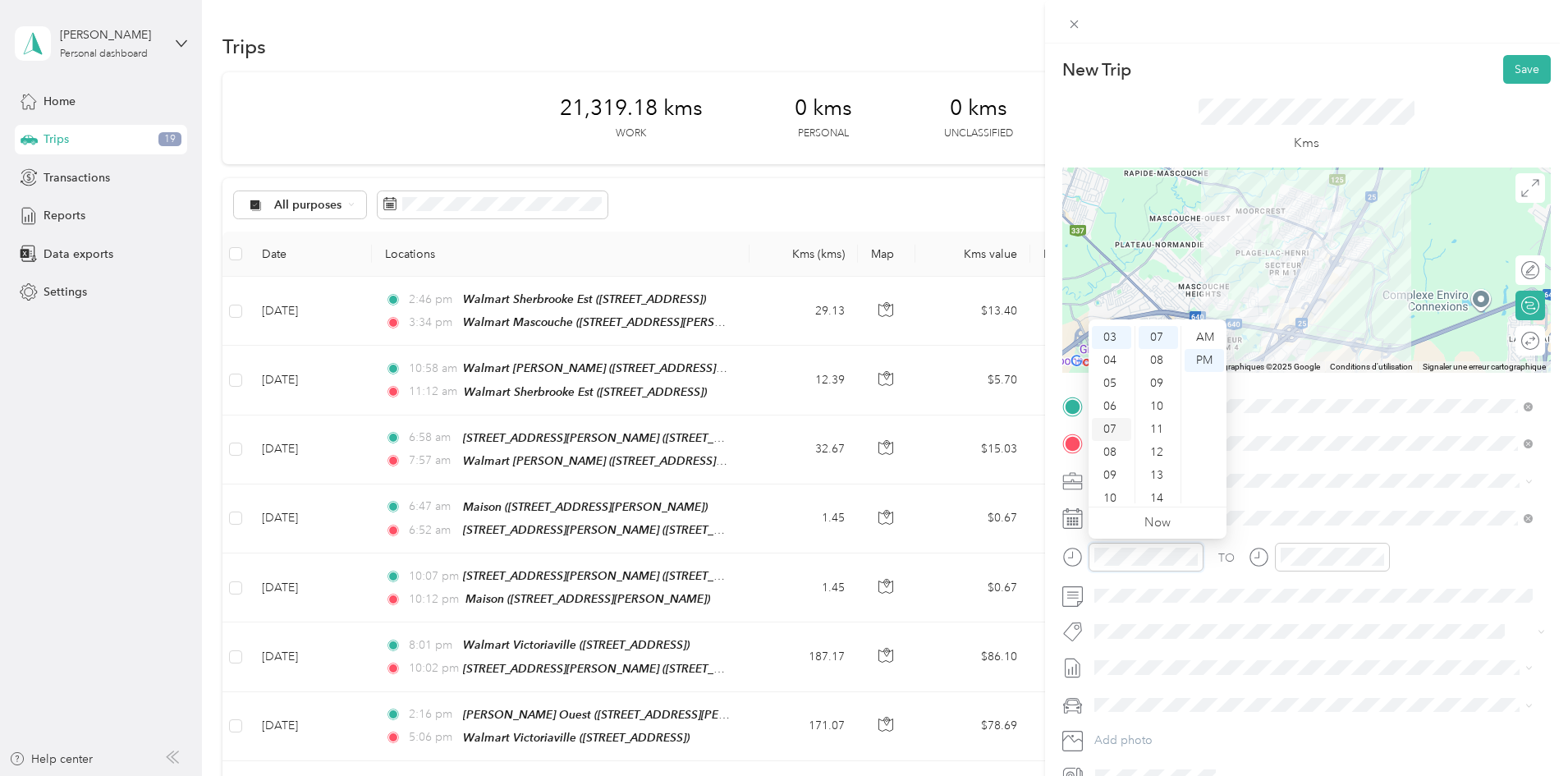
scroll to position [98, 0]
click at [1114, 399] on div "07" at bounding box center [1111, 400] width 39 height 23
click at [1161, 452] on div "05" at bounding box center [1158, 452] width 39 height 23
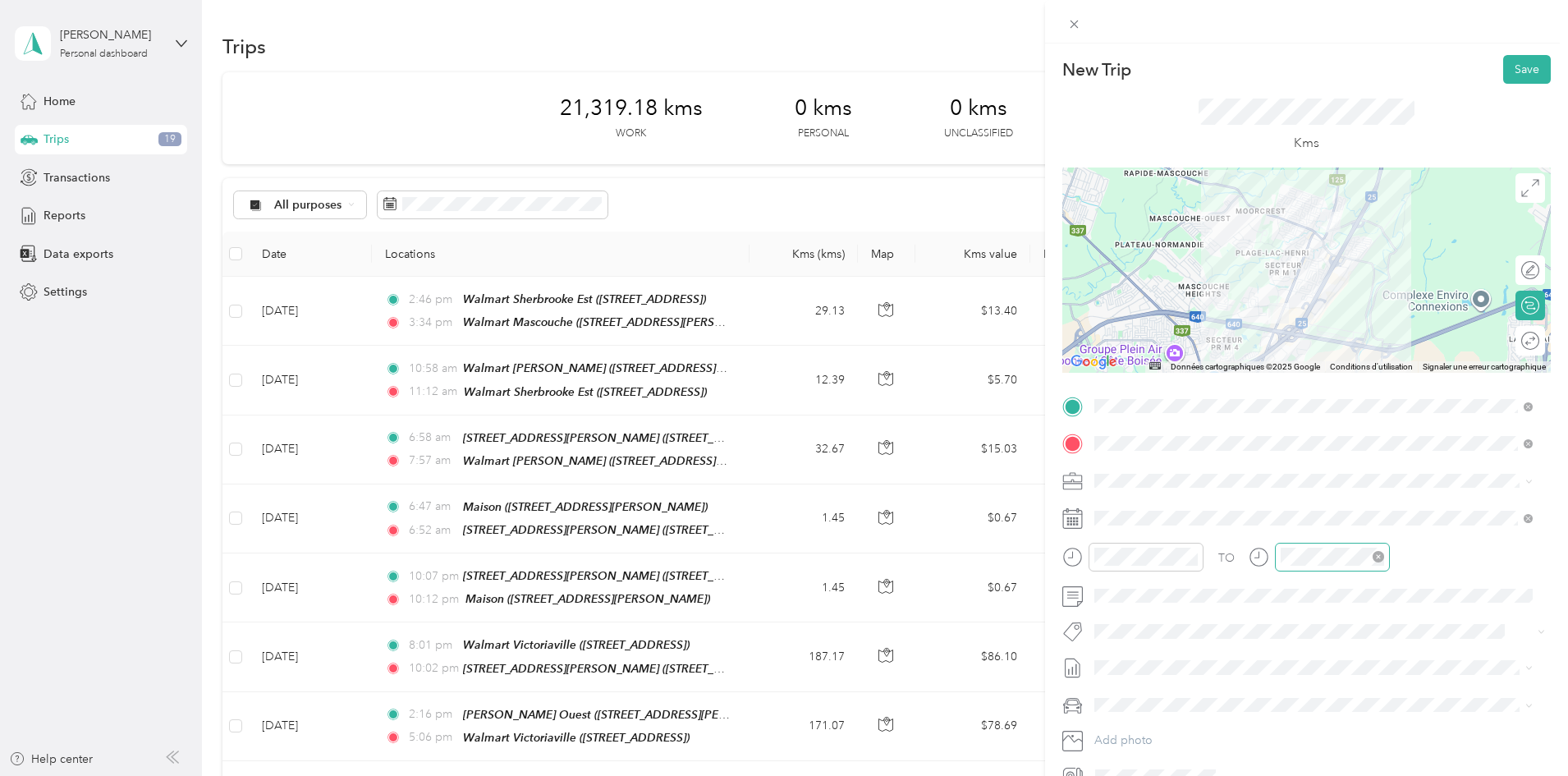
click at [1297, 569] on div at bounding box center [1332, 557] width 115 height 28
click at [1291, 438] on div "07" at bounding box center [1297, 429] width 39 height 23
click at [1345, 411] on div "28" at bounding box center [1344, 409] width 39 height 23
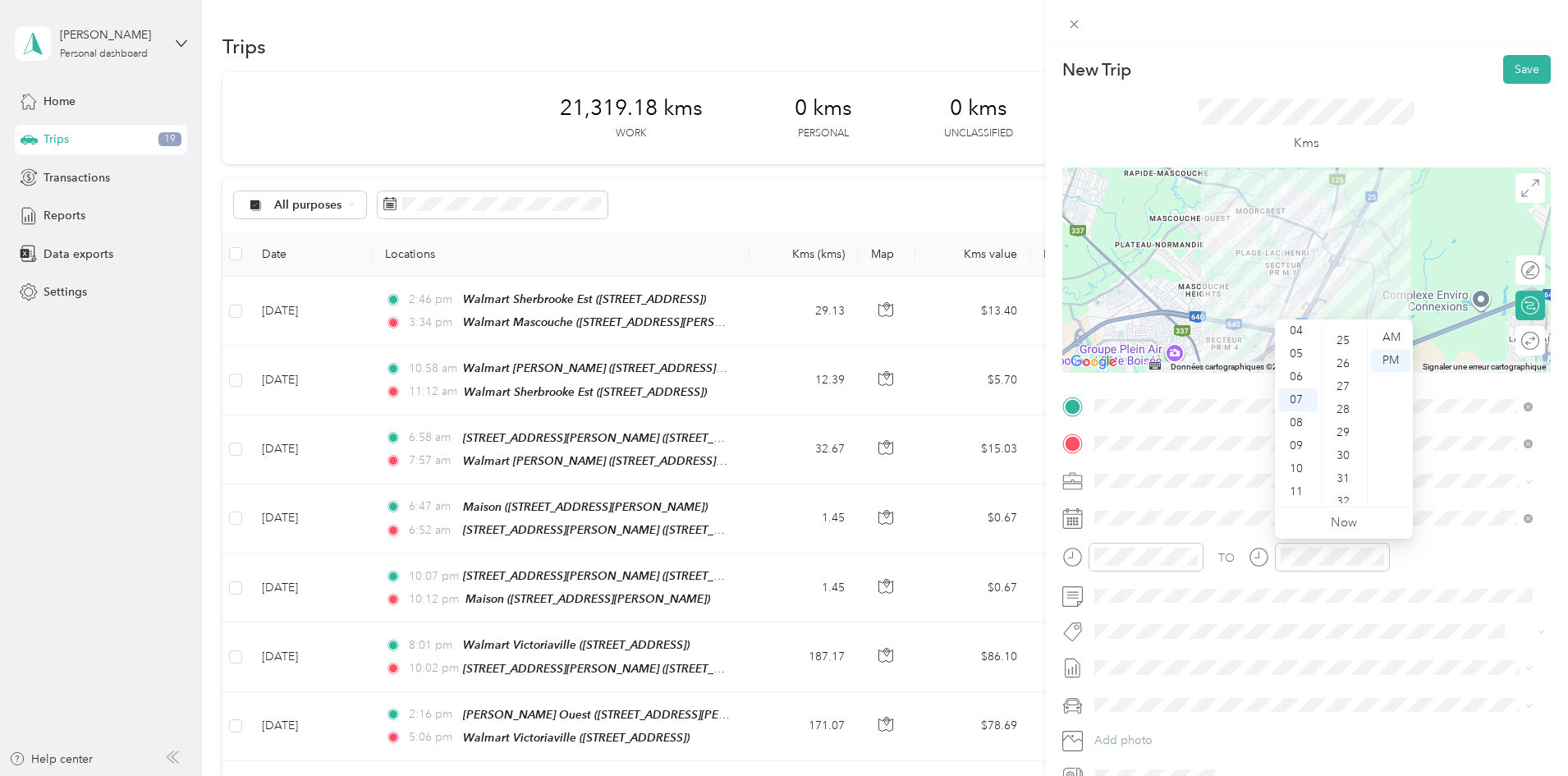
scroll to position [644, 0]
click at [1079, 538] on div "TO Add photo" at bounding box center [1307, 592] width 489 height 397
click at [1504, 73] on button "Save" at bounding box center [1528, 69] width 48 height 28
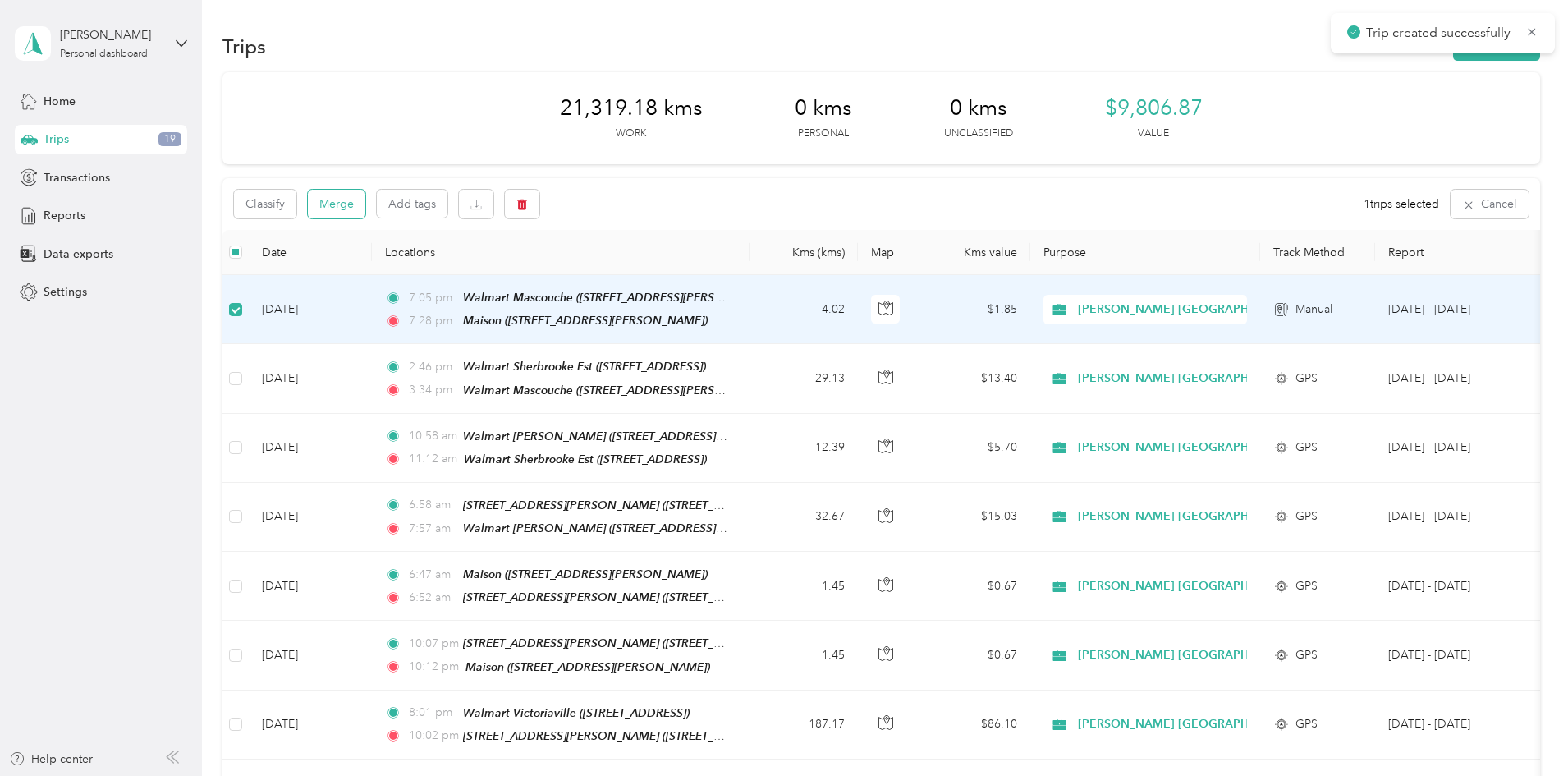
click at [365, 194] on button "Merge" at bounding box center [337, 204] width 58 height 28
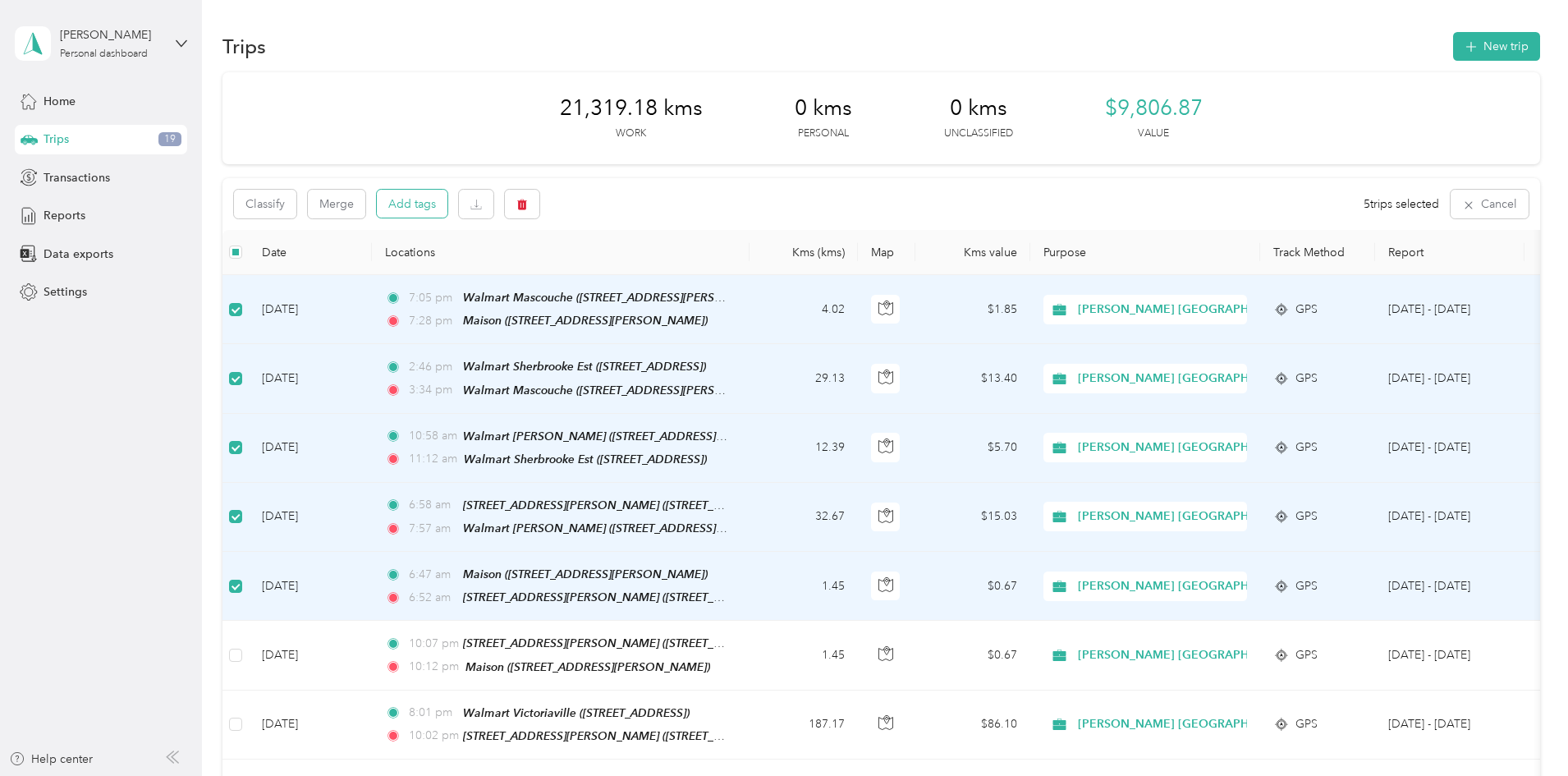
click at [447, 206] on button "Add tags" at bounding box center [412, 204] width 71 height 28
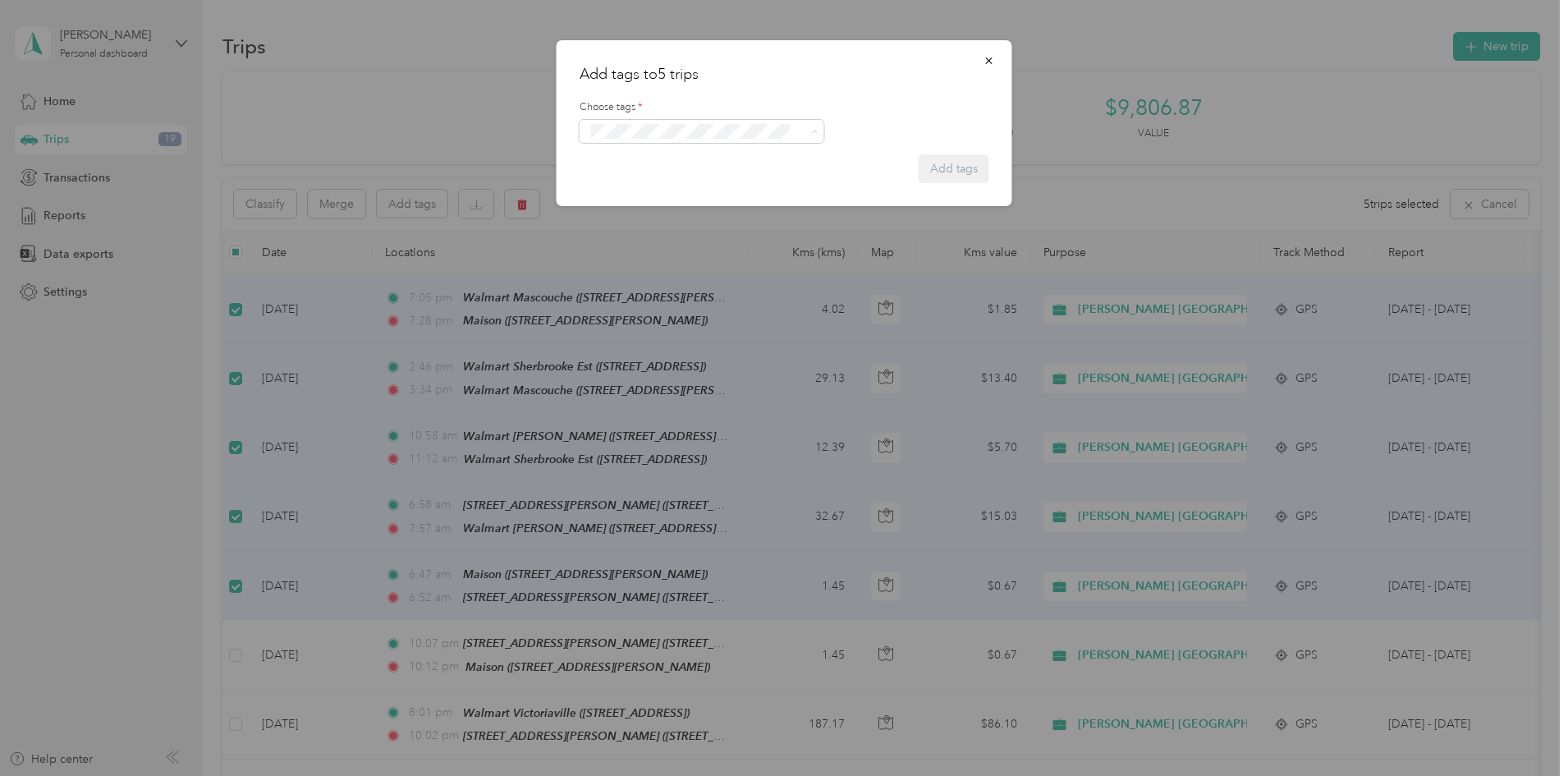
click at [634, 222] on span "Wt Walmart Signage" at bounding box center [650, 224] width 96 height 15
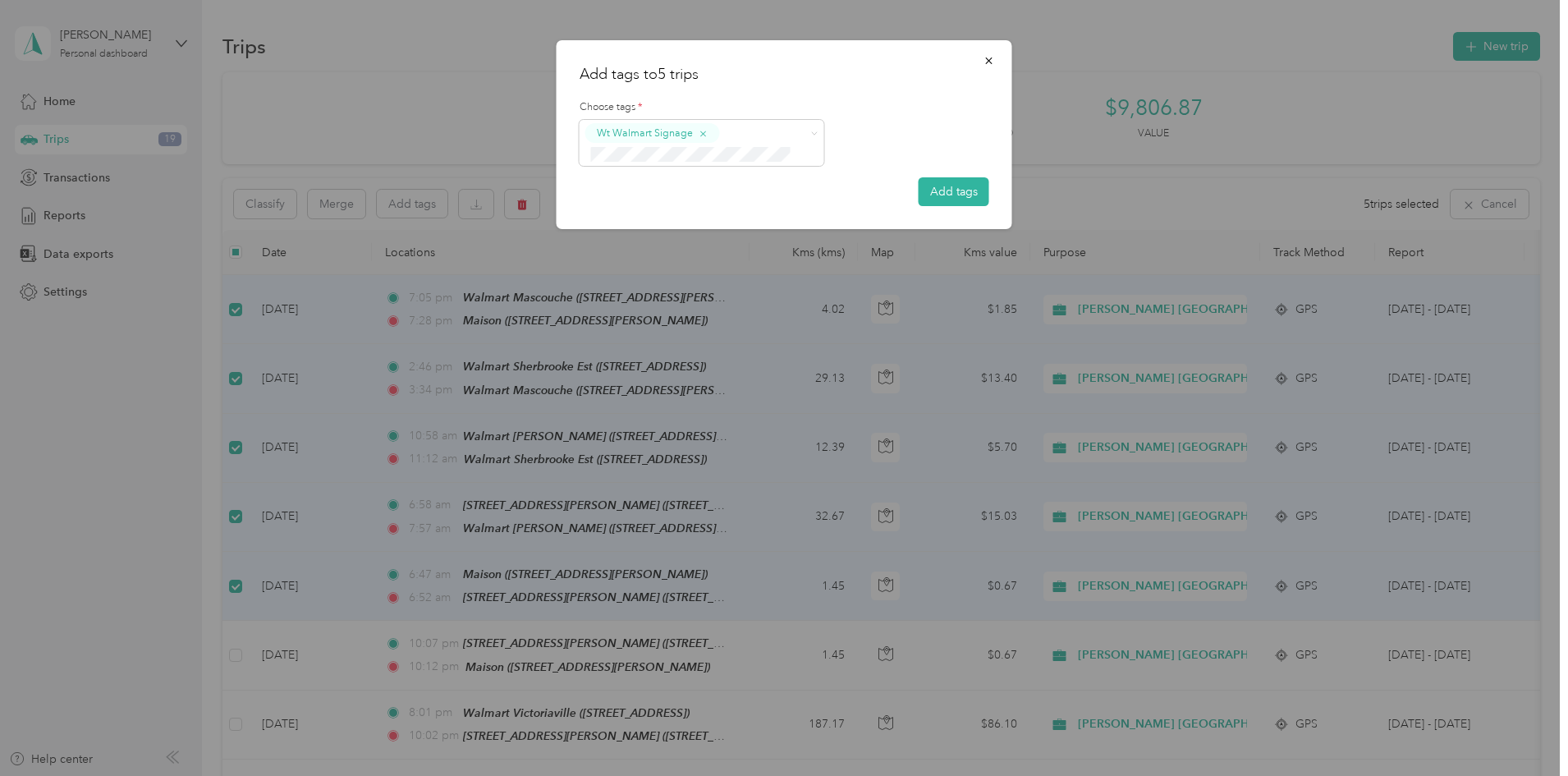
click at [639, 183] on span "Wt Multi-studio Cost Capture" at bounding box center [668, 183] width 133 height 15
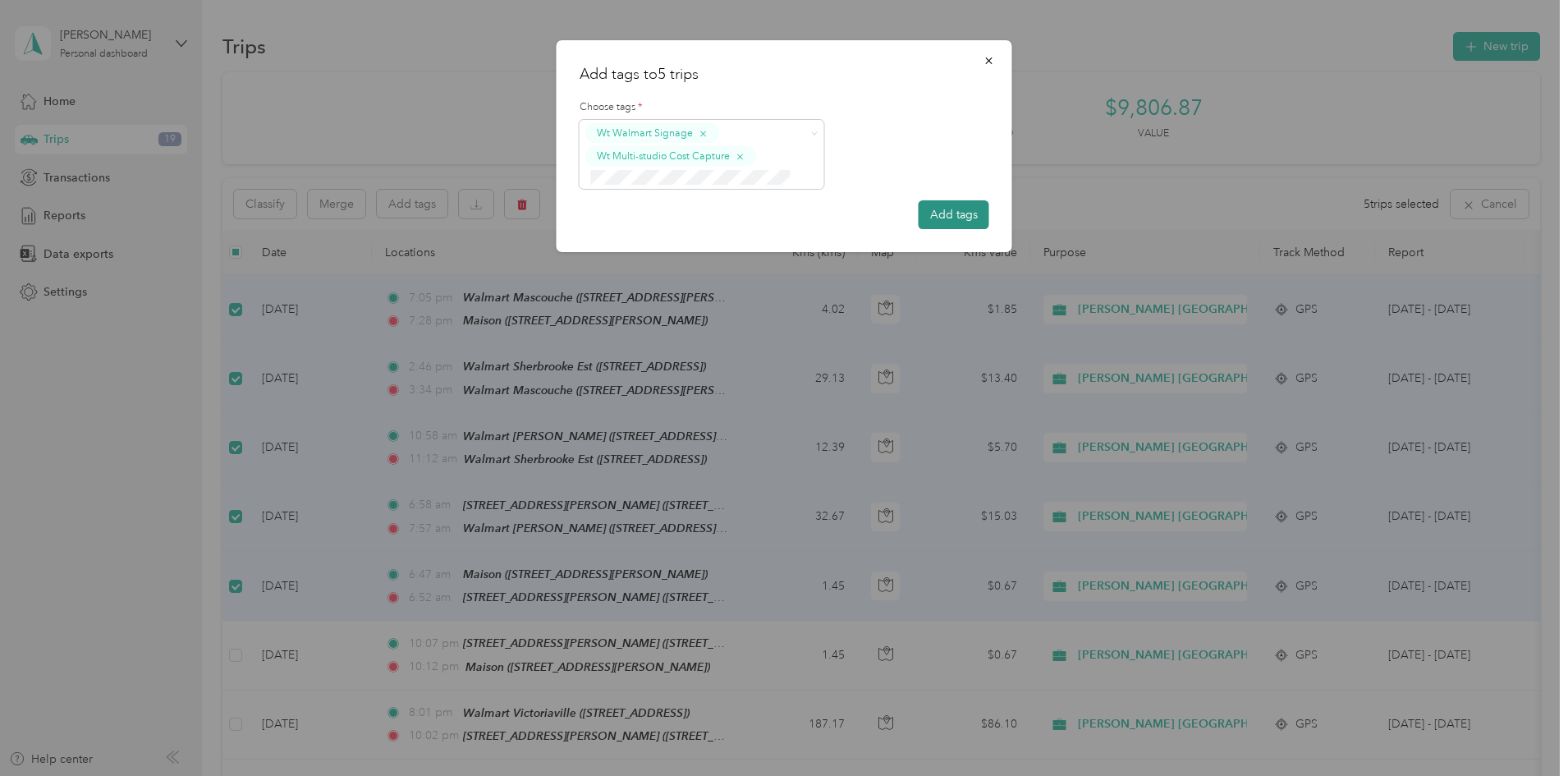
click at [969, 219] on button "Add tags" at bounding box center [954, 214] width 71 height 28
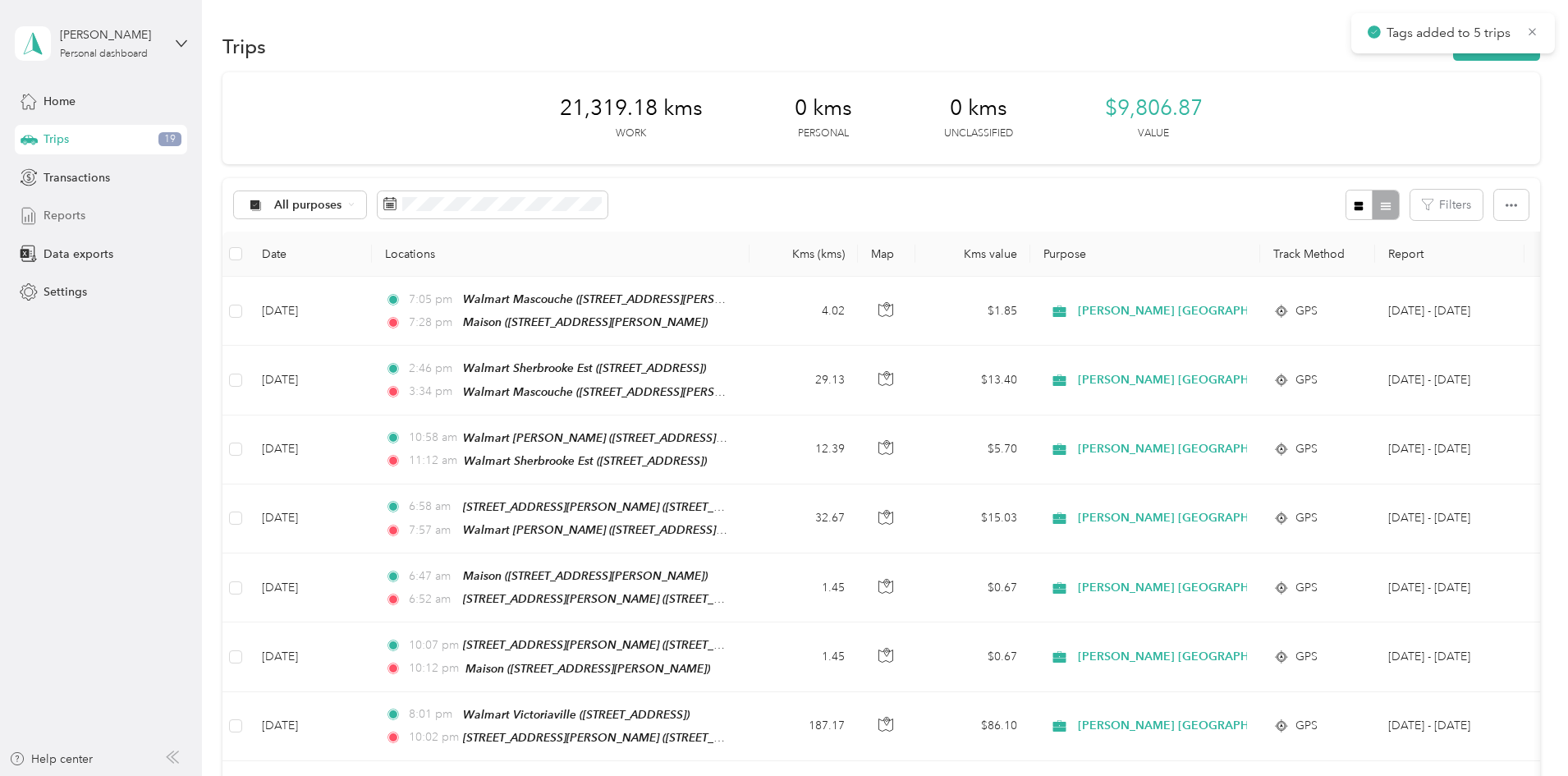
click at [39, 216] on div "Reports" at bounding box center [101, 216] width 172 height 29
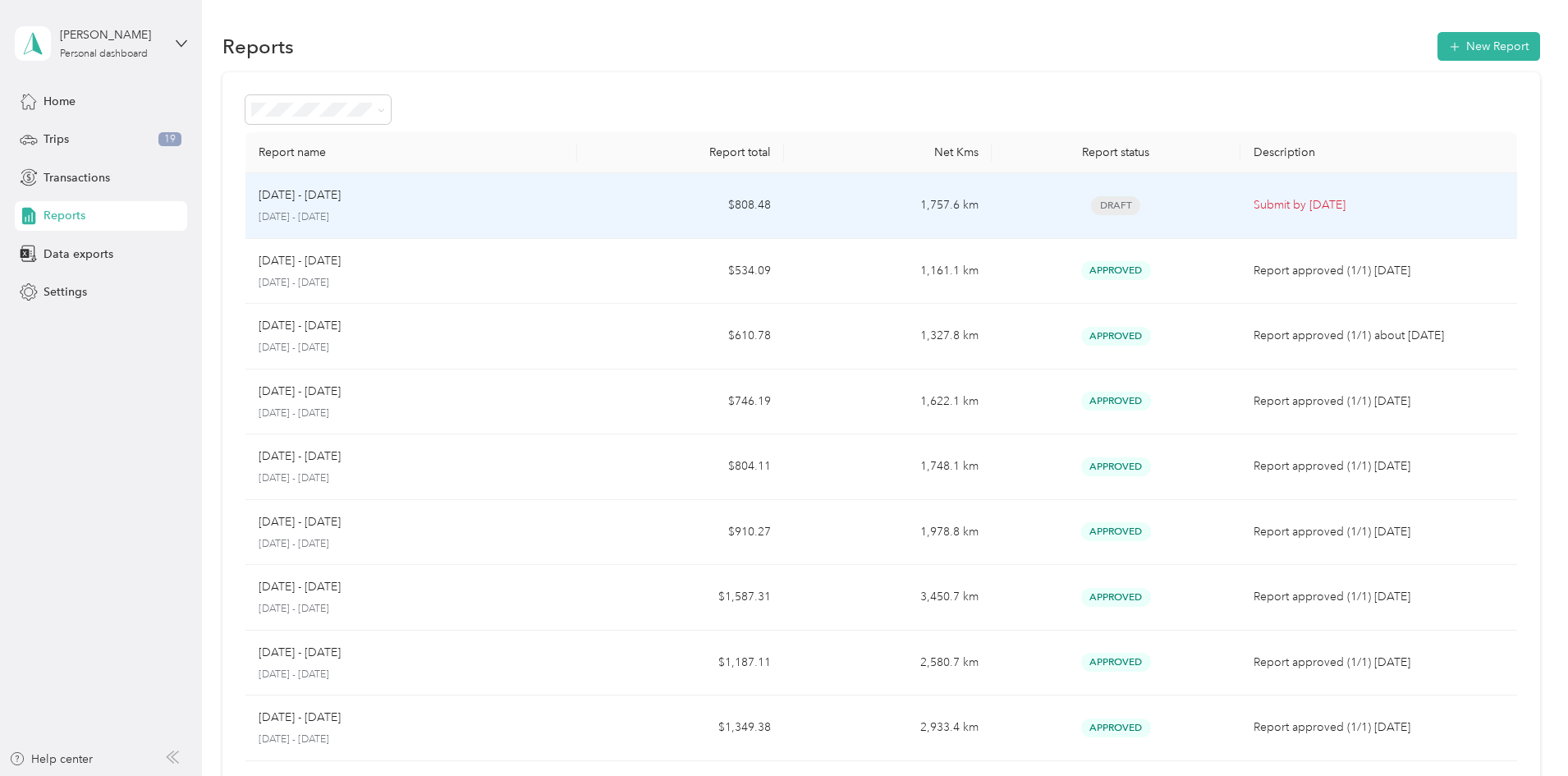
click at [578, 230] on td "[DATE] - [DATE] [DATE] - [DATE]" at bounding box center [412, 206] width 332 height 66
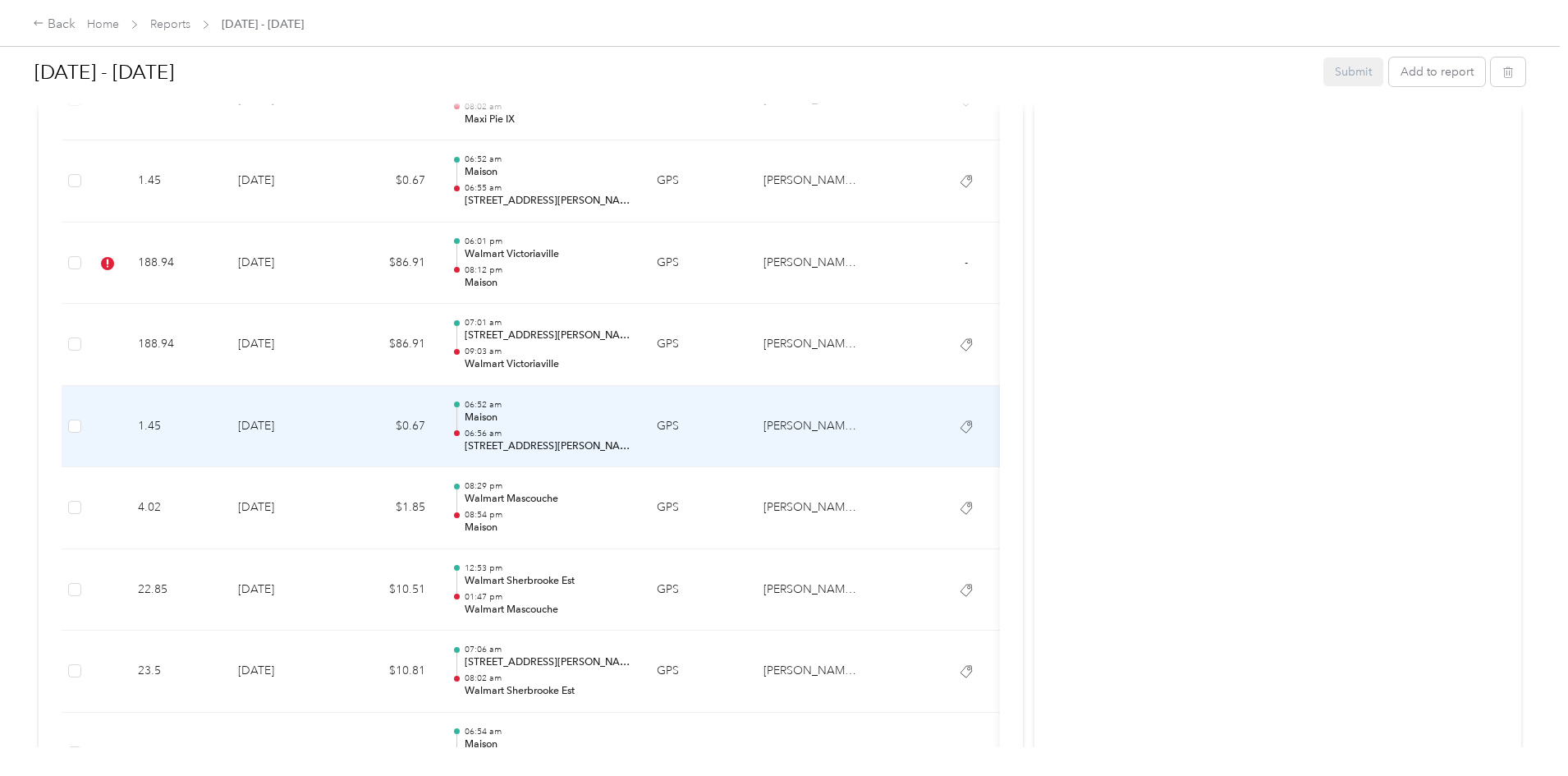
scroll to position [3203, 0]
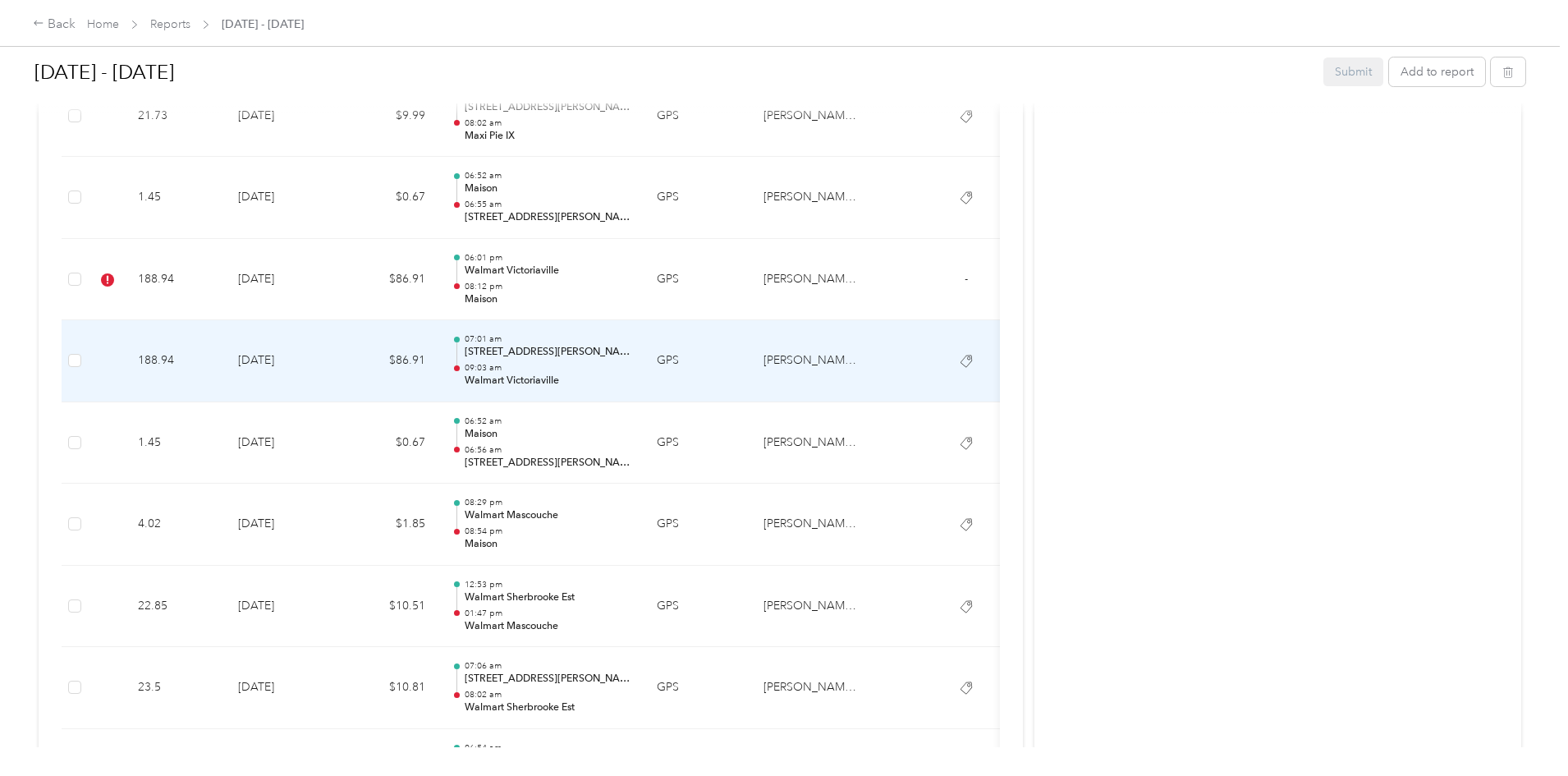
click at [438, 344] on td "$86.91" at bounding box center [389, 361] width 98 height 83
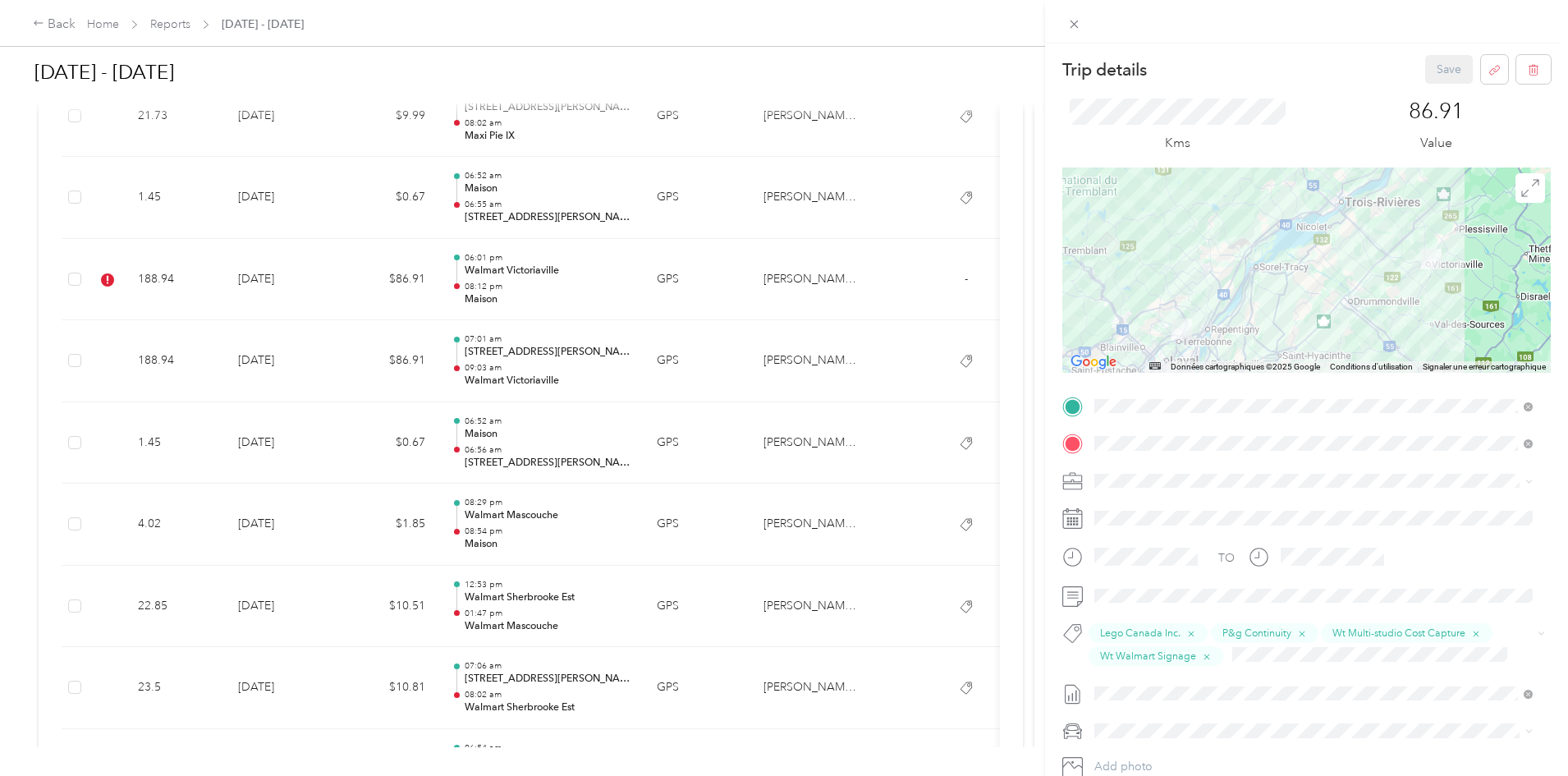
click at [468, 303] on div "Trip details Save This trip cannot be edited because it is either under review,…" at bounding box center [784, 388] width 1568 height 776
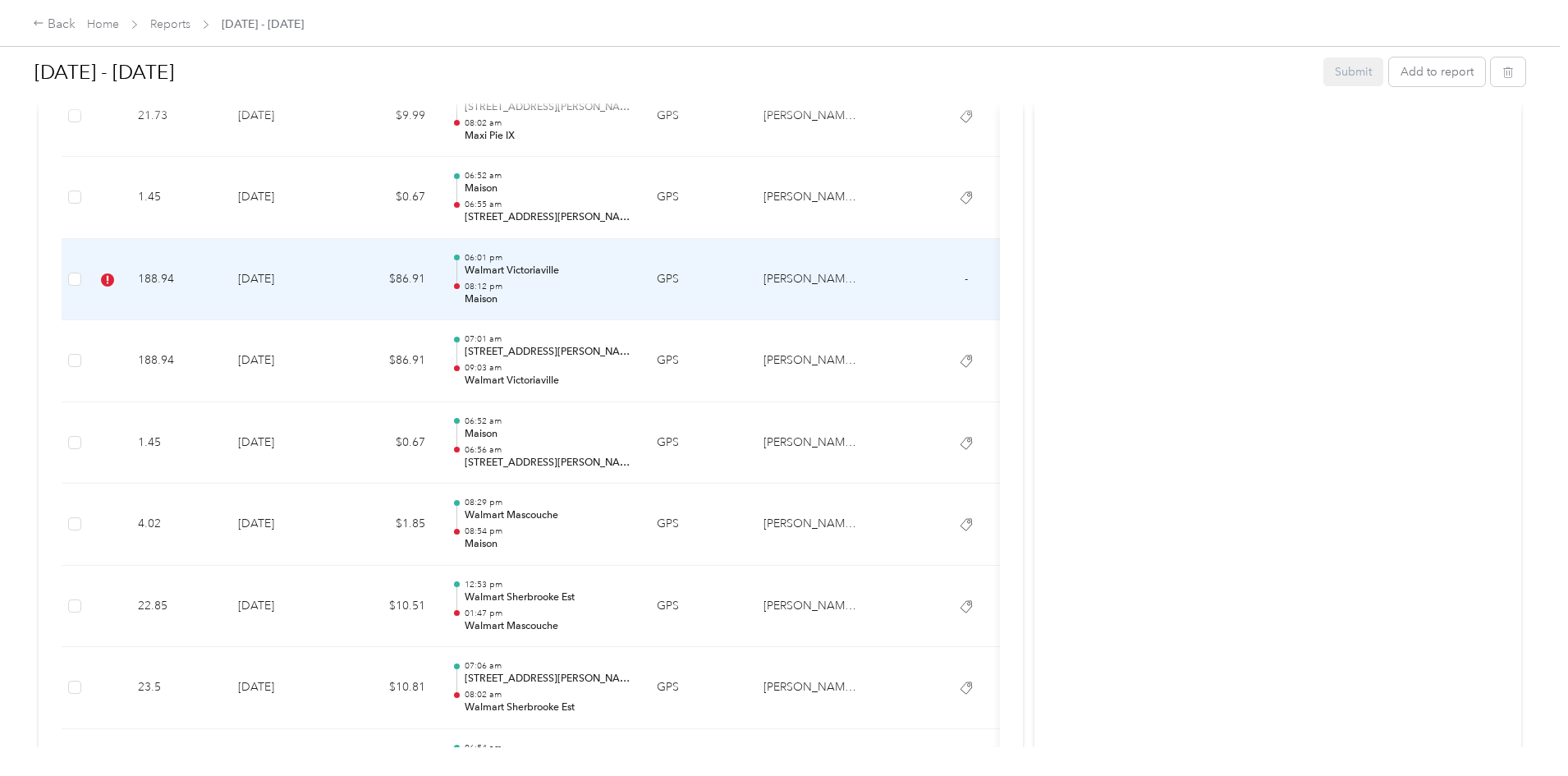
click at [438, 283] on td "$86.91" at bounding box center [389, 281] width 98 height 83
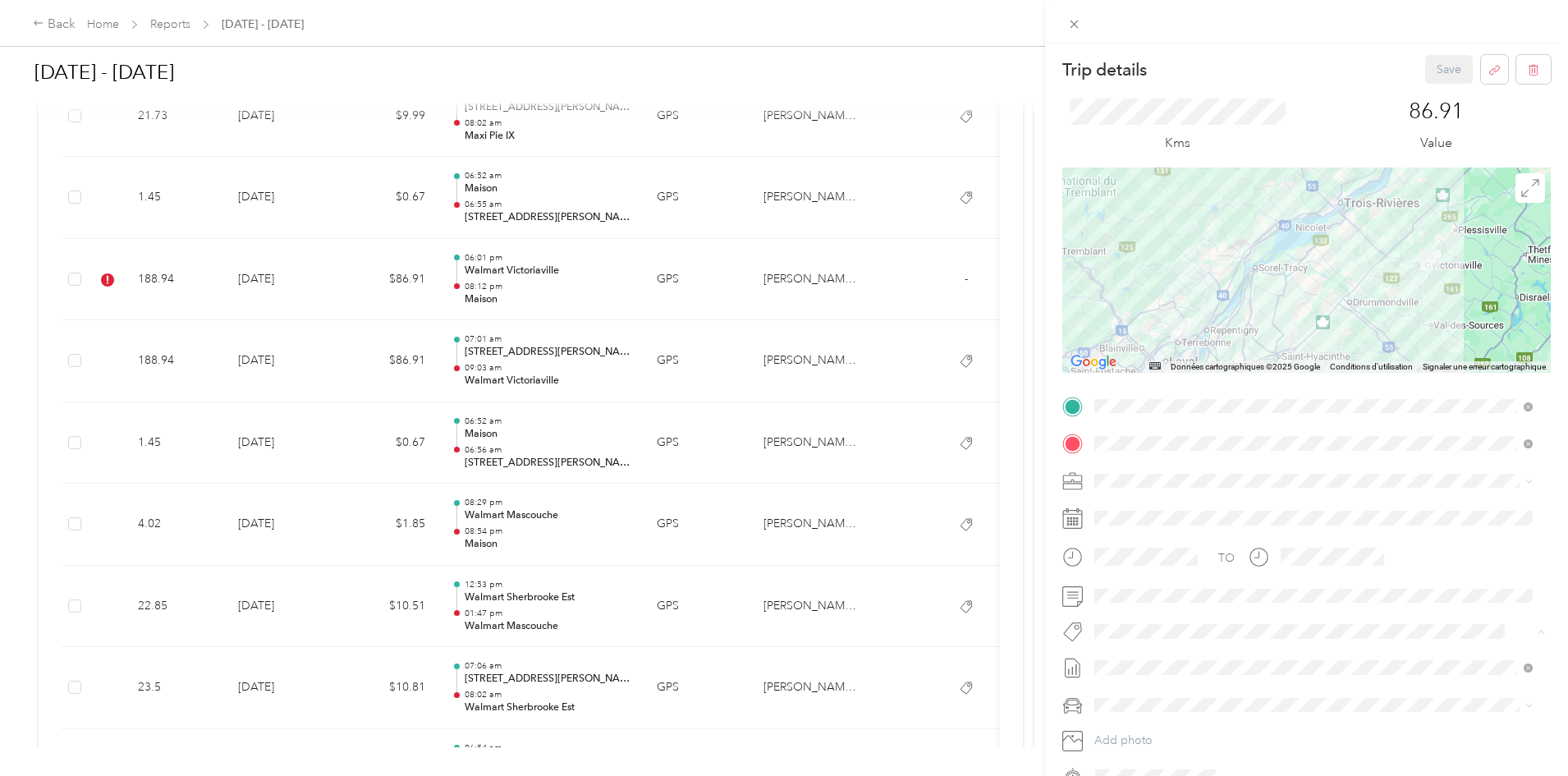
click at [1144, 695] on span "Lego Canada Inc." at bounding box center [1152, 693] width 81 height 15
click at [1131, 694] on span "P&g Continuity" at bounding box center [1145, 695] width 69 height 15
click at [1246, 666] on button "Wt Multi-studio Cost Capture" at bounding box center [1178, 664] width 156 height 20
click at [1165, 748] on span "Wt Walmart Signage" at bounding box center [1159, 748] width 96 height 15
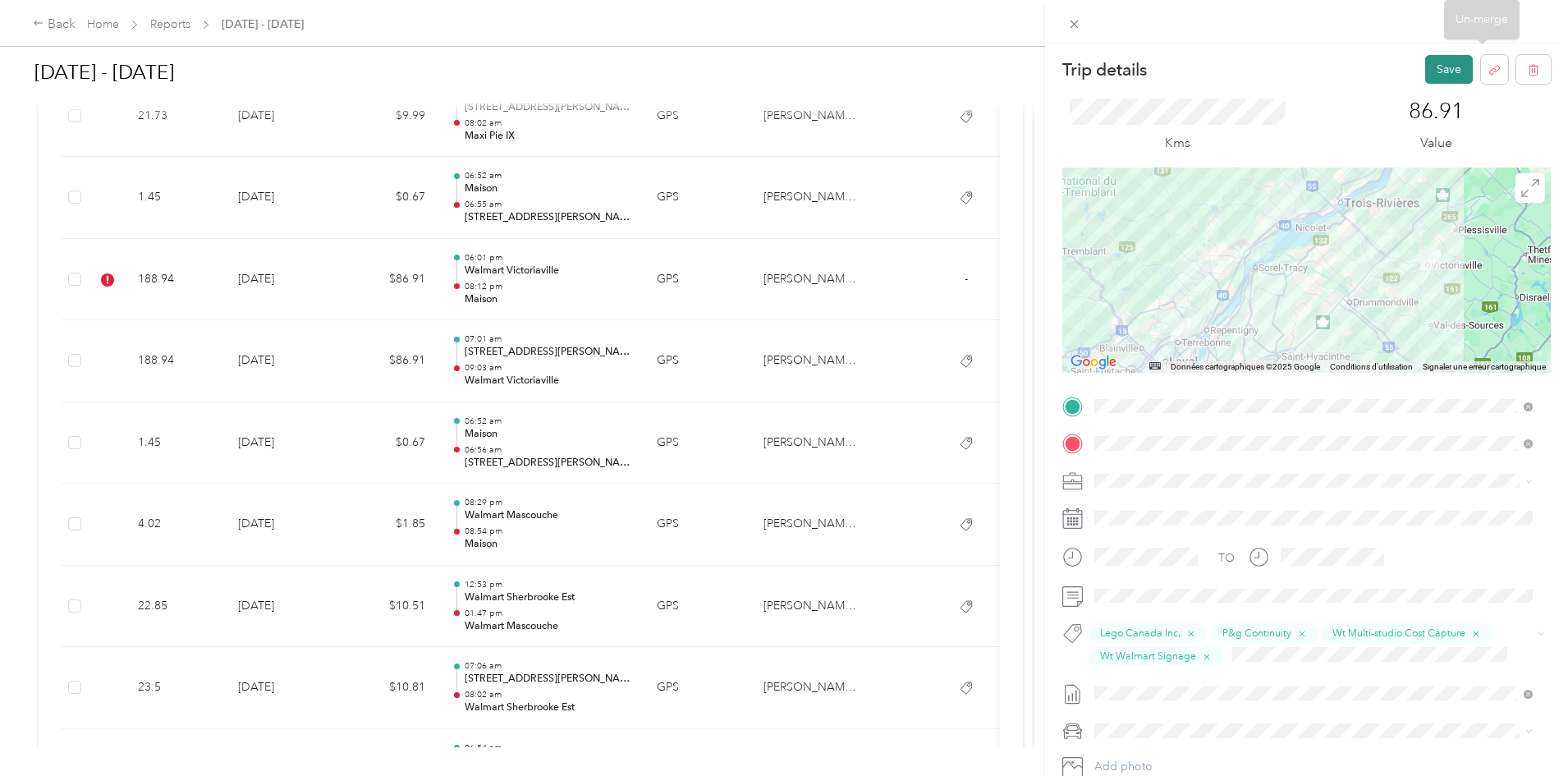
click at [1430, 81] on button "Save" at bounding box center [1450, 69] width 48 height 28
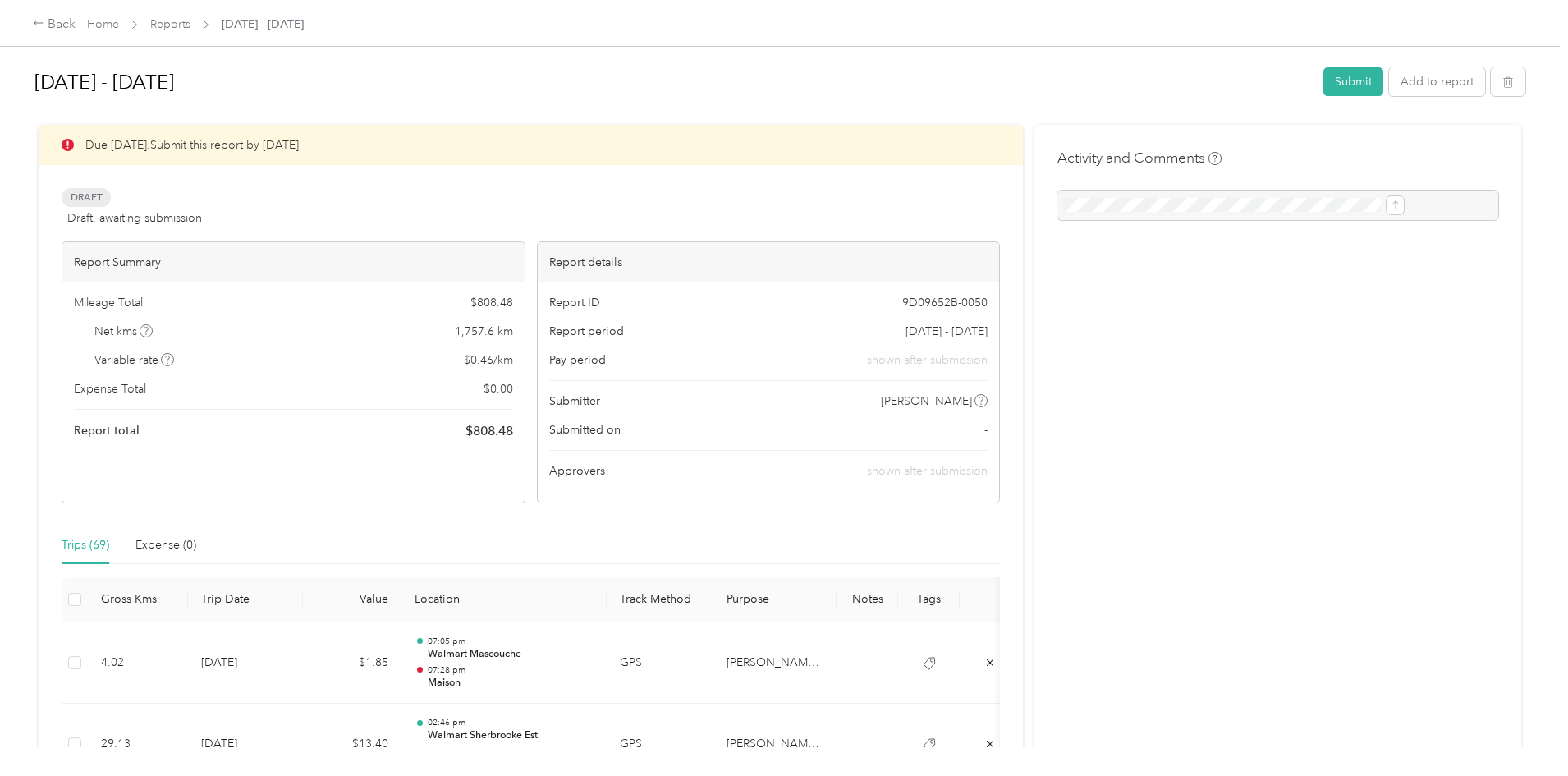
scroll to position [0, 0]
click at [1324, 83] on button "Submit" at bounding box center [1353, 82] width 60 height 28
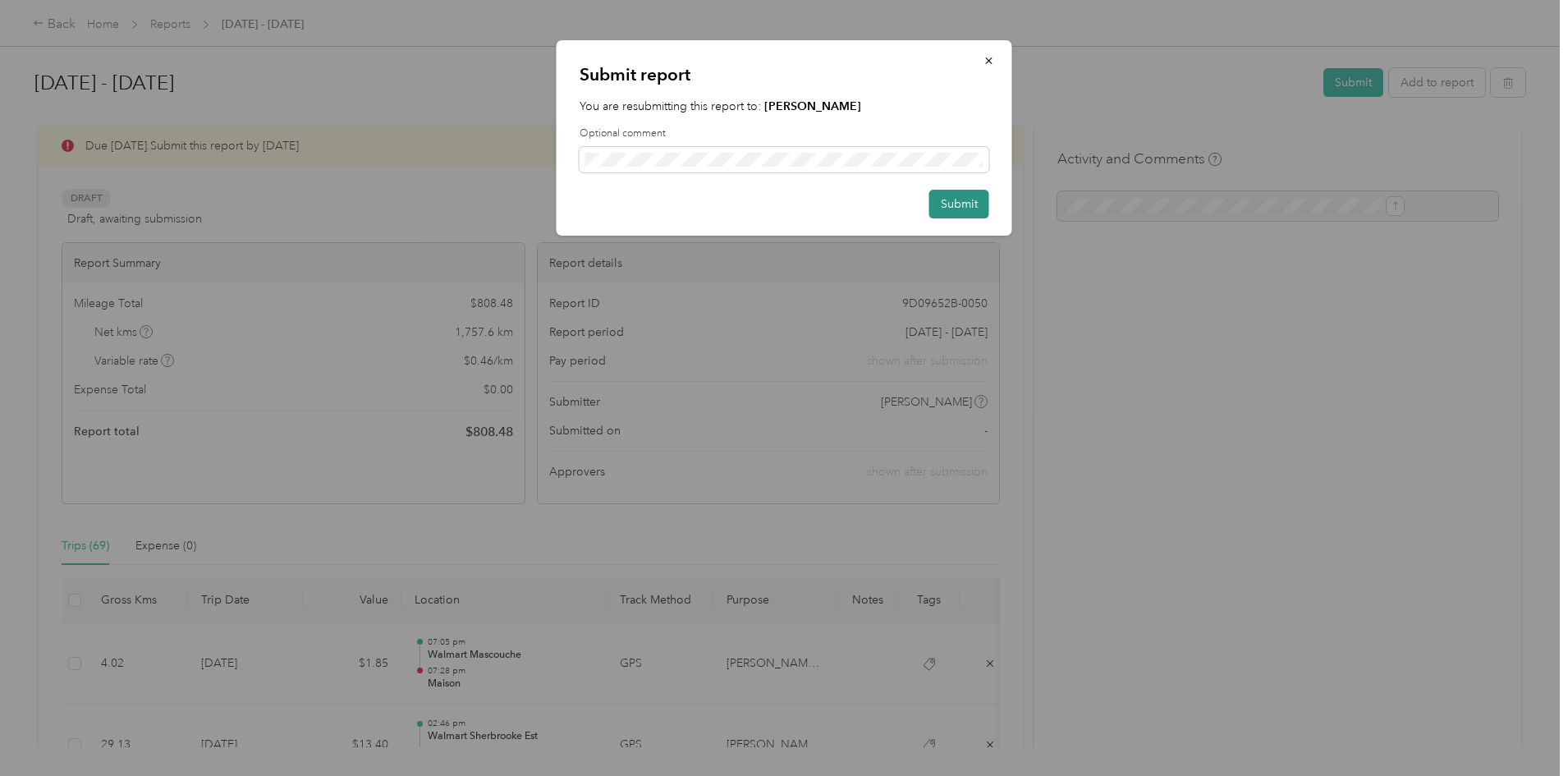
click at [971, 200] on button "Submit" at bounding box center [959, 204] width 60 height 28
